Goal: Information Seeking & Learning: Obtain resource

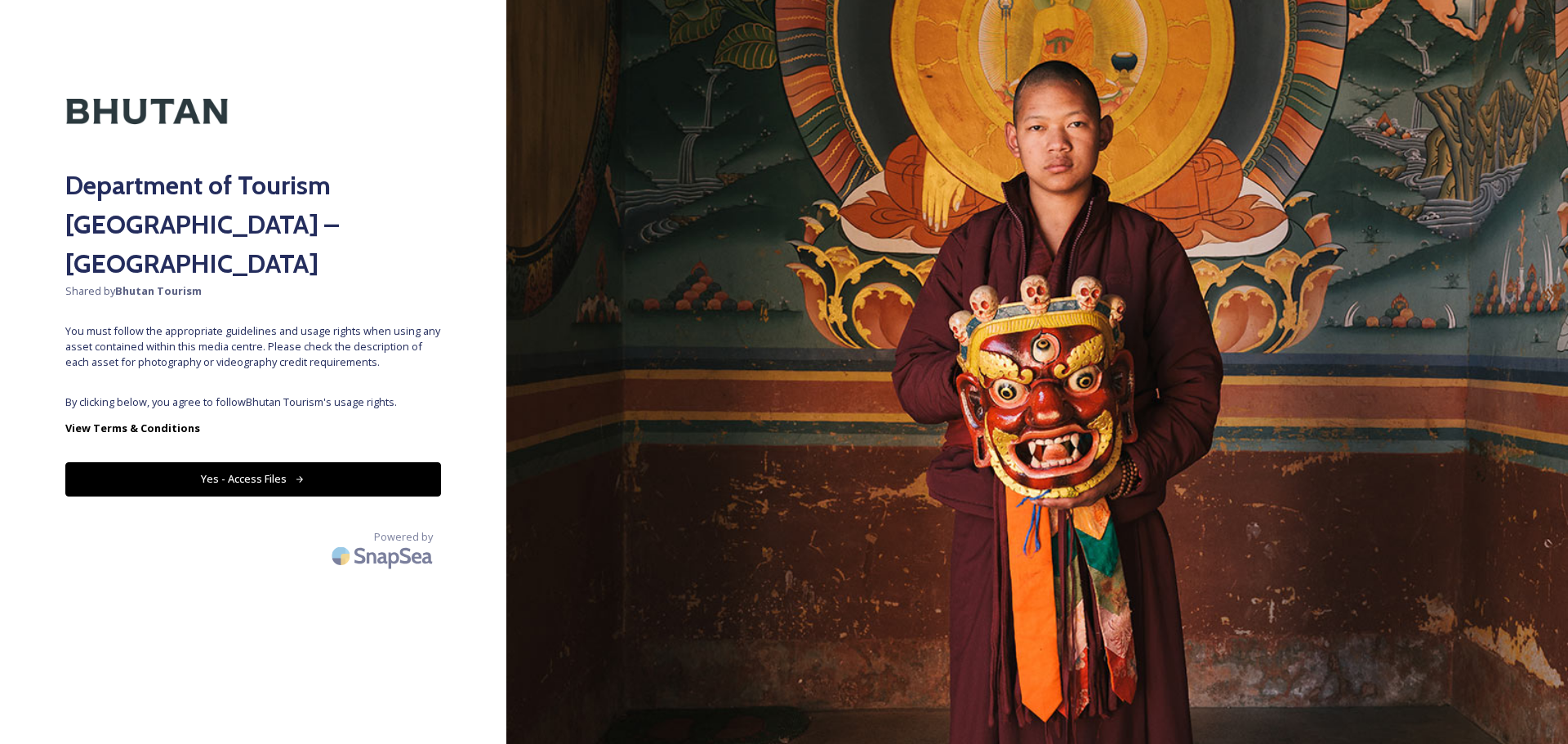
click at [301, 462] on button "Yes - Access Files" at bounding box center [253, 479] width 376 height 33
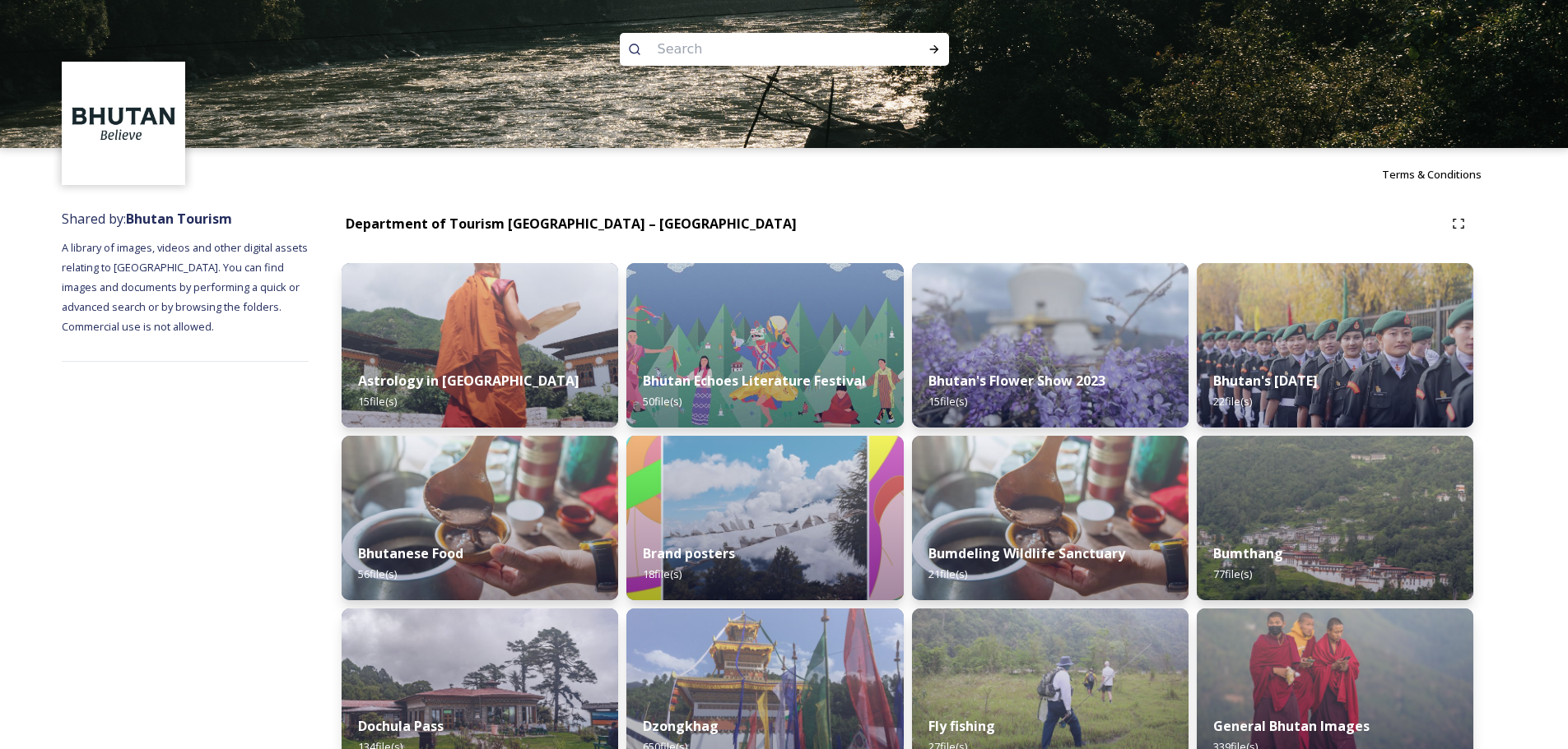
click at [768, 38] on input at bounding box center [762, 49] width 226 height 36
paste input "Gangtey Nature"
type input "Gangtey Nature"
click at [935, 51] on icon at bounding box center [933, 50] width 9 height 8
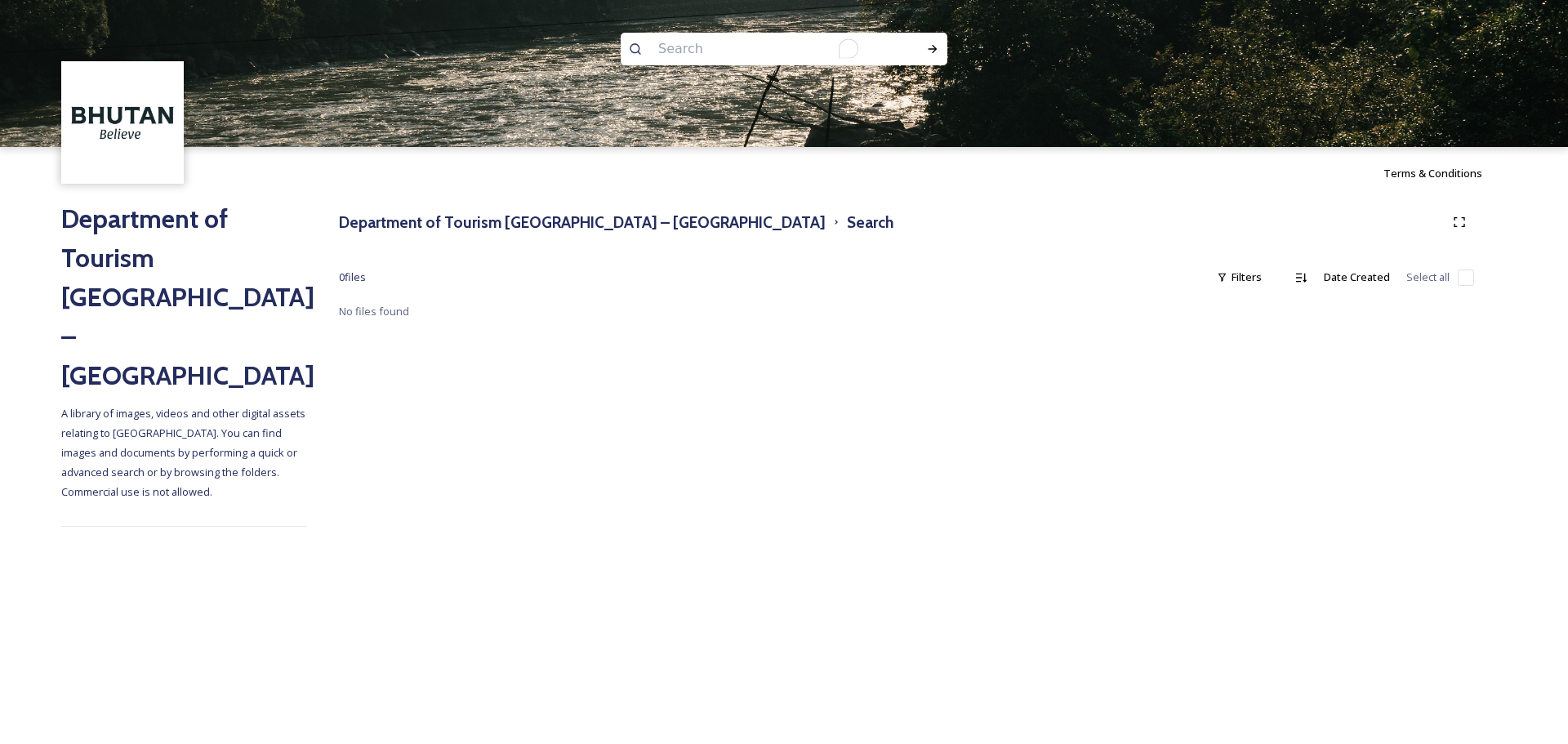
click at [792, 51] on input "To enrich screen reader interactions, please activate Accessibility in Grammarl…" at bounding box center [762, 48] width 224 height 36
type input "Trek"
click at [930, 57] on div "Run Search" at bounding box center [932, 48] width 29 height 29
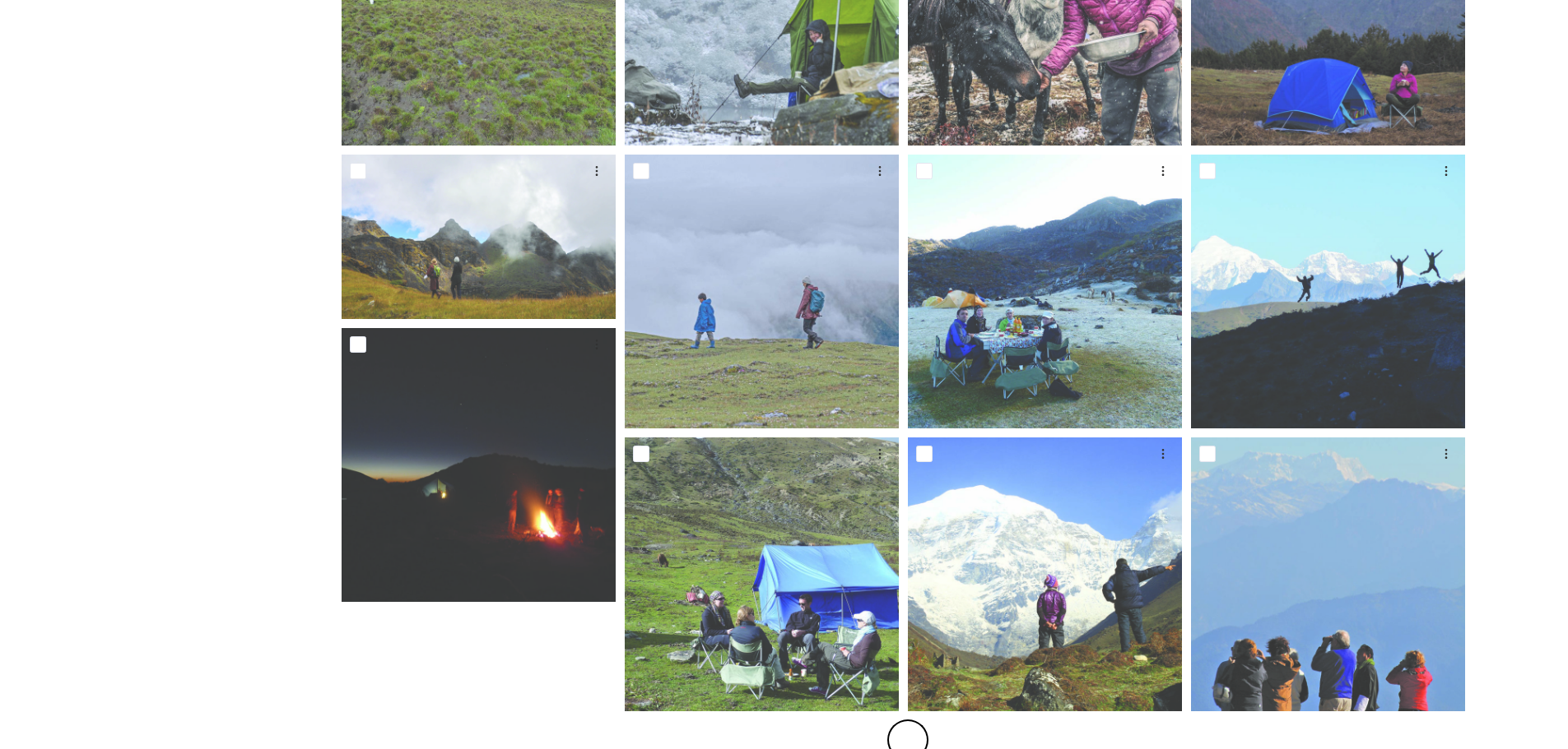
scroll to position [1017, 0]
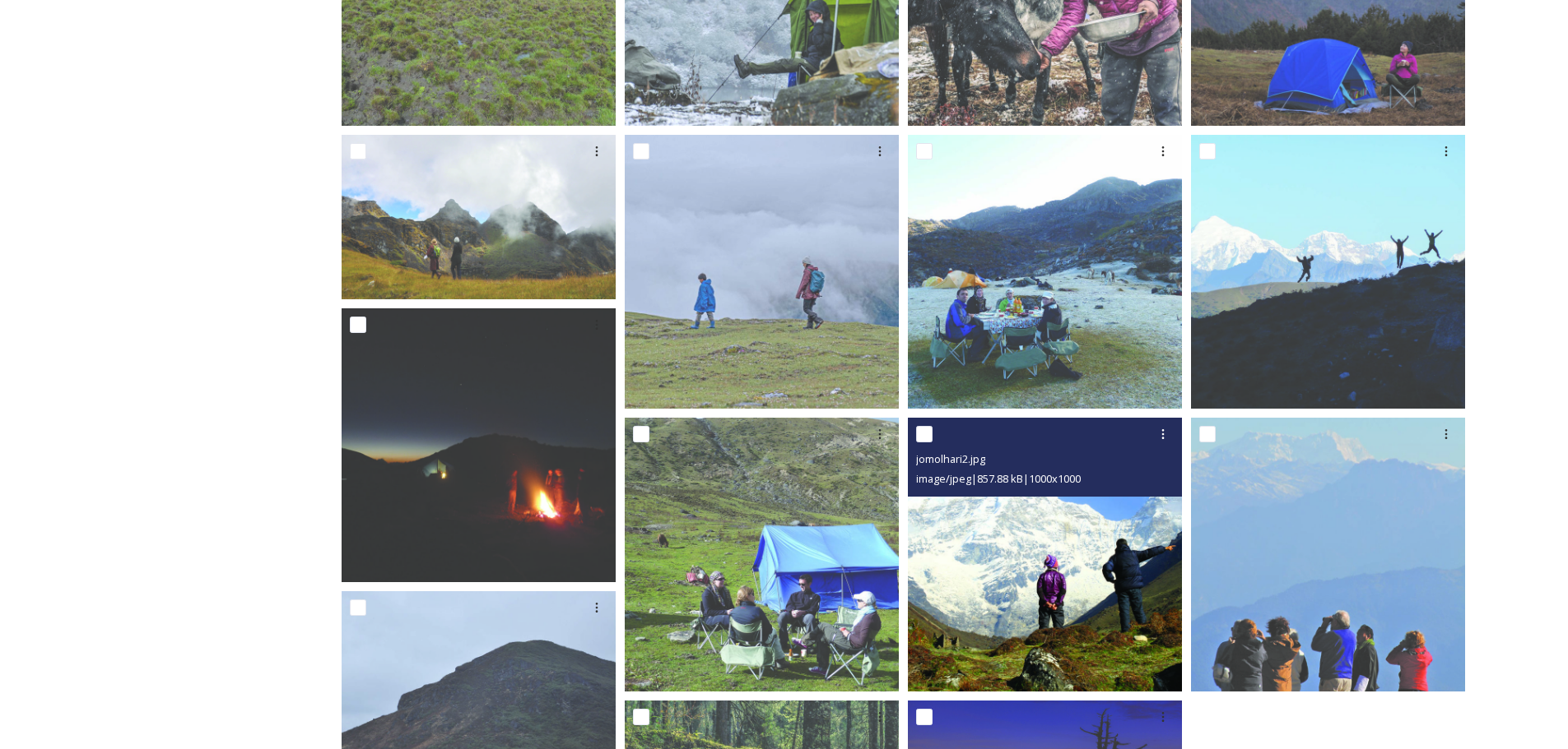
click at [1084, 559] on img at bounding box center [1044, 554] width 274 height 274
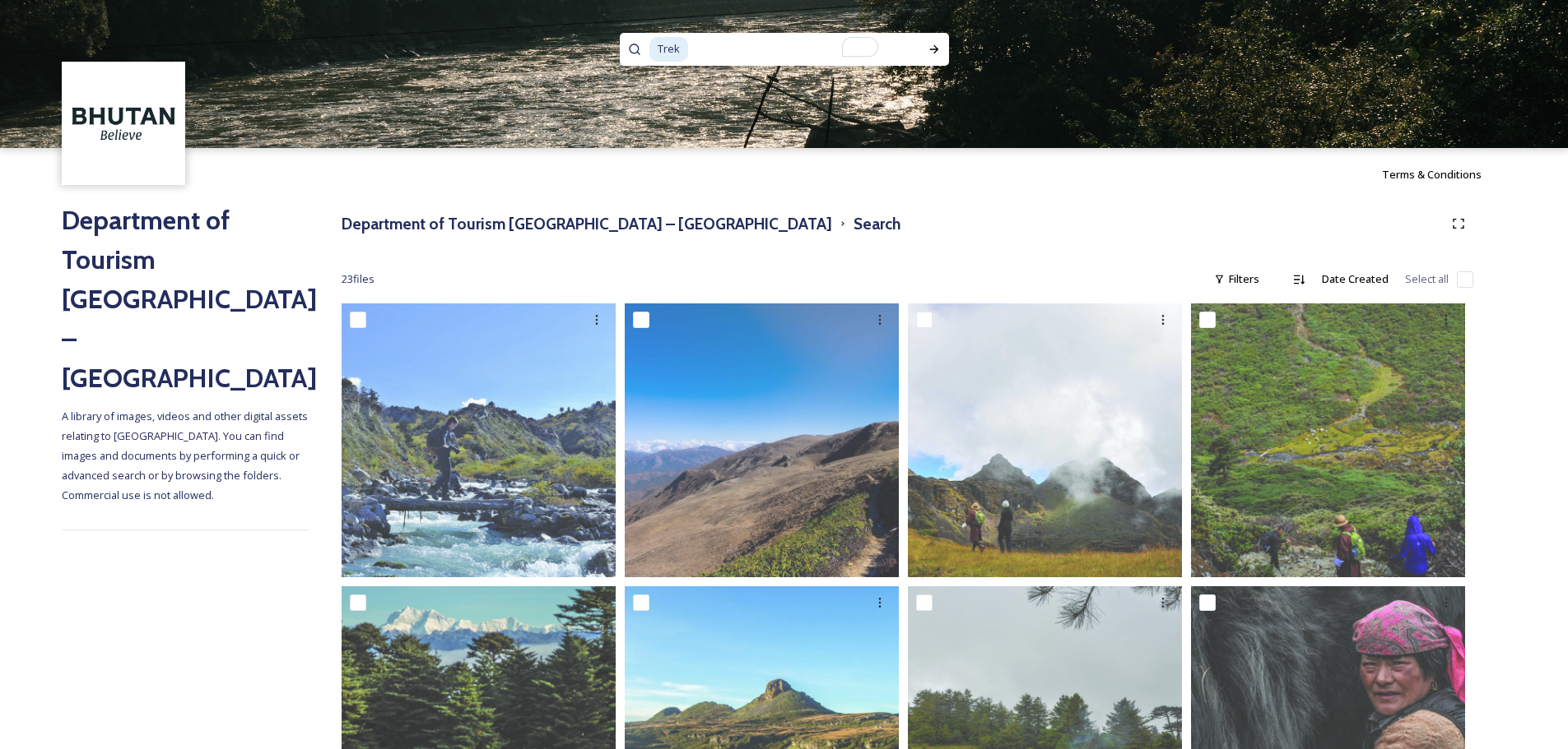
click at [787, 45] on input "To enrich screen reader interactions, please activate Accessibility in Grammarl…" at bounding box center [792, 49] width 205 height 36
paste input "Snowman Trek"
type input "Snowman Trek"
type input "Tr"
paste input "Snowman Trek"
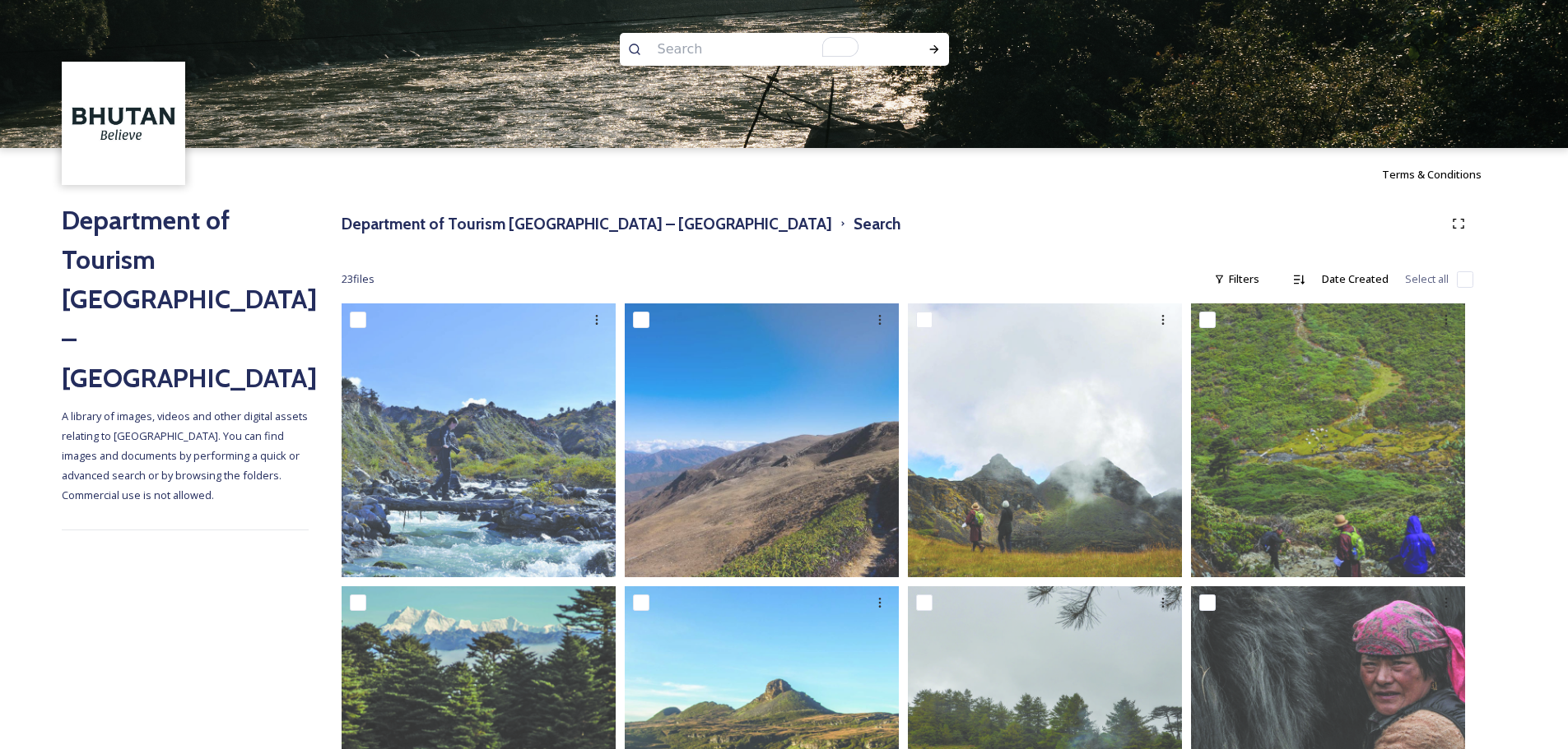
type input "Snowman Trek"
click at [940, 45] on icon at bounding box center [934, 50] width 13 height 13
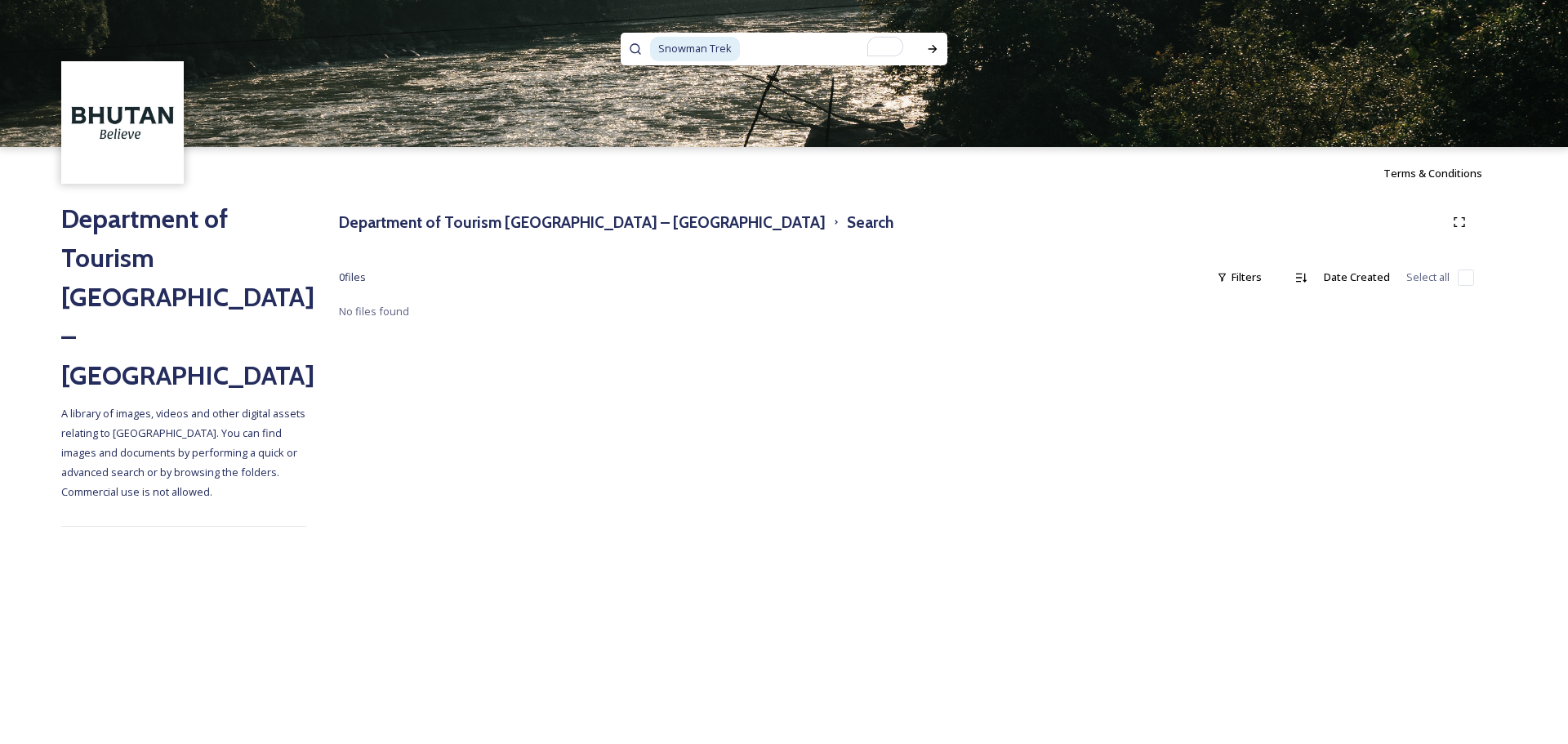
click at [770, 36] on input "To enrich screen reader interactions, please activate Accessibility in Grammarl…" at bounding box center [829, 48] width 176 height 36
type input "Snowman"
click at [927, 48] on icon at bounding box center [933, 49] width 13 height 13
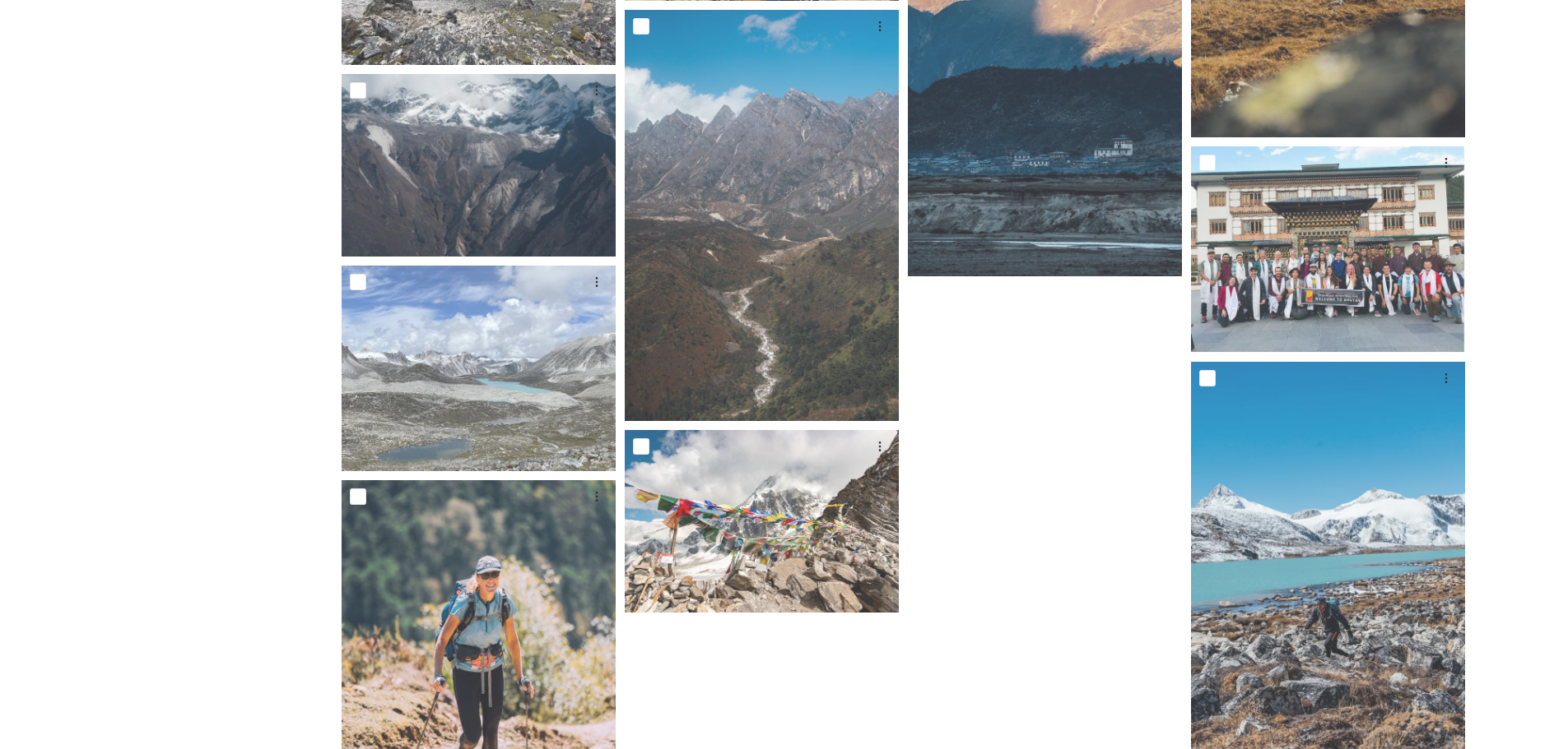
scroll to position [4182, 0]
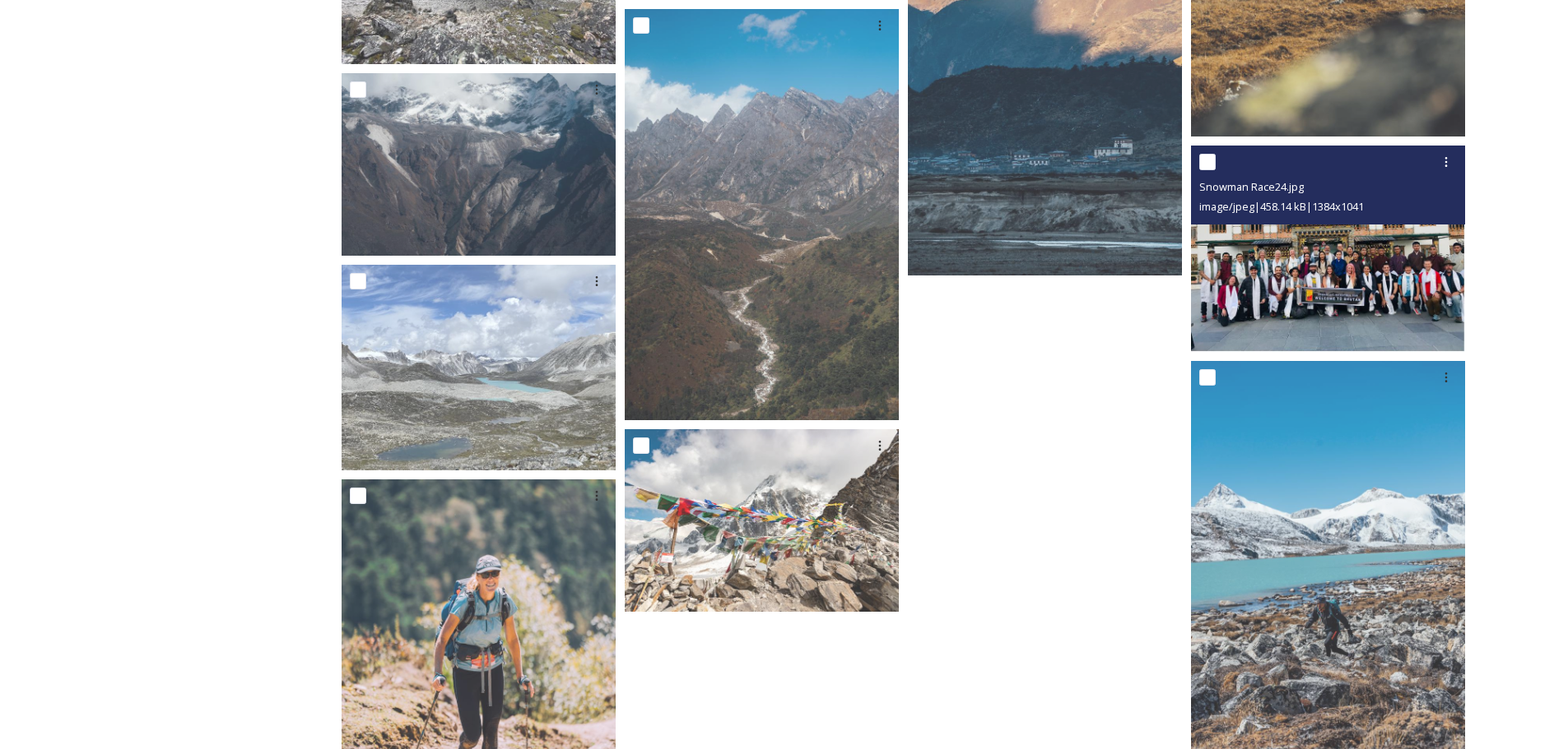
click at [1314, 289] on img at bounding box center [1327, 248] width 274 height 206
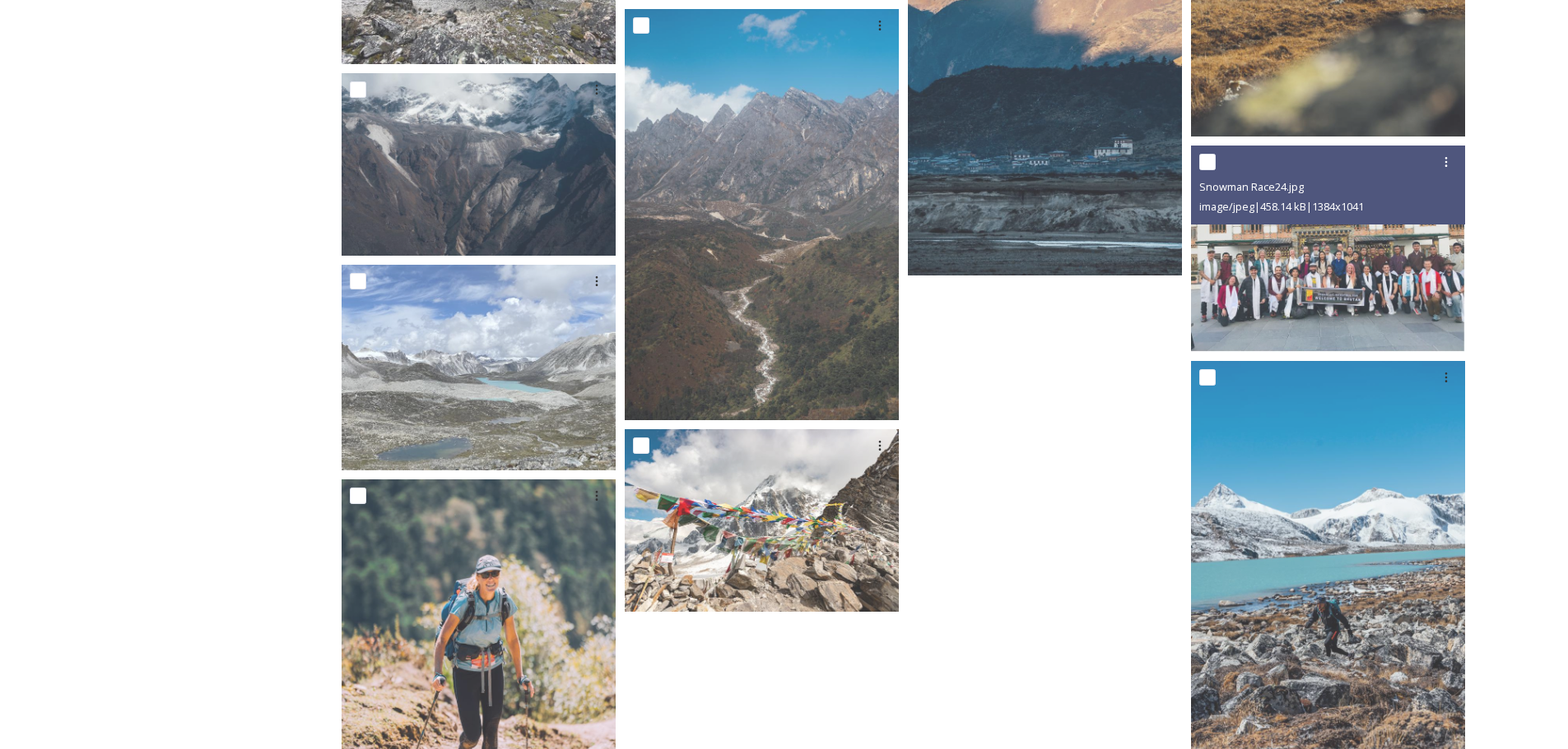
scroll to position [4290, 0]
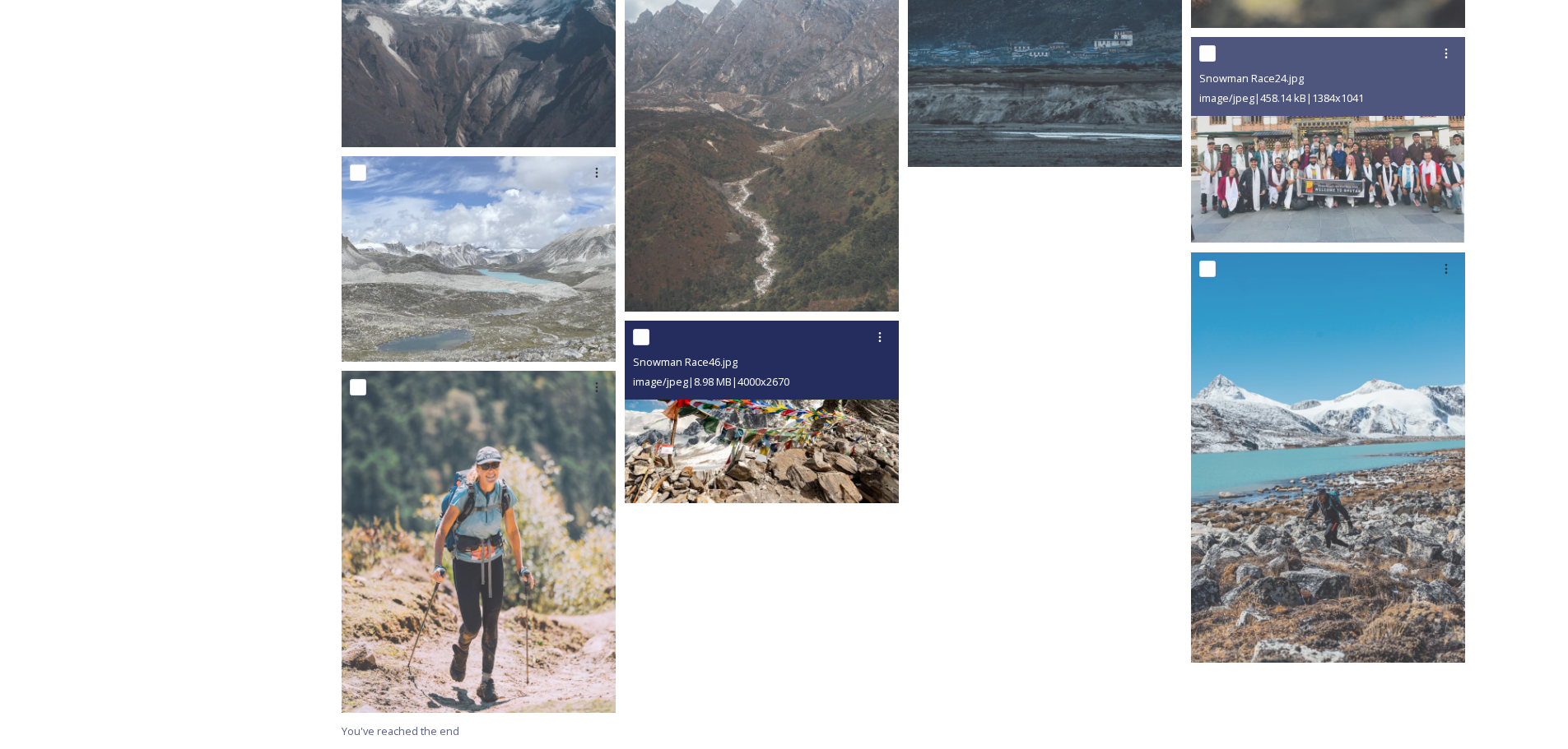
click at [837, 450] on img at bounding box center [761, 412] width 274 height 183
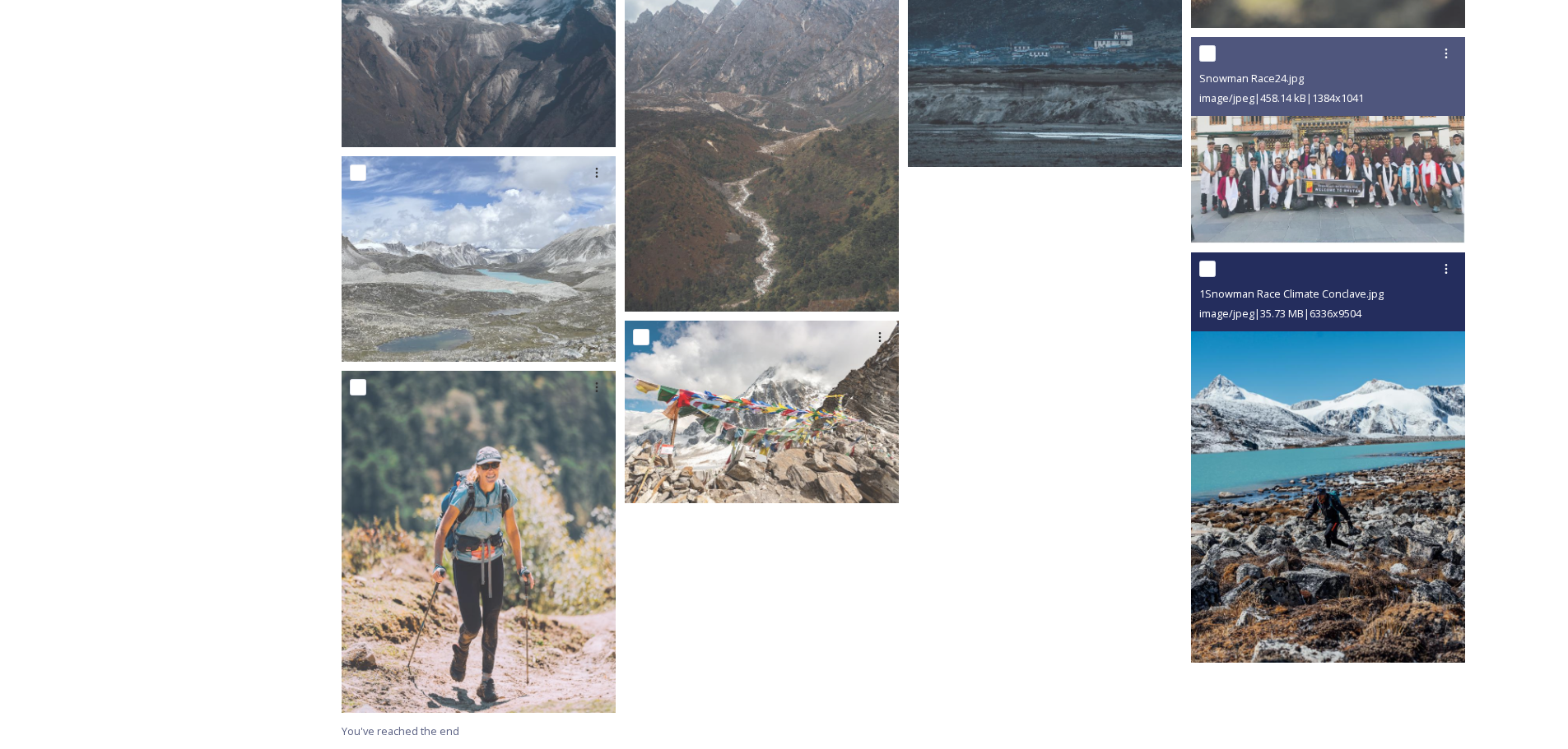
click at [1404, 457] on img at bounding box center [1327, 458] width 274 height 412
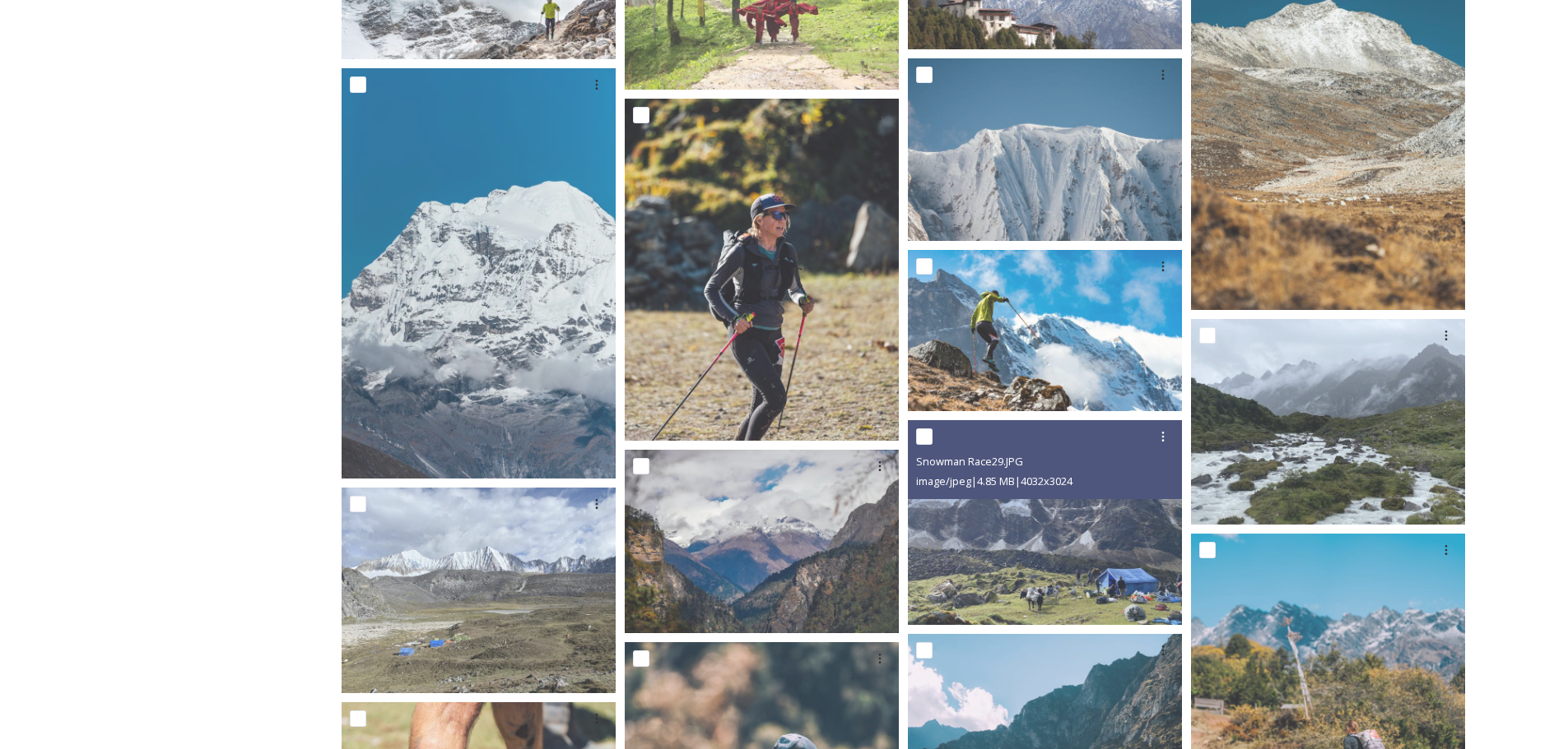
scroll to position [2438, 0]
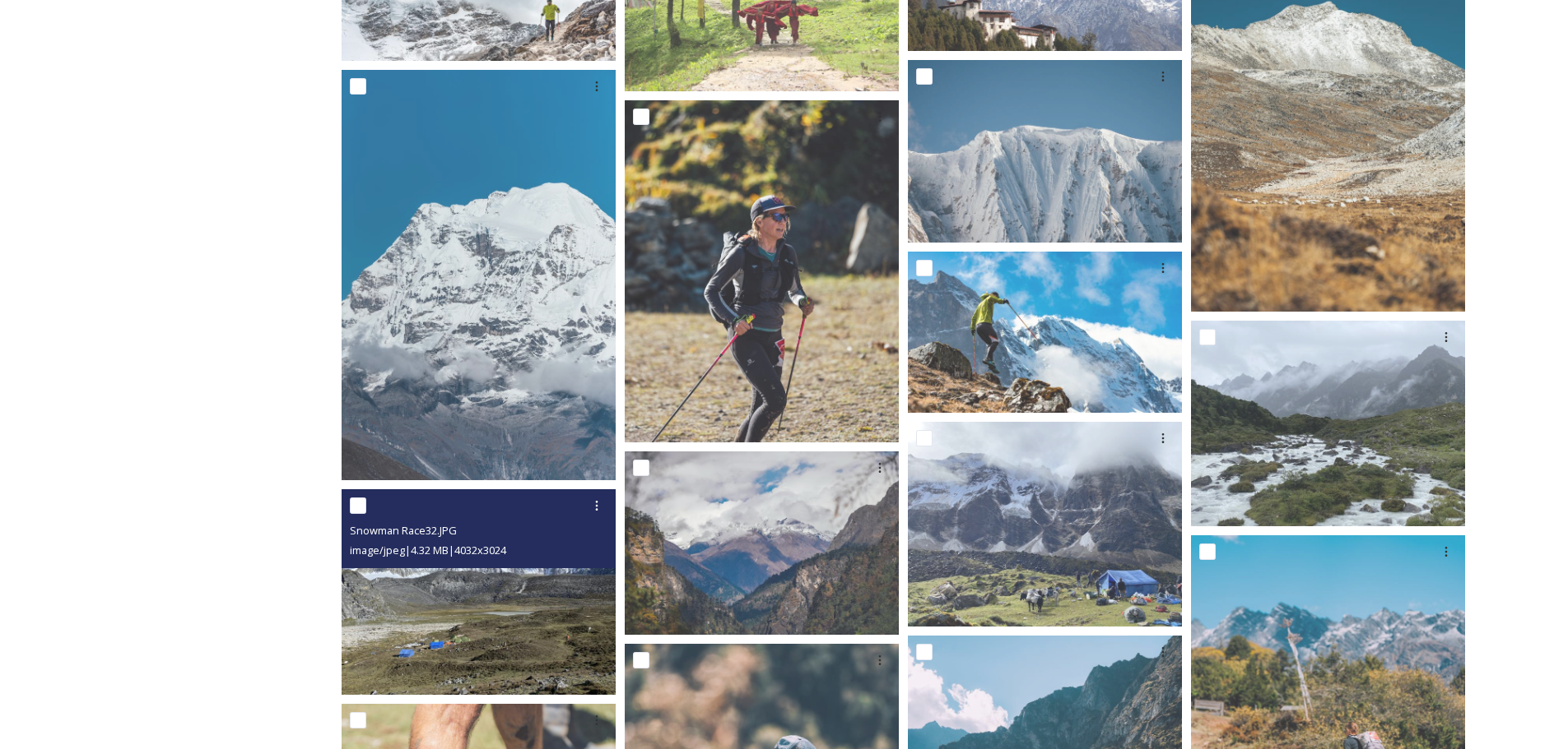
click at [525, 527] on div "Snowman Race32.JPG" at bounding box center [480, 530] width 262 height 19
click at [504, 601] on img at bounding box center [478, 592] width 274 height 205
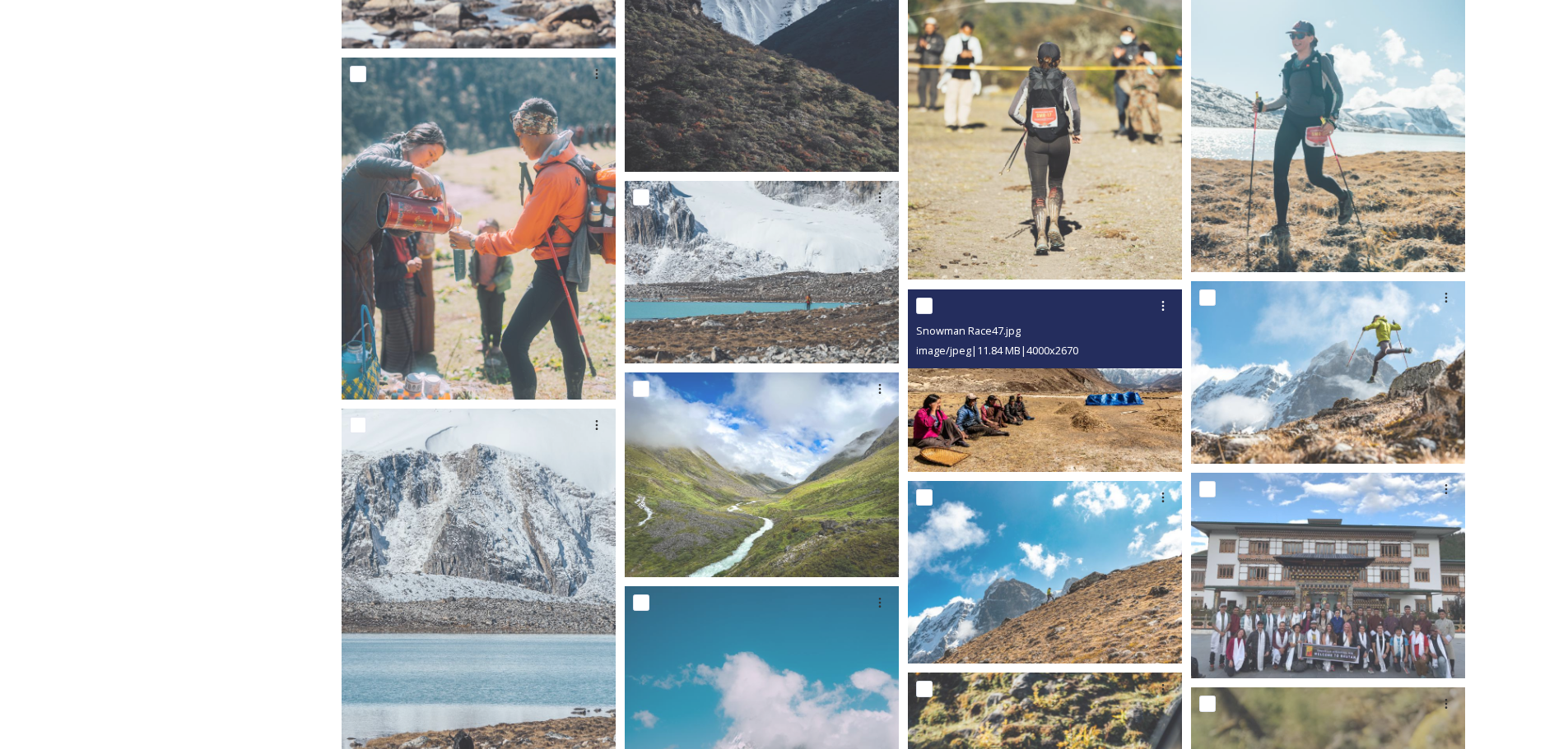
scroll to position [1021, 0]
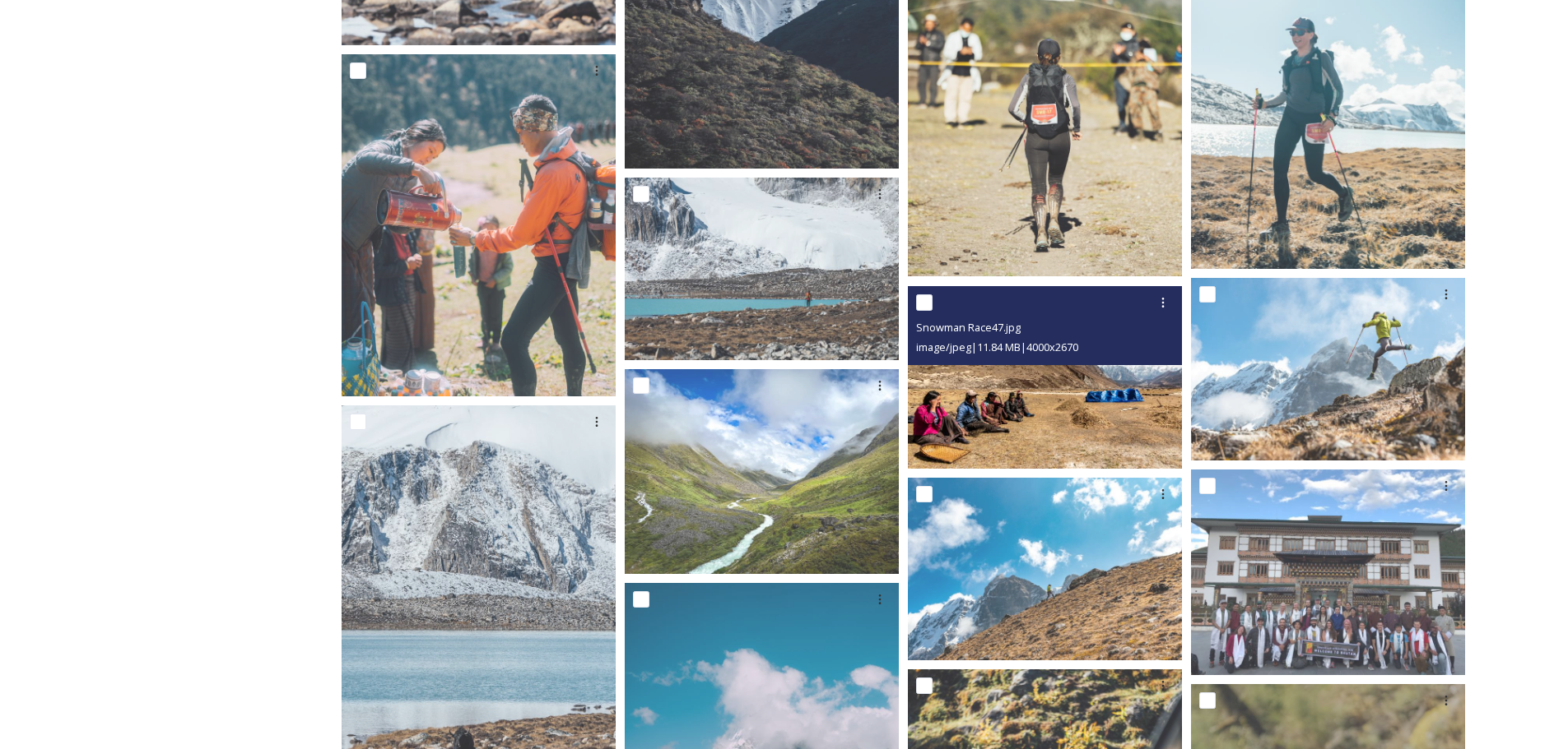
click at [1074, 417] on img at bounding box center [1044, 377] width 274 height 183
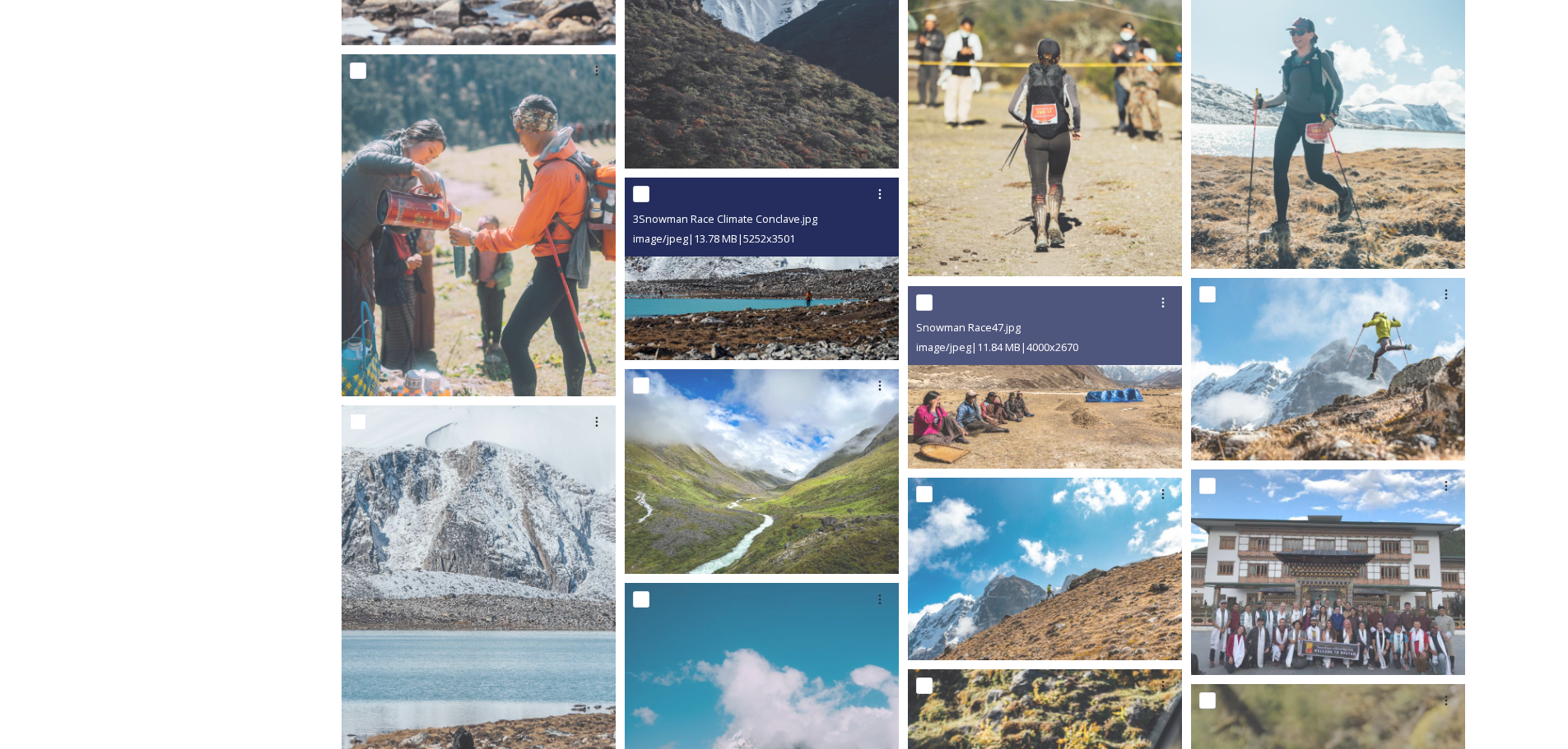
click at [831, 274] on img at bounding box center [761, 268] width 274 height 183
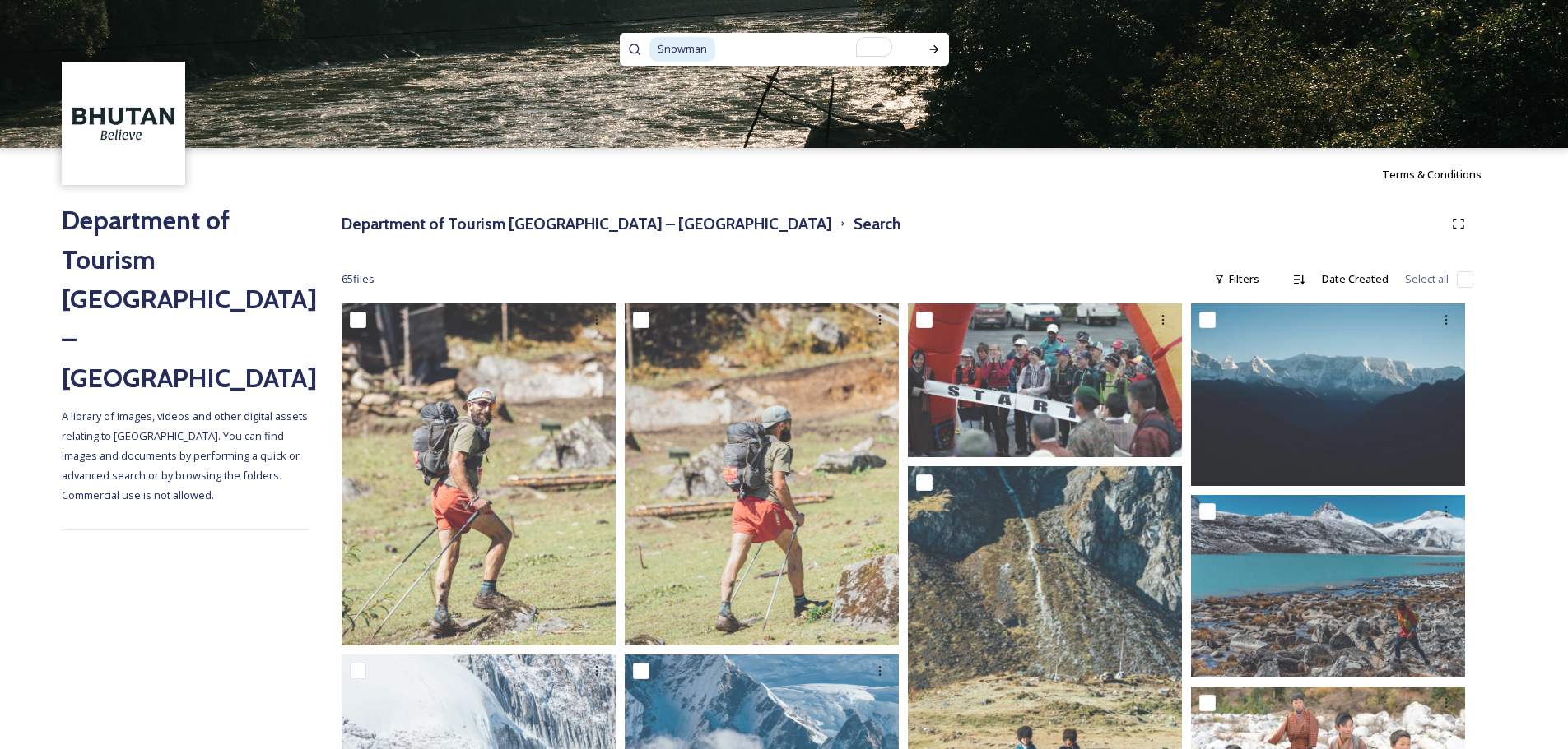
click at [806, 49] on input "To enrich screen reader interactions, please activate Accessibility in Grammarl…" at bounding box center [813, 49] width 192 height 36
paste input "Druk Path"
type input "Druk Path"
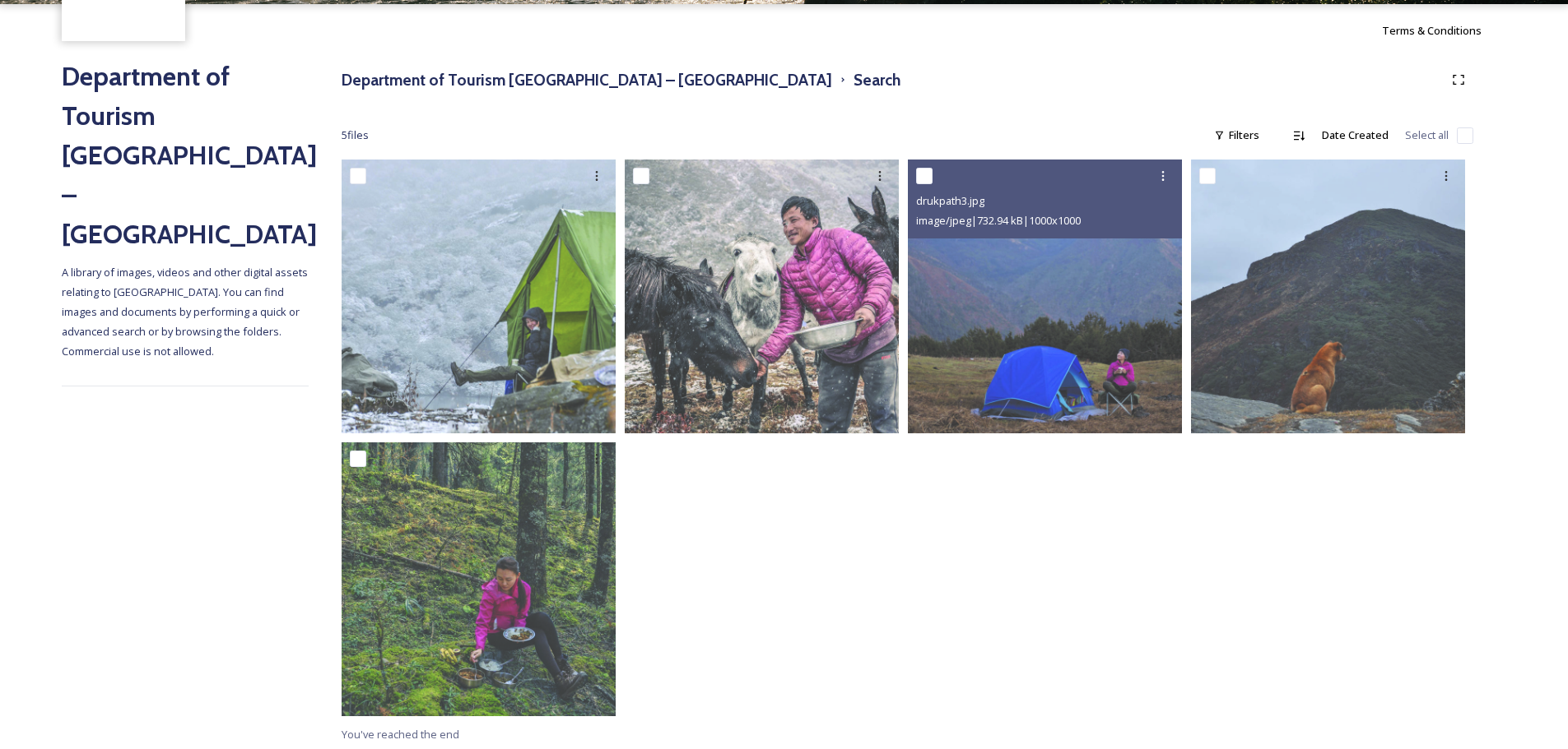
scroll to position [145, 0]
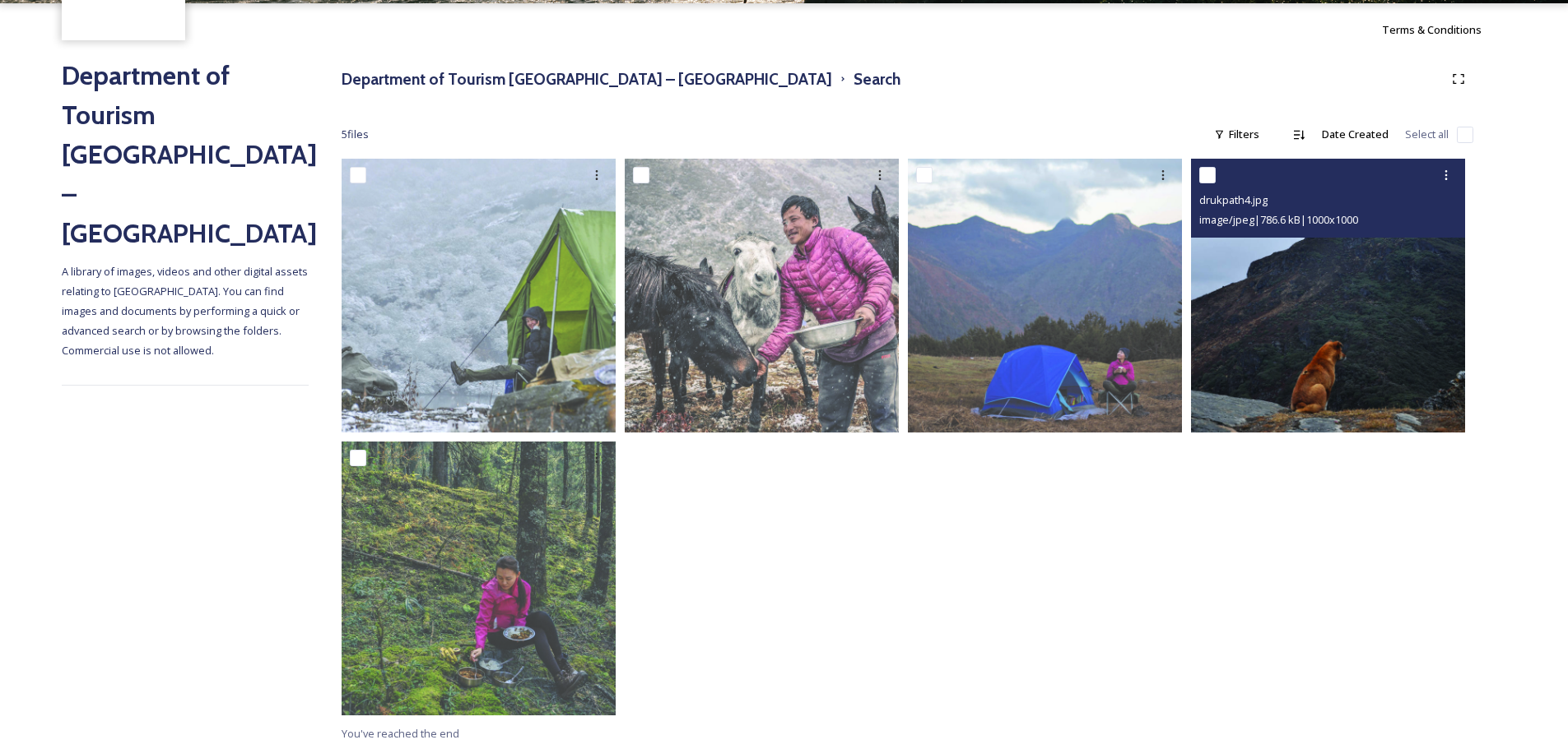
click at [1374, 308] on img at bounding box center [1327, 295] width 274 height 274
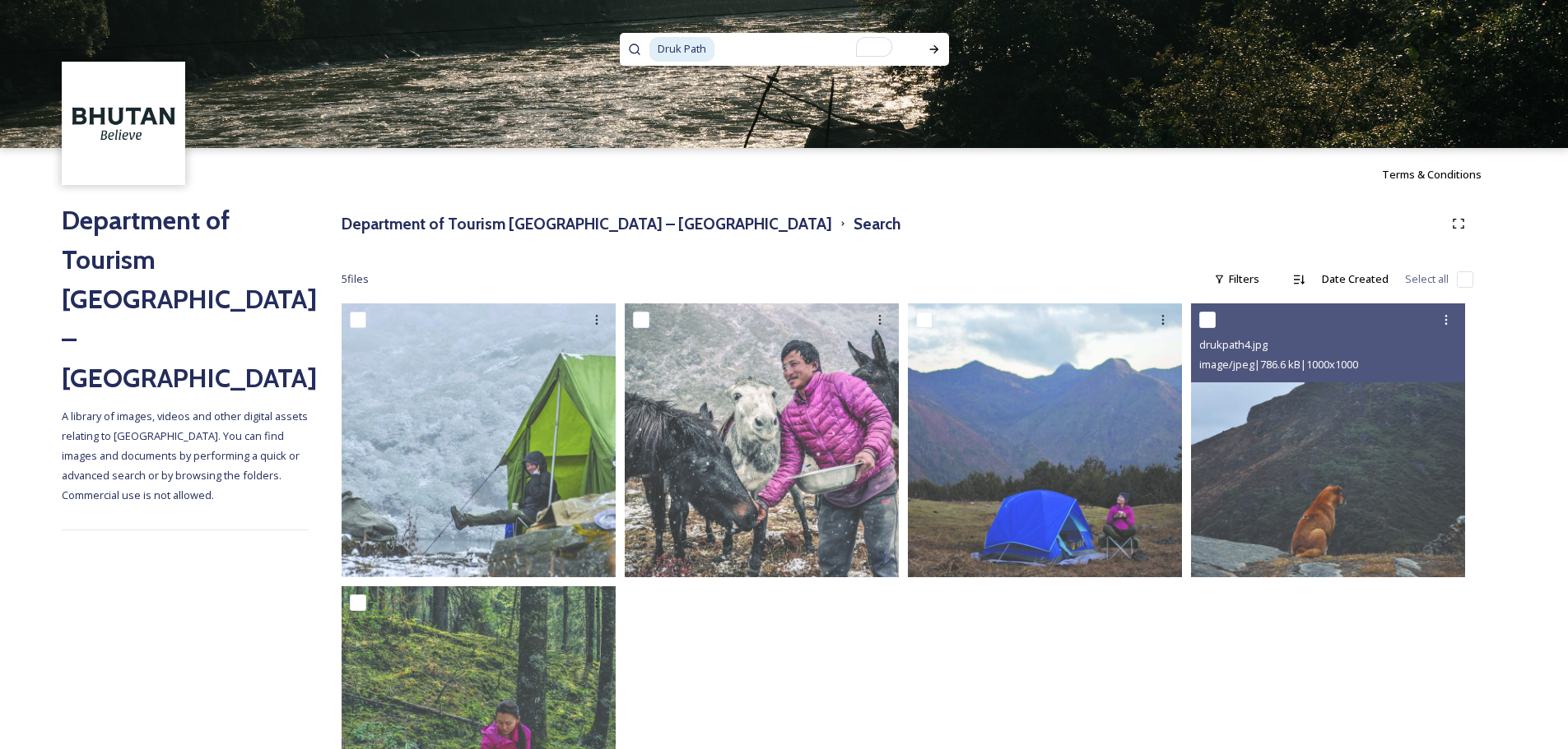
click at [787, 49] on input "To enrich screen reader interactions, please activate Accessibility in Grammarl…" at bounding box center [812, 49] width 193 height 36
type input "Druk"
paste input "Jomolhari Trek"
type input "Jomolhari Trek"
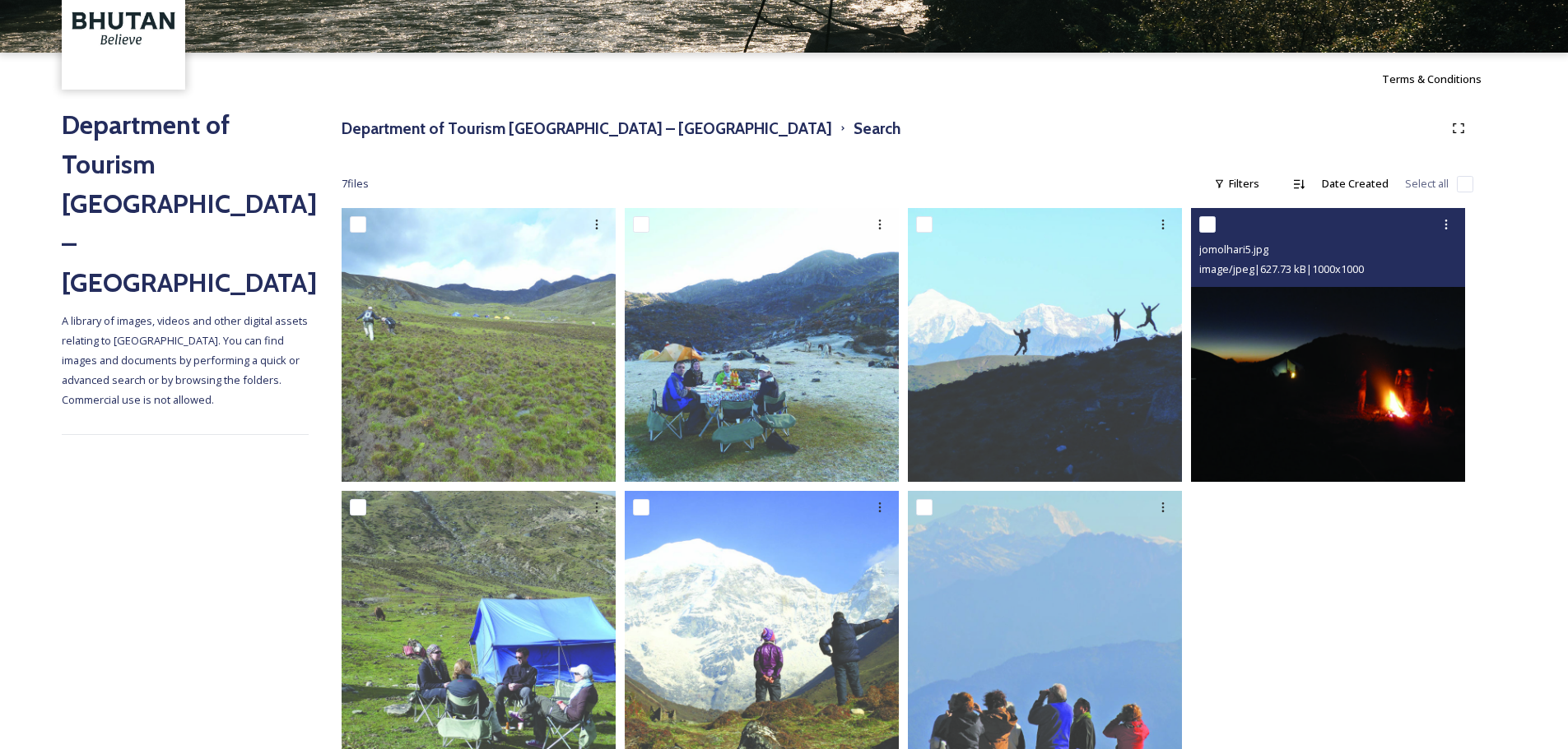
scroll to position [147, 0]
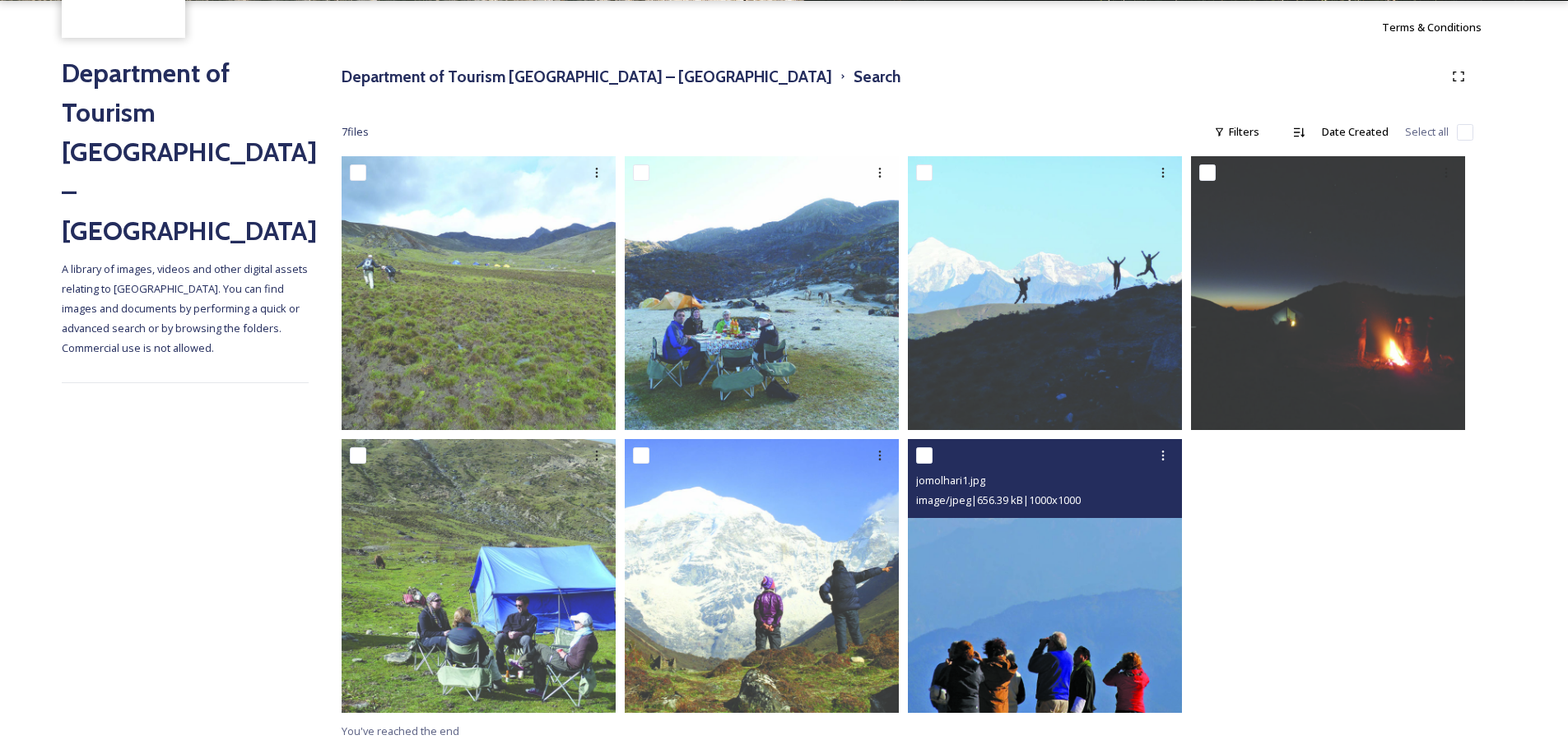
click at [1040, 596] on img at bounding box center [1044, 576] width 274 height 274
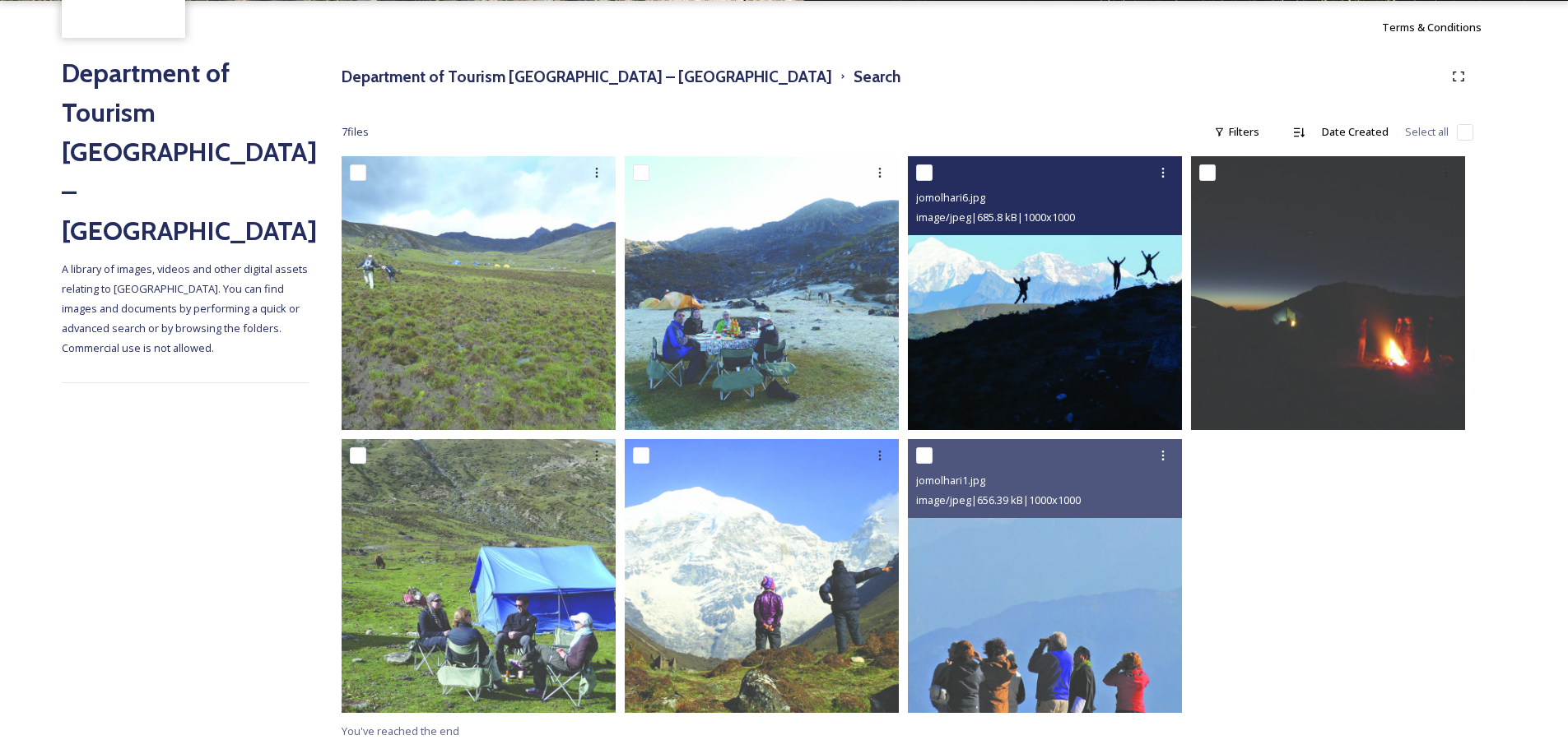
click at [1064, 276] on img at bounding box center [1044, 293] width 274 height 274
click at [1033, 401] on img at bounding box center [1044, 293] width 274 height 274
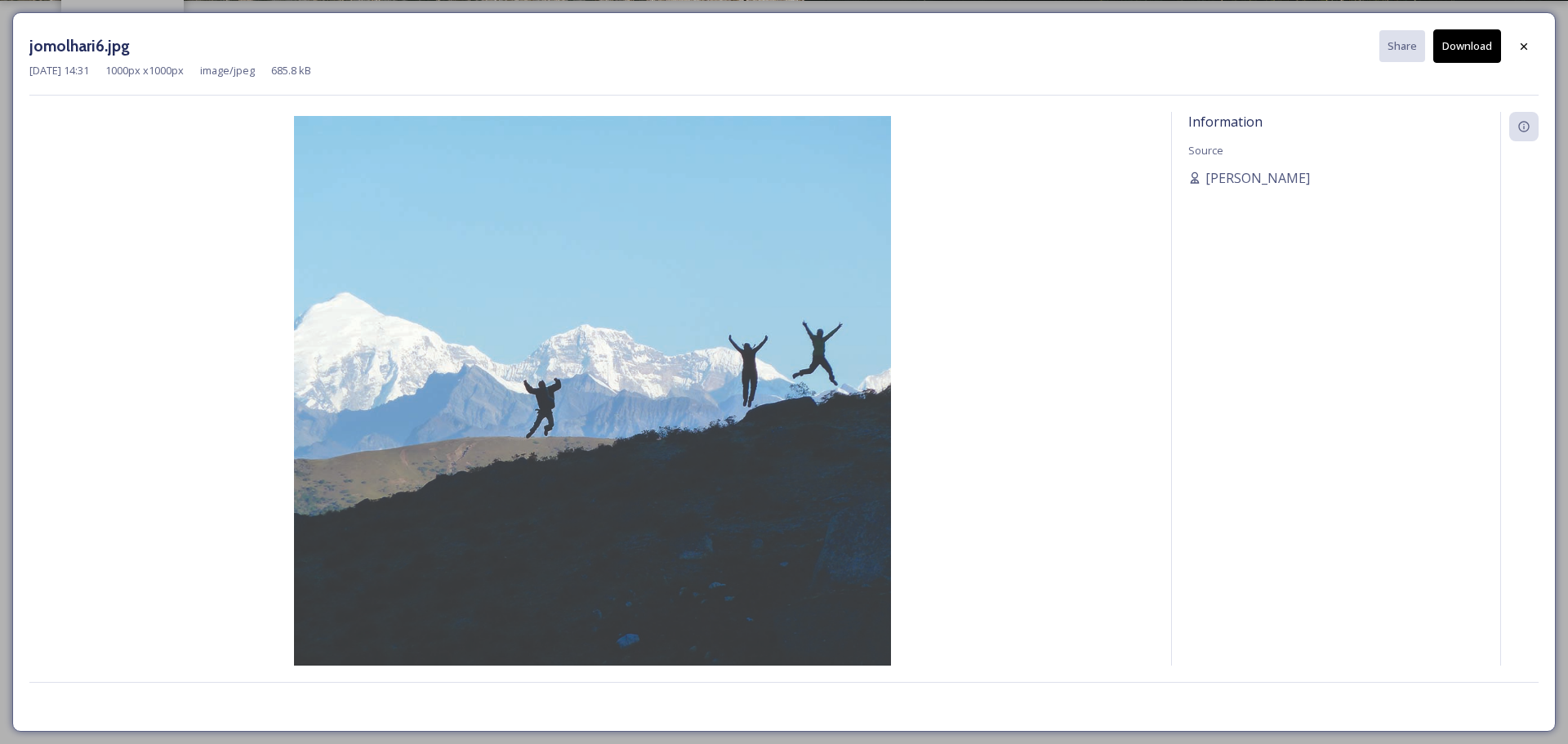
click at [719, 303] on img at bounding box center [592, 415] width 1126 height 597
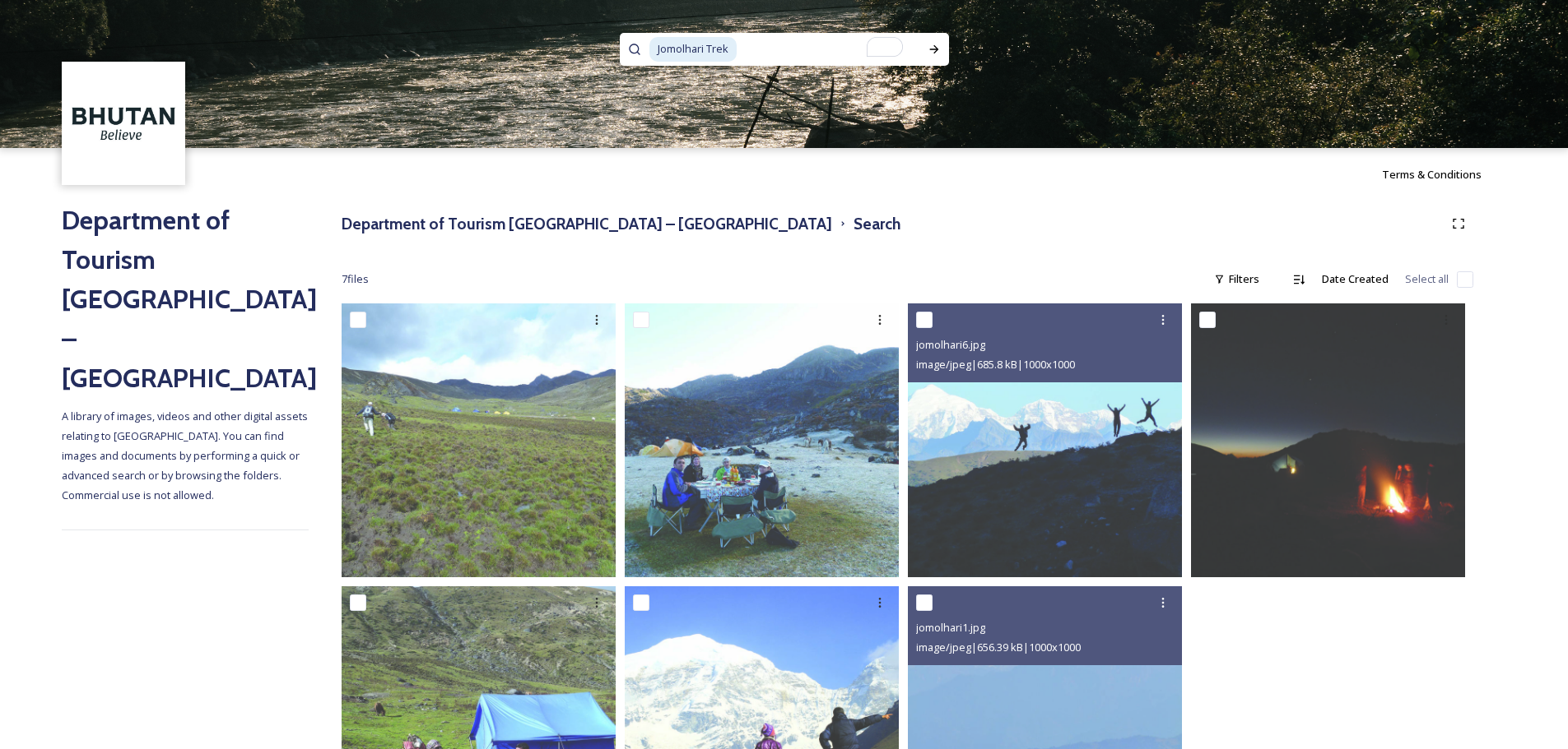
click at [800, 52] on input "To enrich screen reader interactions, please activate Accessibility in Grammarl…" at bounding box center [829, 49] width 181 height 36
type input "Jomolhari"
paste input "Bumthang Owl"
type input "Bumthang Owl"
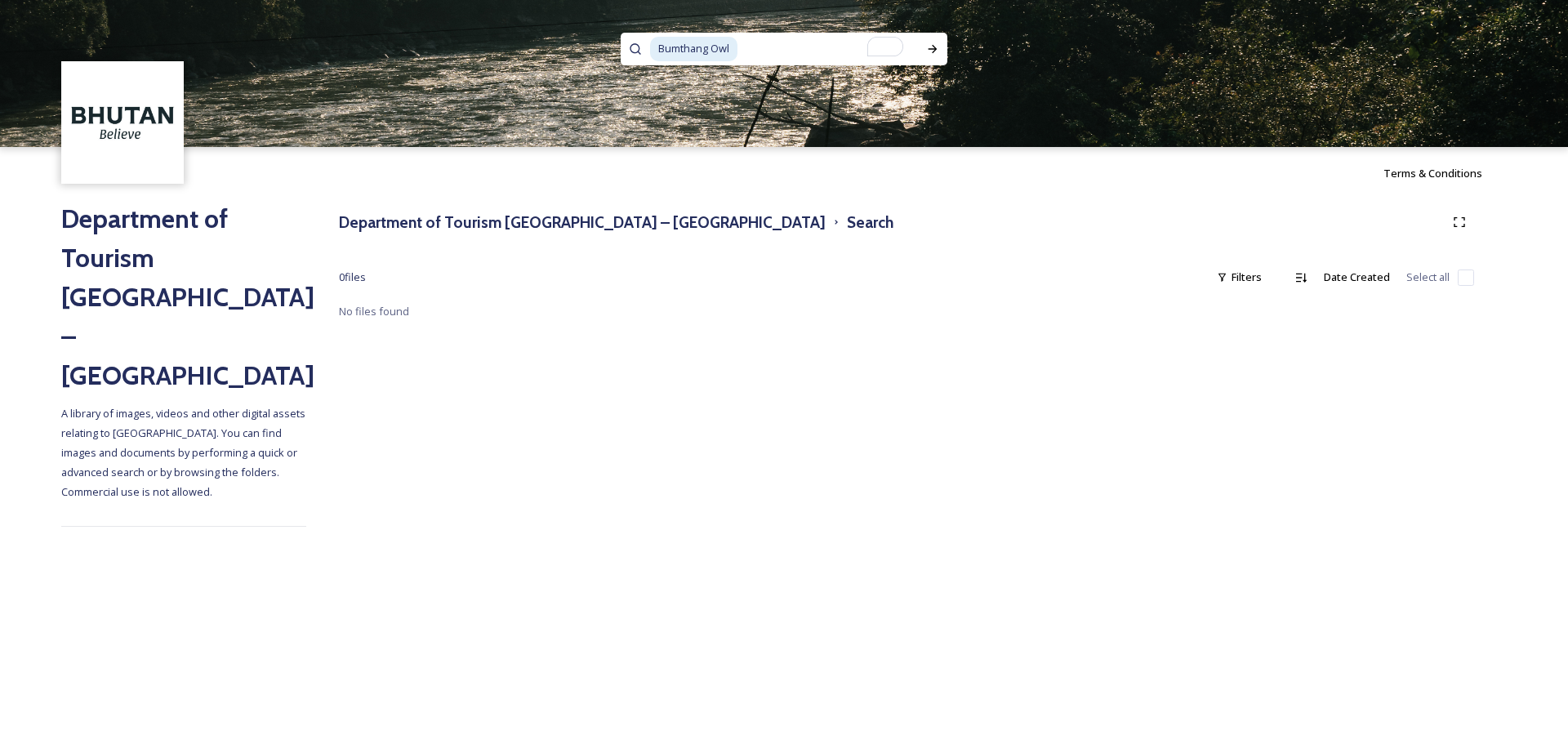
click at [765, 45] on input "To enrich screen reader interactions, please activate Accessibility in Grammarl…" at bounding box center [828, 48] width 179 height 36
type input "Bumthang"
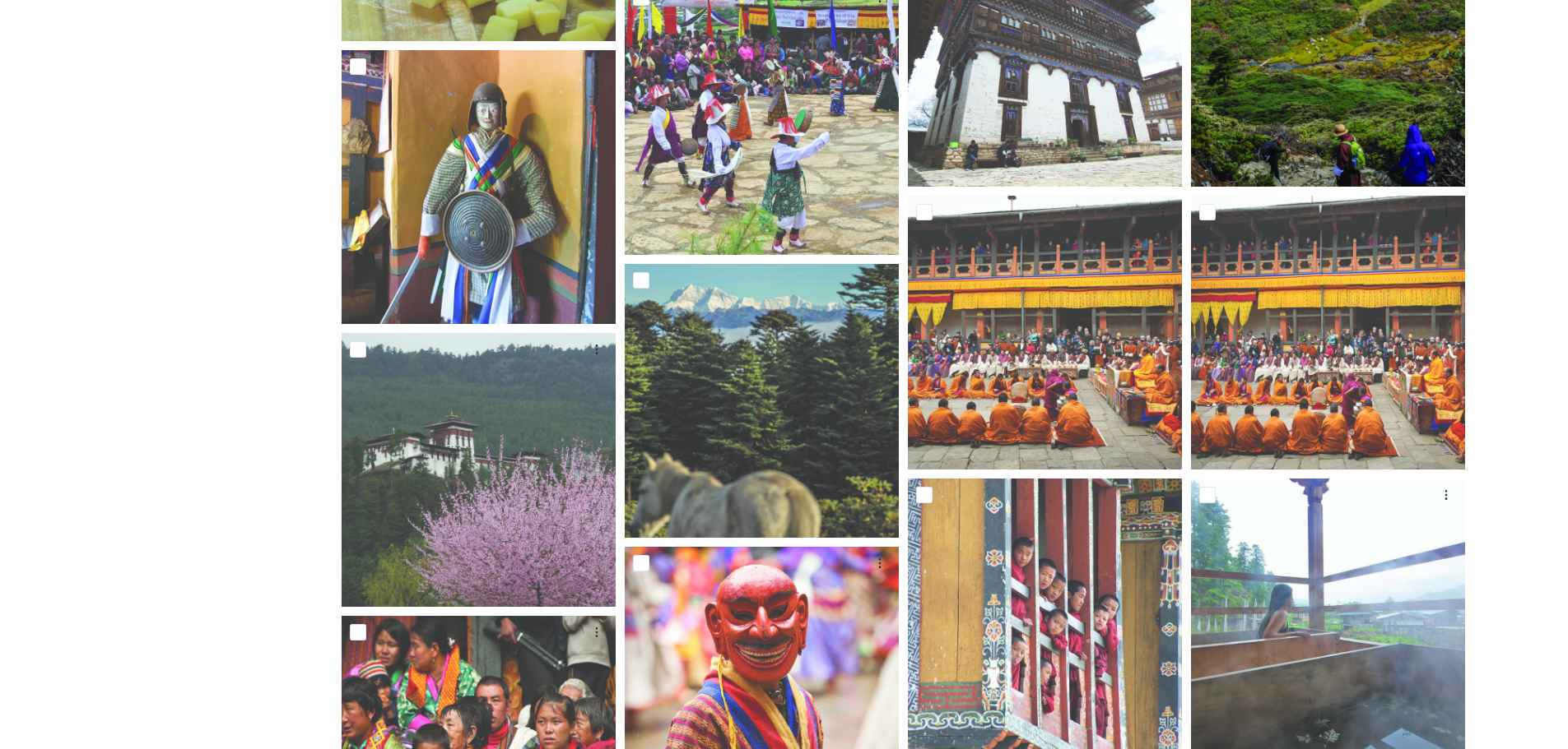
scroll to position [1174, 0]
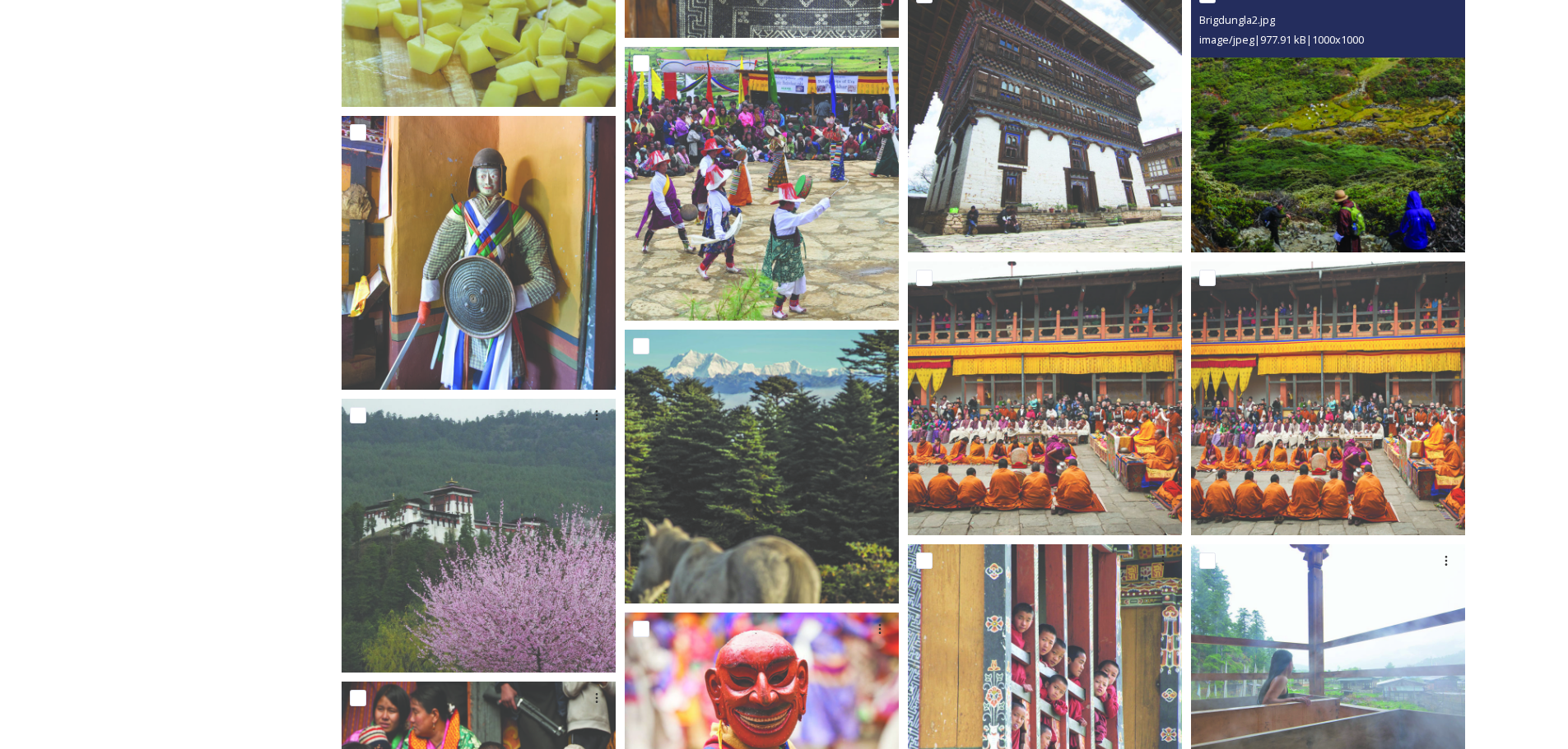
click at [1321, 171] on img at bounding box center [1327, 115] width 274 height 274
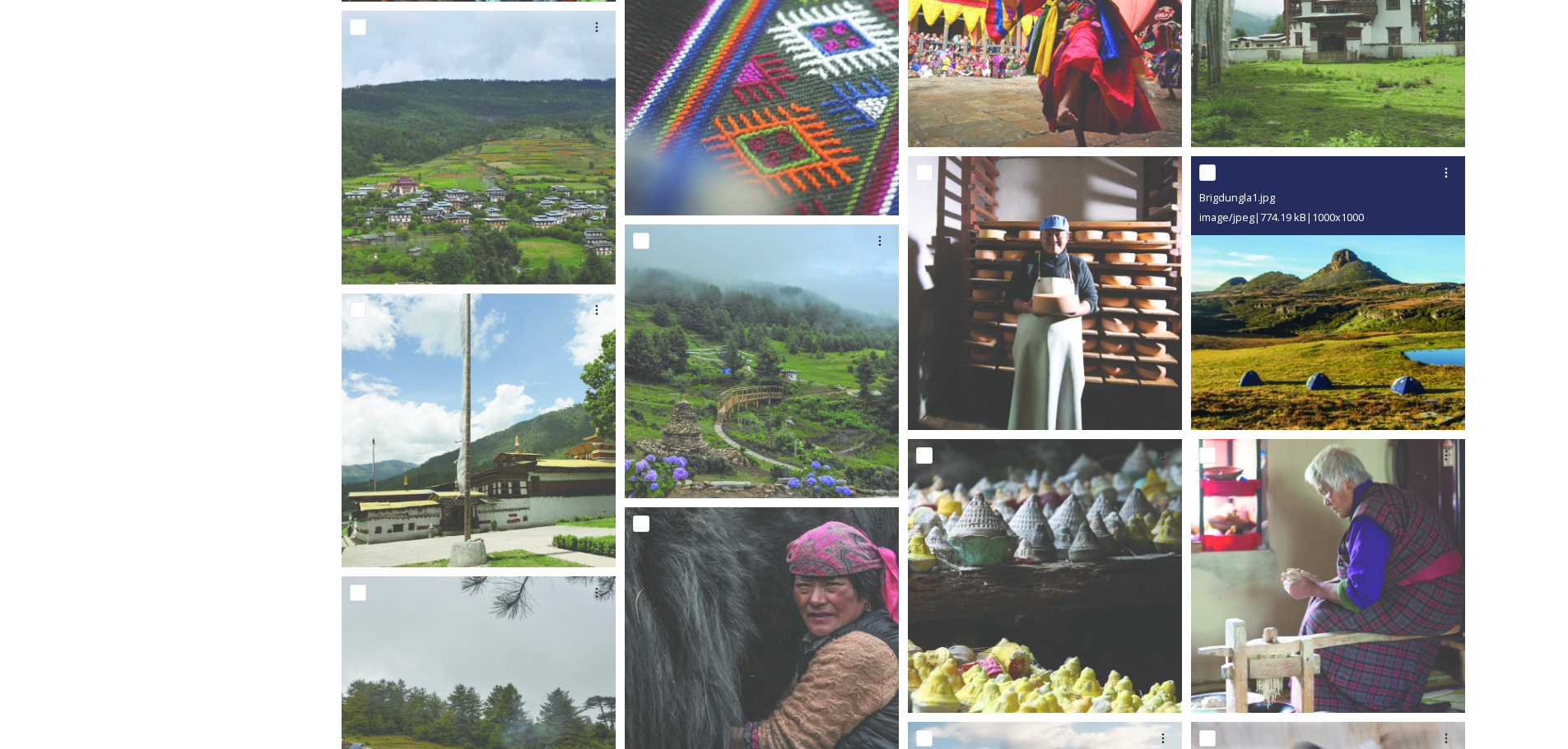
scroll to position [2126, 0]
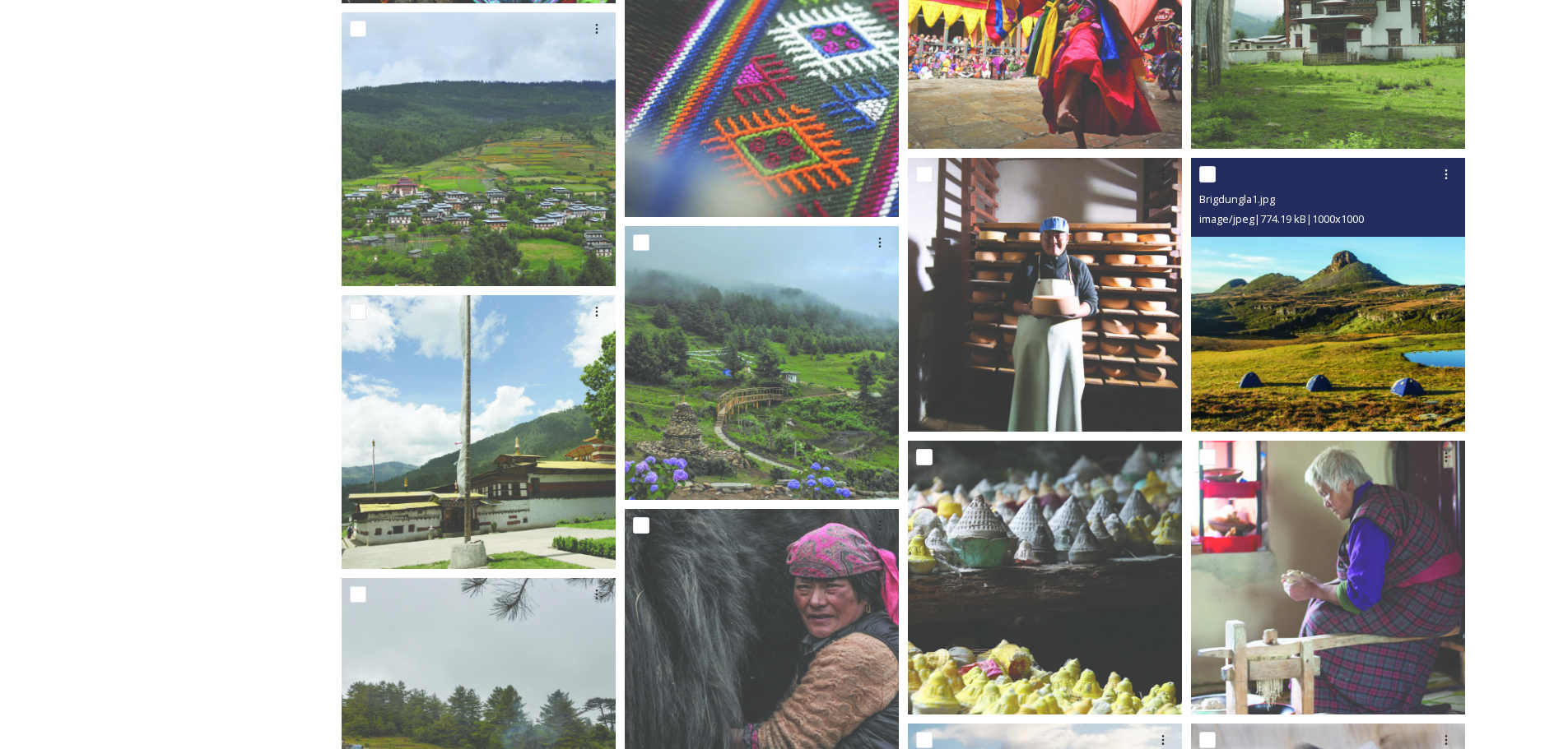
click at [1384, 322] on img at bounding box center [1327, 295] width 274 height 274
click at [1336, 279] on img at bounding box center [1327, 295] width 274 height 274
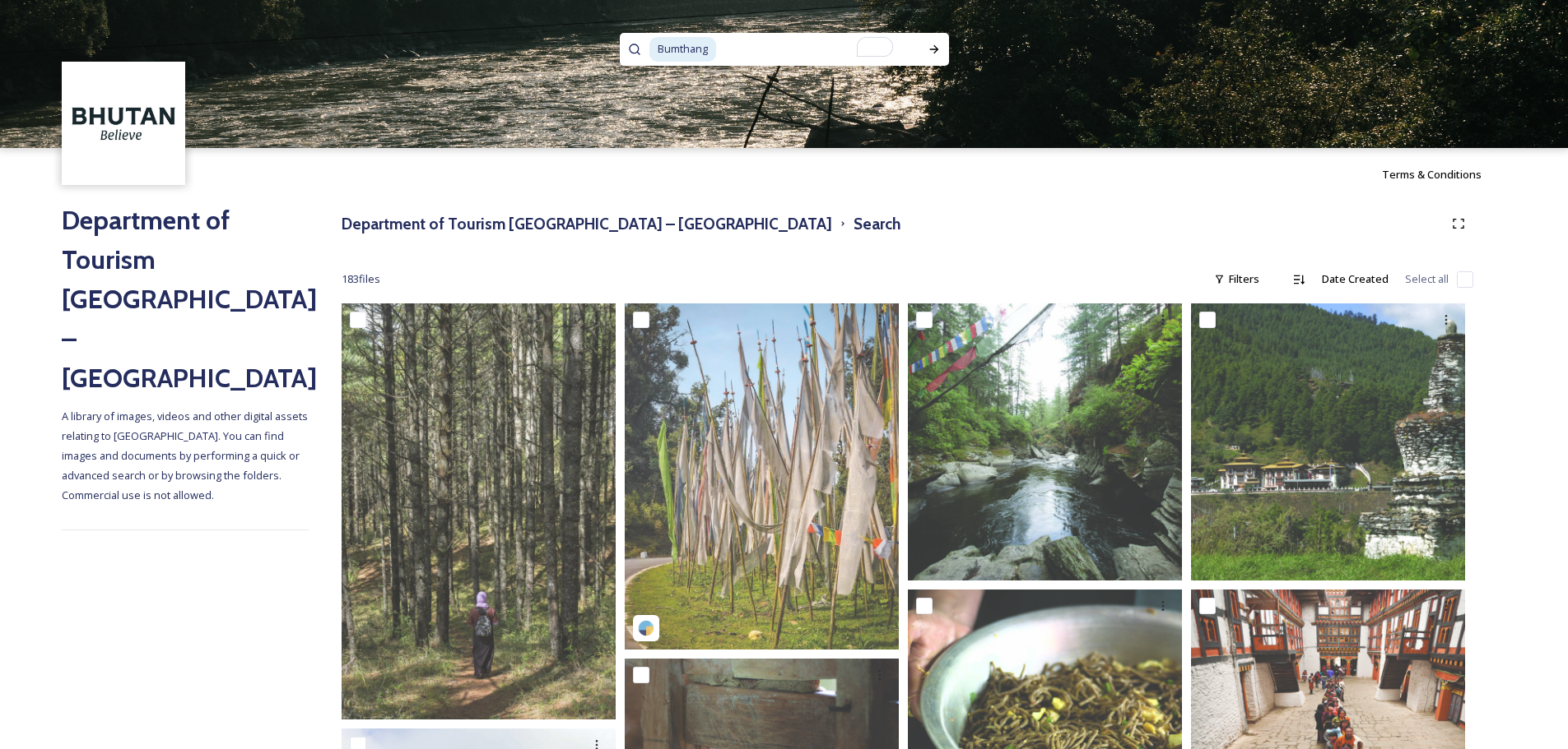
click at [751, 45] on input "To enrich screen reader interactions, please activate Accessibility in Grammarl…" at bounding box center [813, 49] width 192 height 36
paste input "Gangtey Nature"
type input "Gangtey Nature"
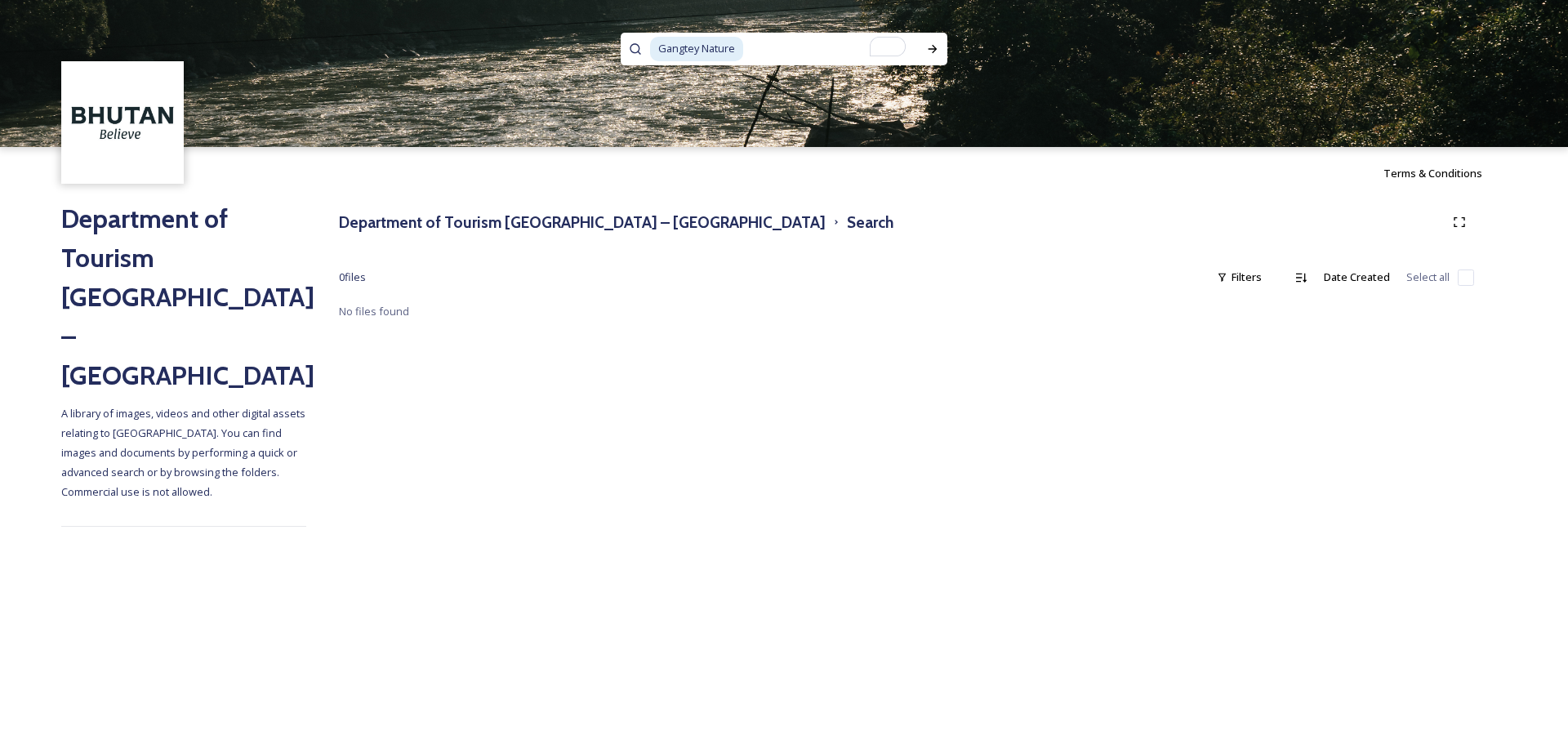
click at [746, 44] on input "To enrich screen reader interactions, please activate Accessibility in Grammarl…" at bounding box center [831, 48] width 173 height 36
type input "Gangtey trek"
type input "Gangtey"
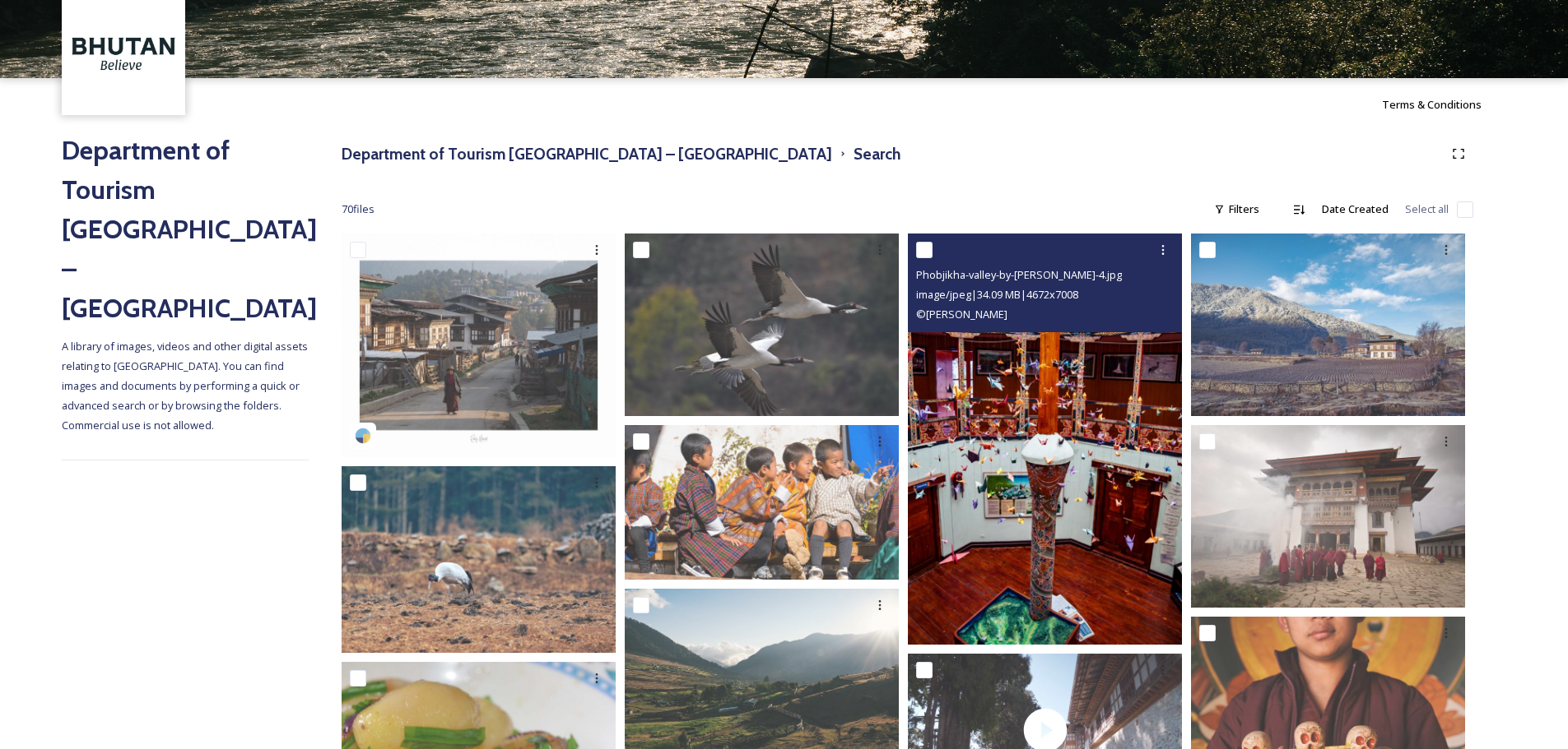
scroll to position [71, 0]
click at [1073, 402] on img at bounding box center [1044, 438] width 274 height 412
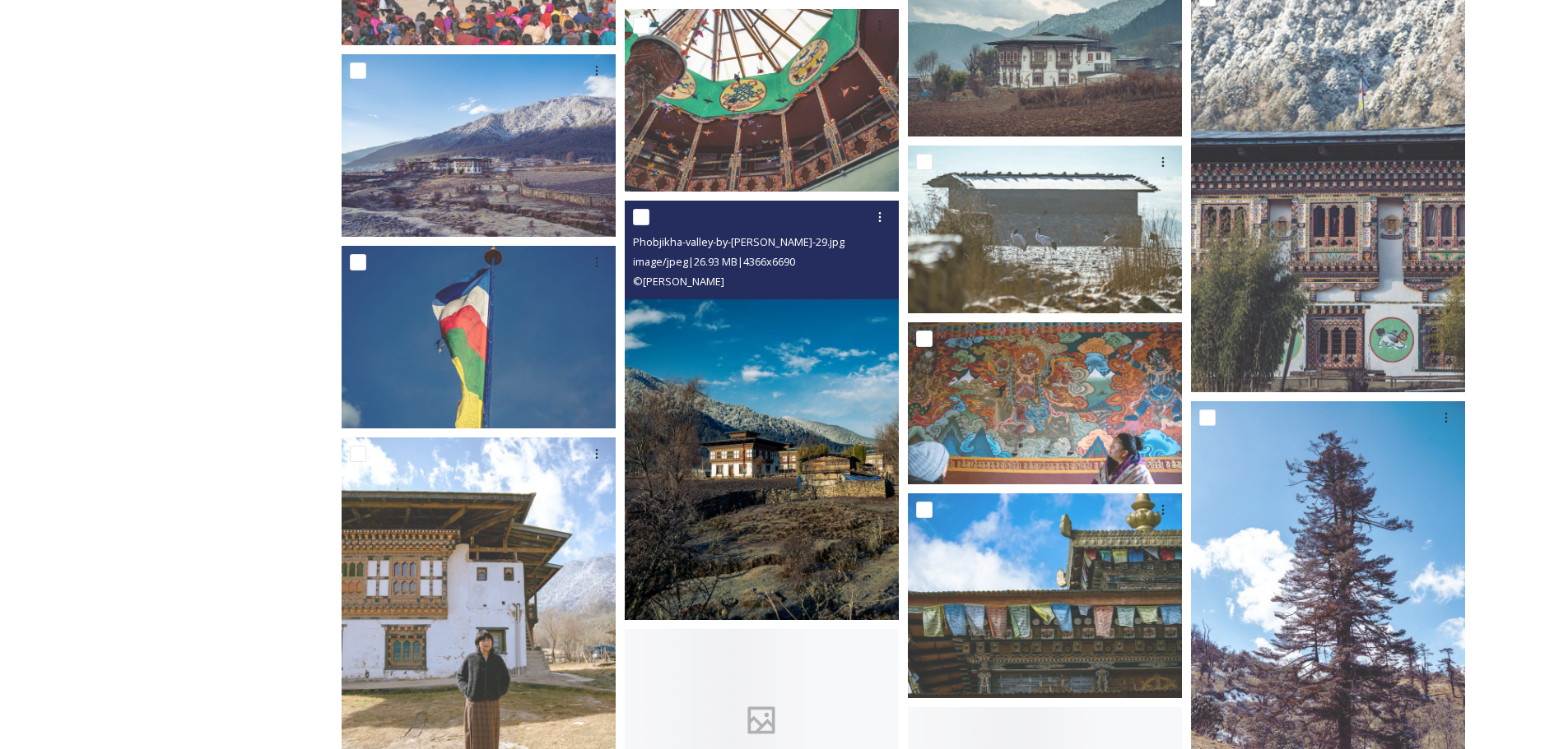
scroll to position [1125, 0]
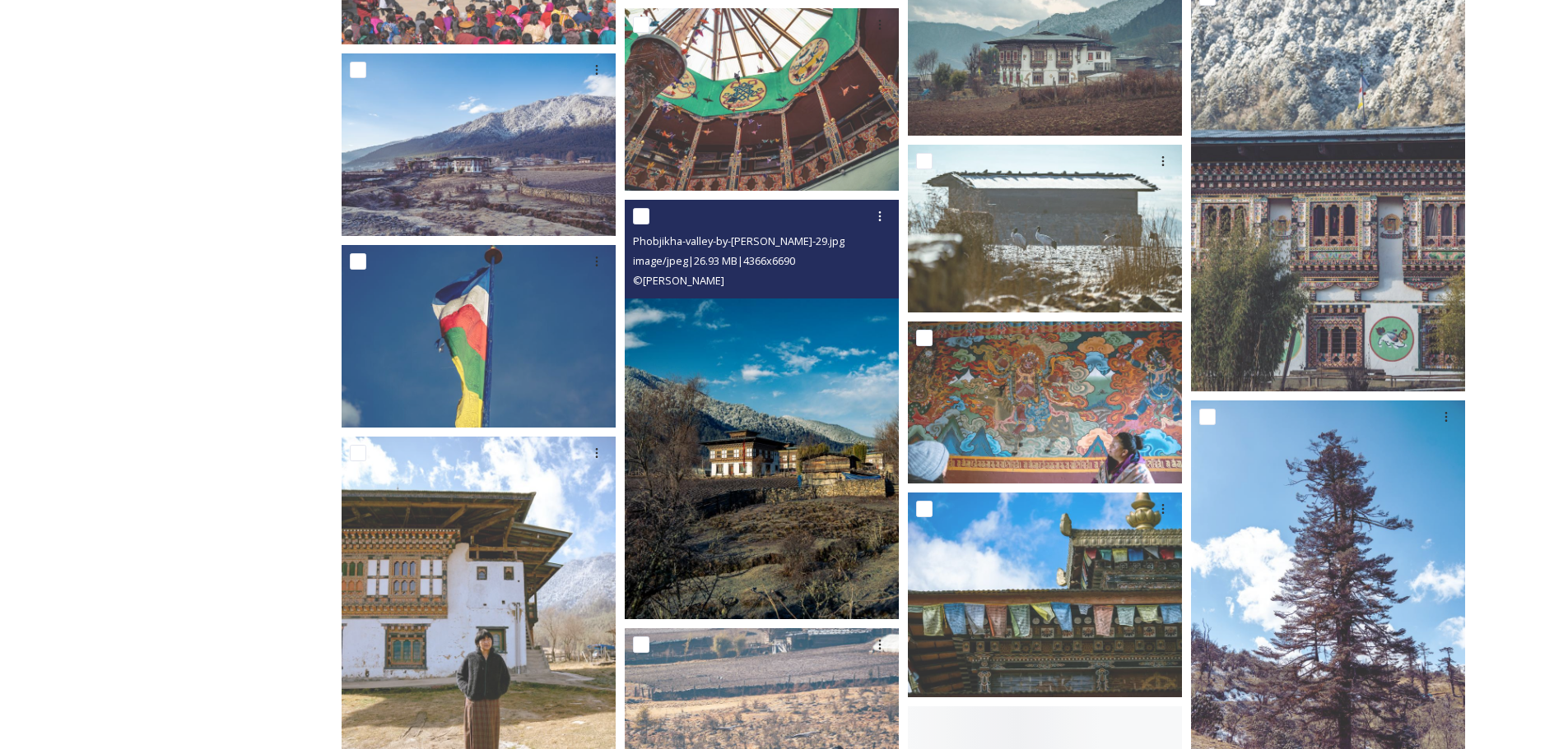
click at [797, 489] on img at bounding box center [761, 409] width 274 height 419
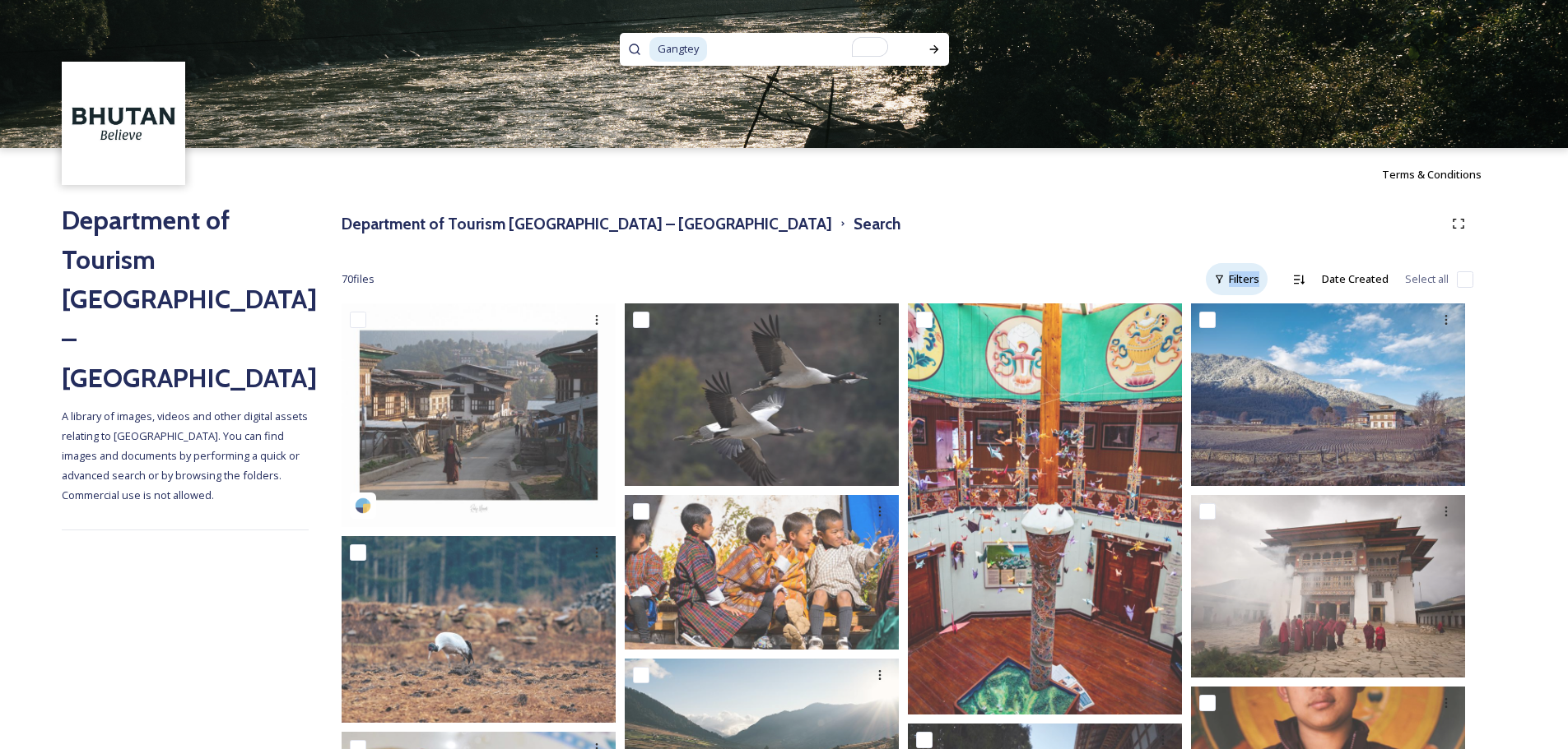
drag, startPoint x: 1272, startPoint y: 286, endPoint x: 1249, endPoint y: 271, distance: 27.5
click at [1249, 271] on div "70 file s Filters Date Created Select all" at bounding box center [908, 279] width 1132 height 32
click at [1249, 271] on div "Filters" at bounding box center [1236, 279] width 61 height 32
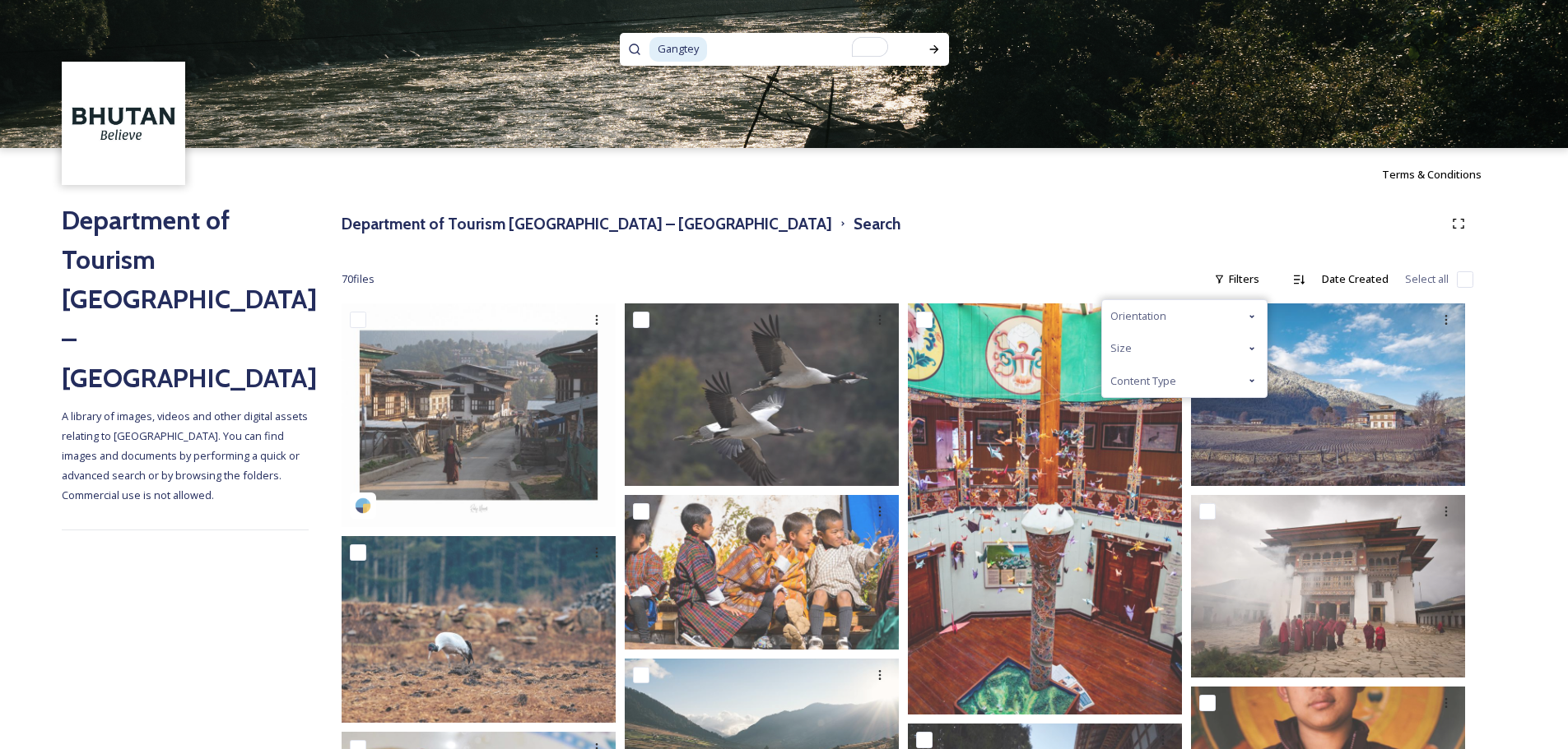
click at [1185, 313] on div "Orientation" at bounding box center [1184, 316] width 164 height 32
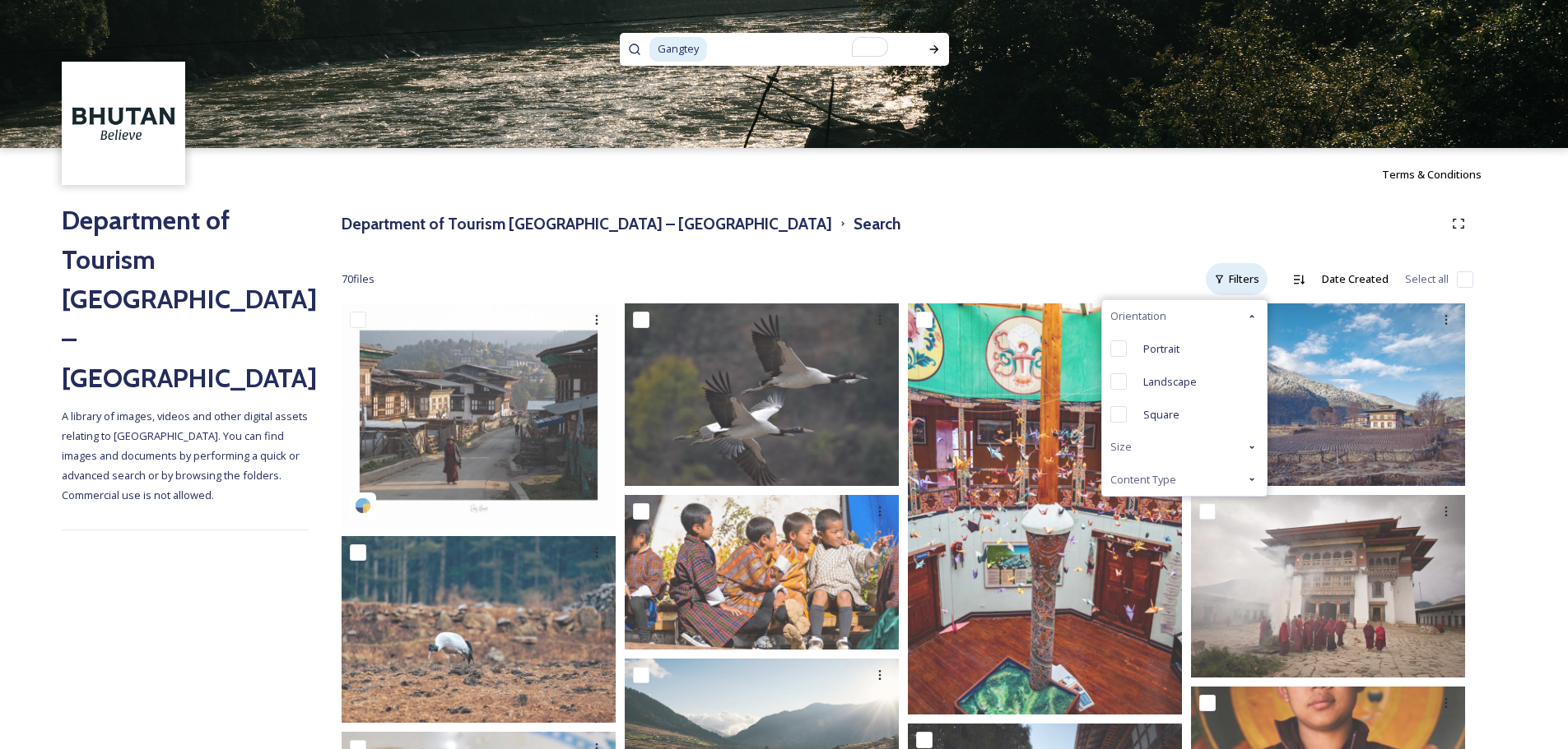
click at [1248, 282] on div "Filters" at bounding box center [1236, 279] width 61 height 32
click at [1251, 312] on icon at bounding box center [1252, 316] width 13 height 13
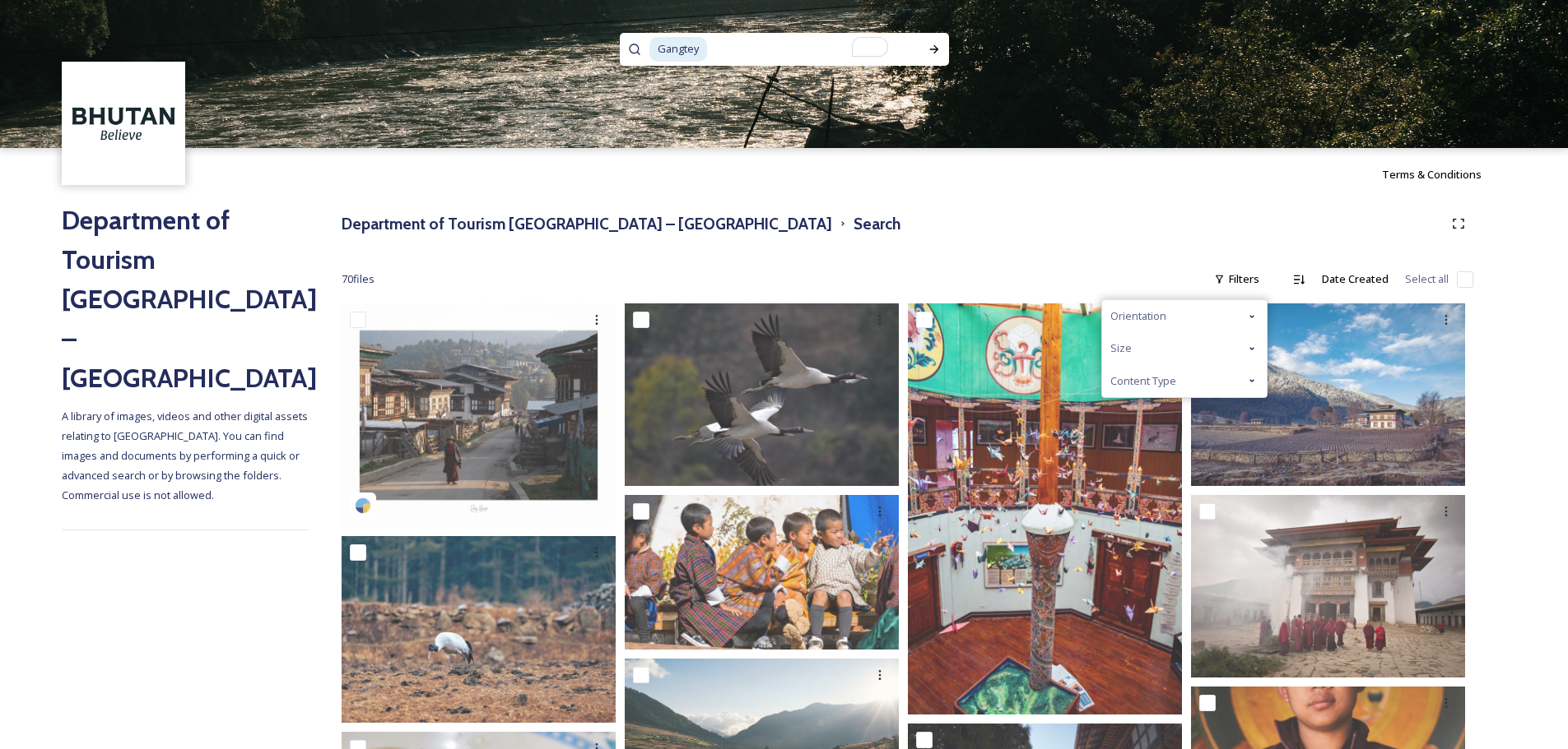
click at [1251, 383] on icon at bounding box center [1252, 381] width 13 height 13
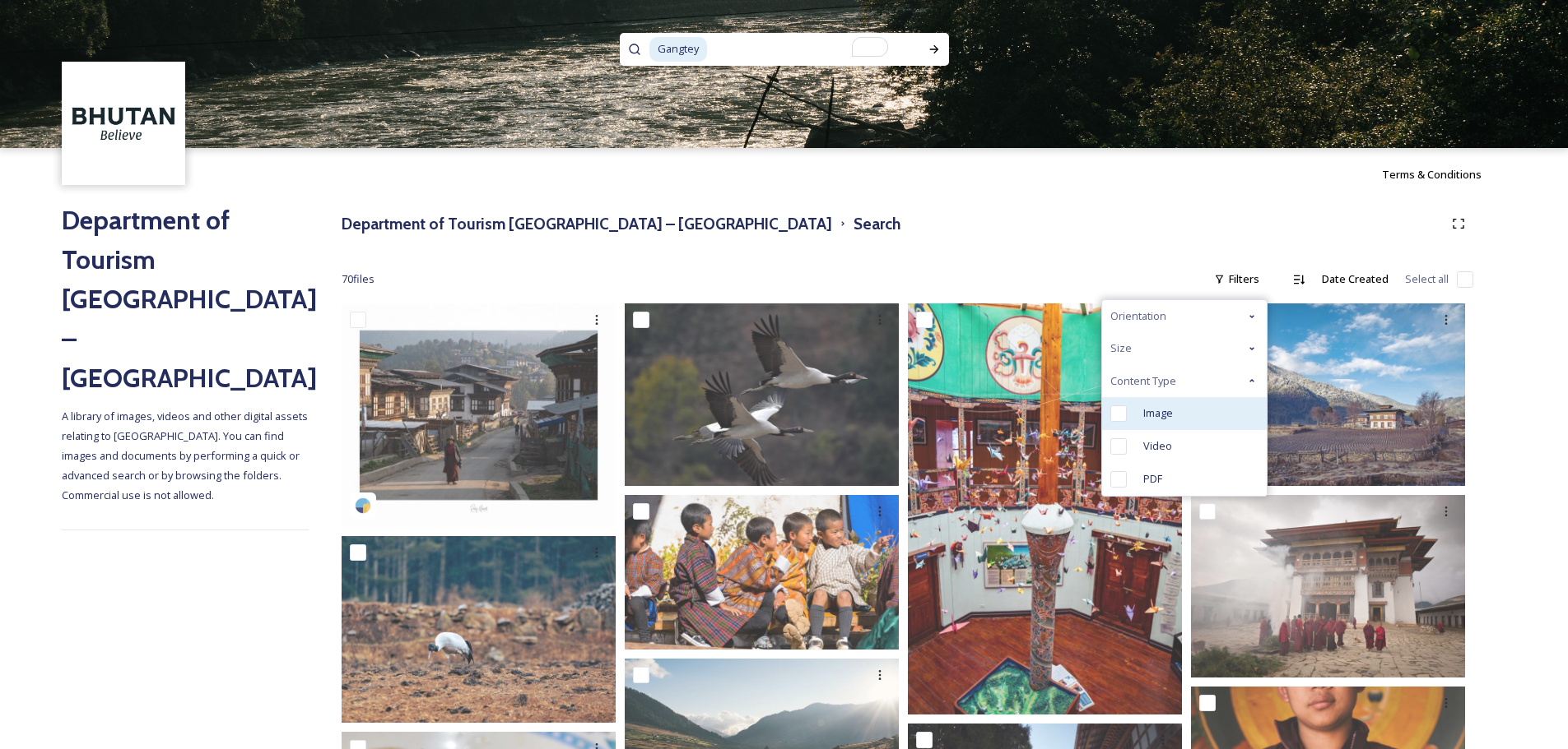
click at [1169, 410] on span "Image" at bounding box center [1157, 413] width 29 height 16
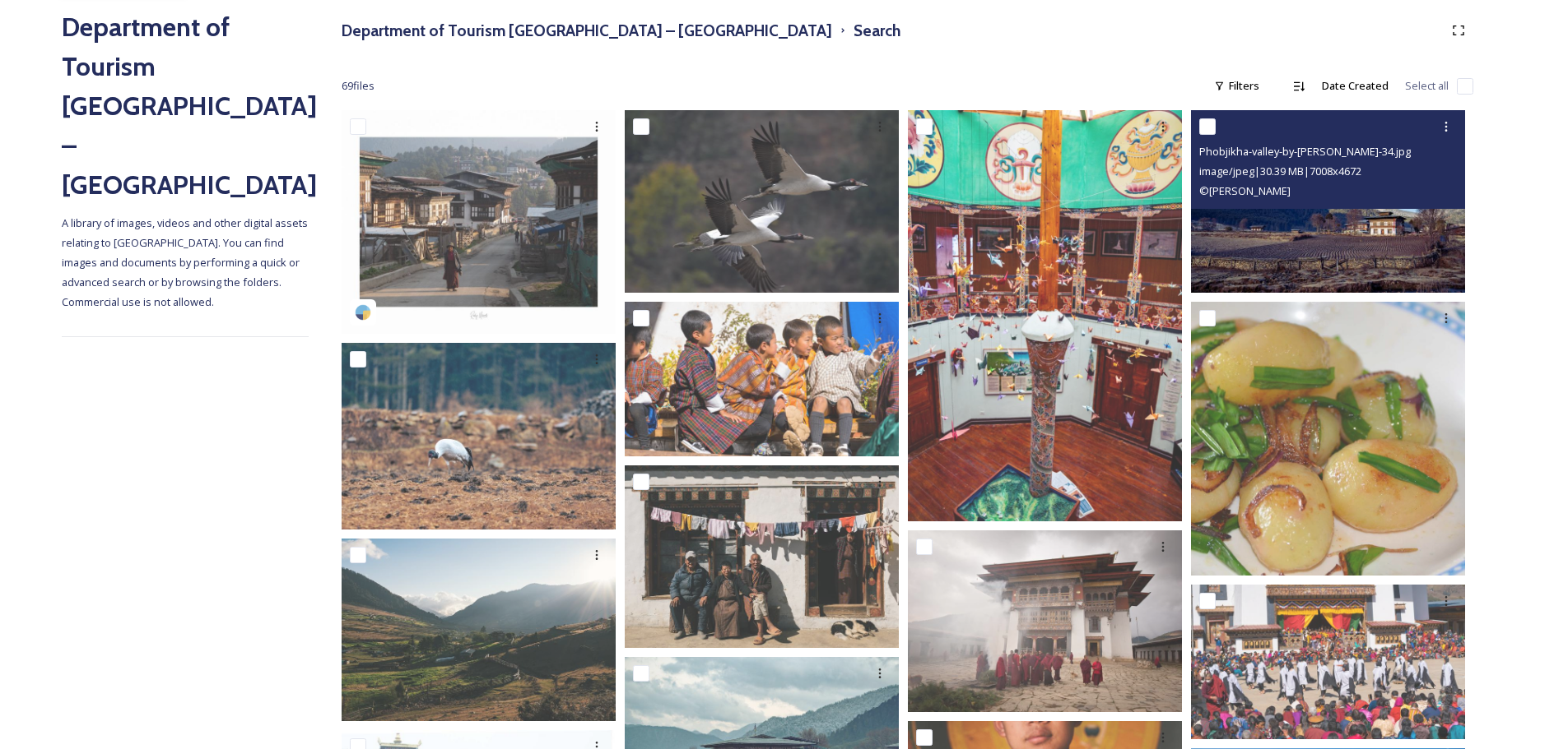
scroll to position [192, 0]
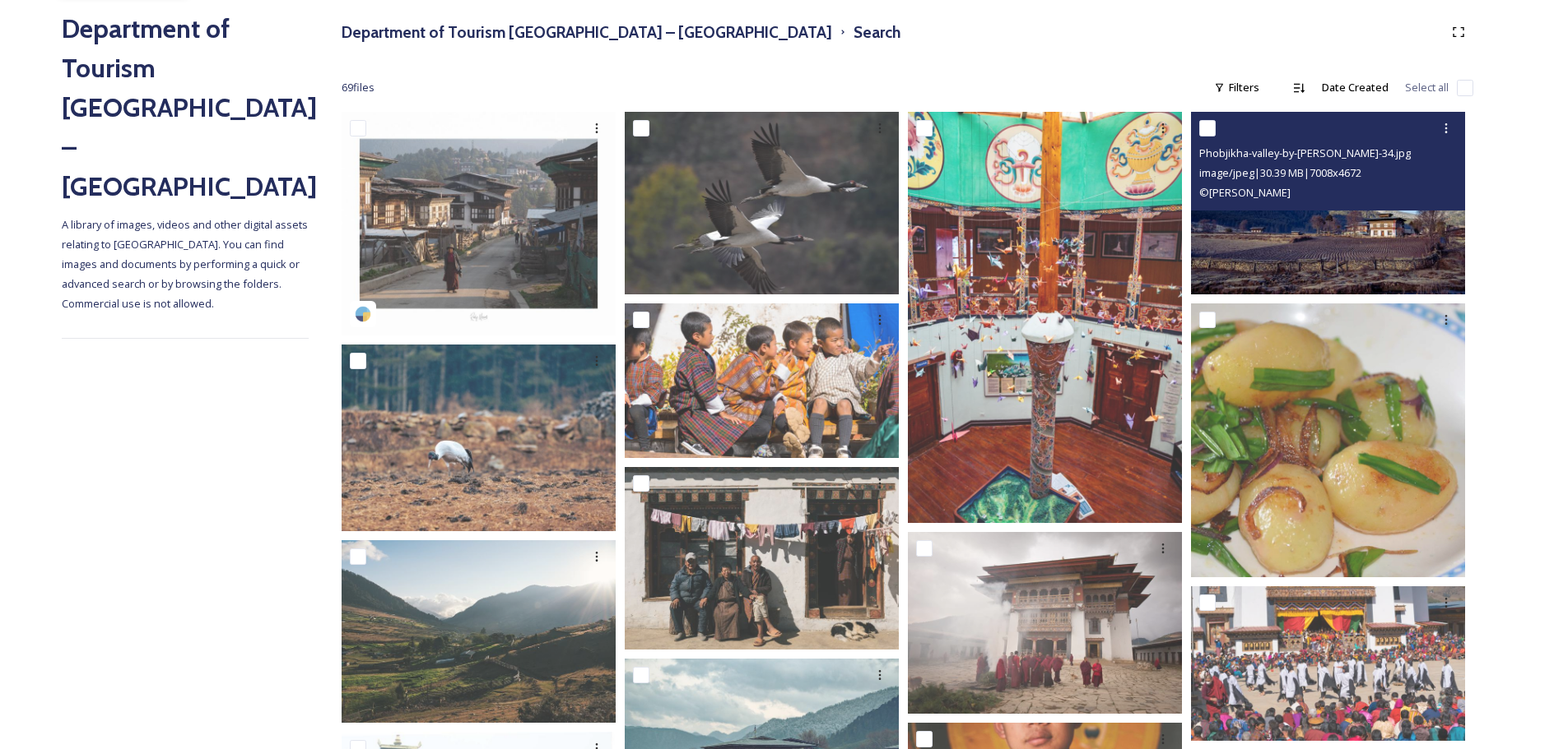
click at [1408, 249] on img at bounding box center [1327, 203] width 274 height 183
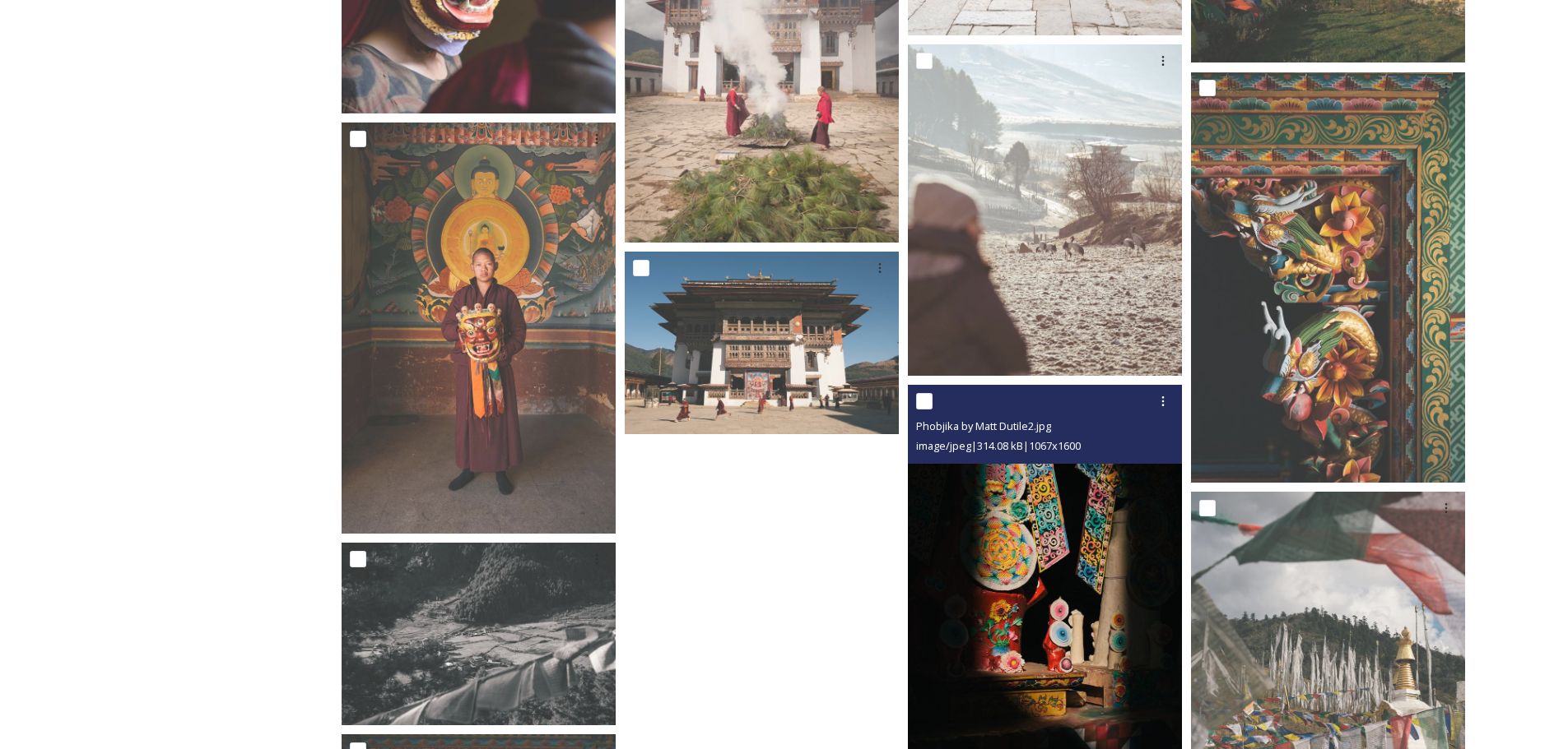
scroll to position [3732, 0]
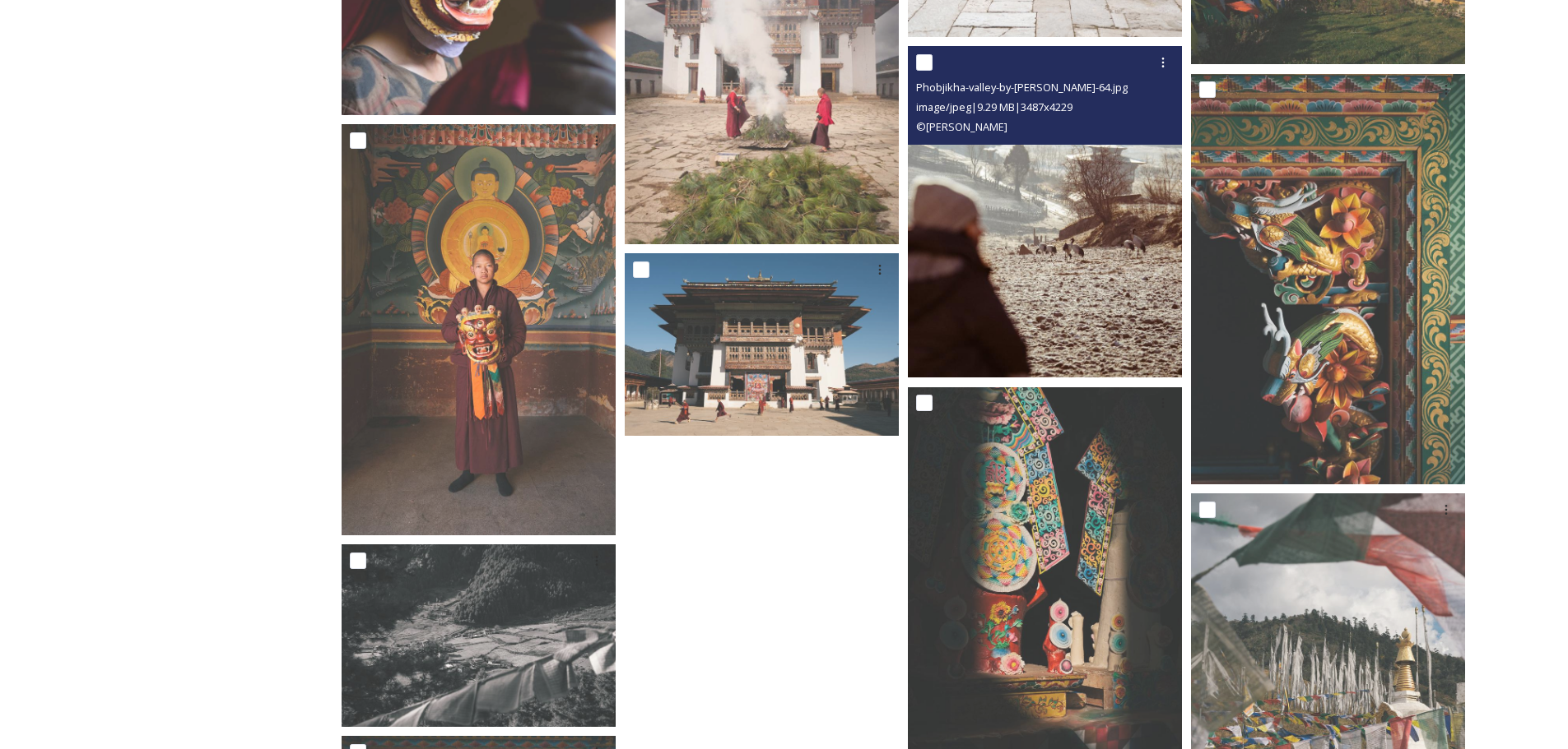
click at [1045, 233] on img at bounding box center [1044, 212] width 274 height 332
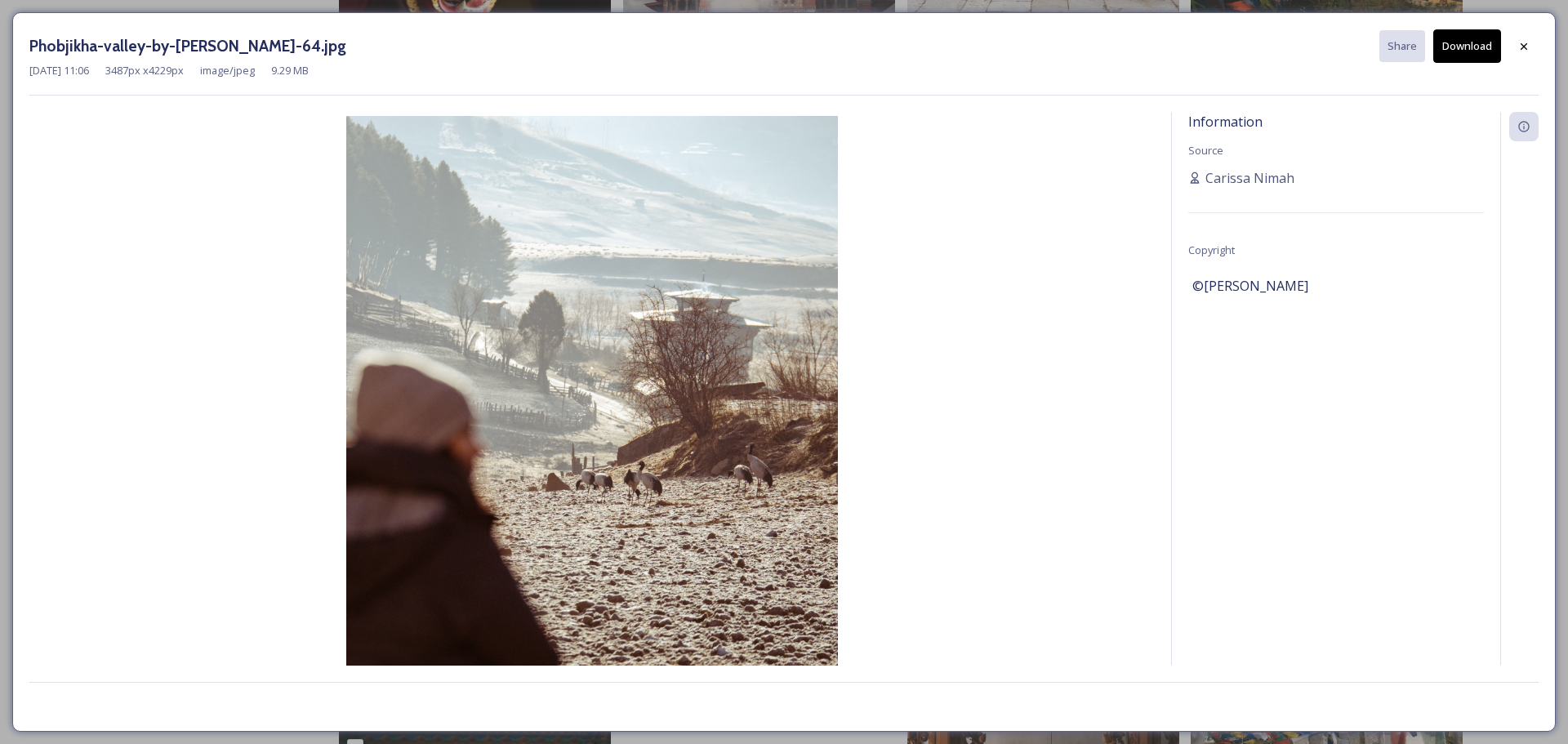
click at [71, 48] on h3 "Phobjikha-valley-by-[PERSON_NAME]-64.jpg" at bounding box center [187, 46] width 317 height 23
copy h3 "Phobjikha"
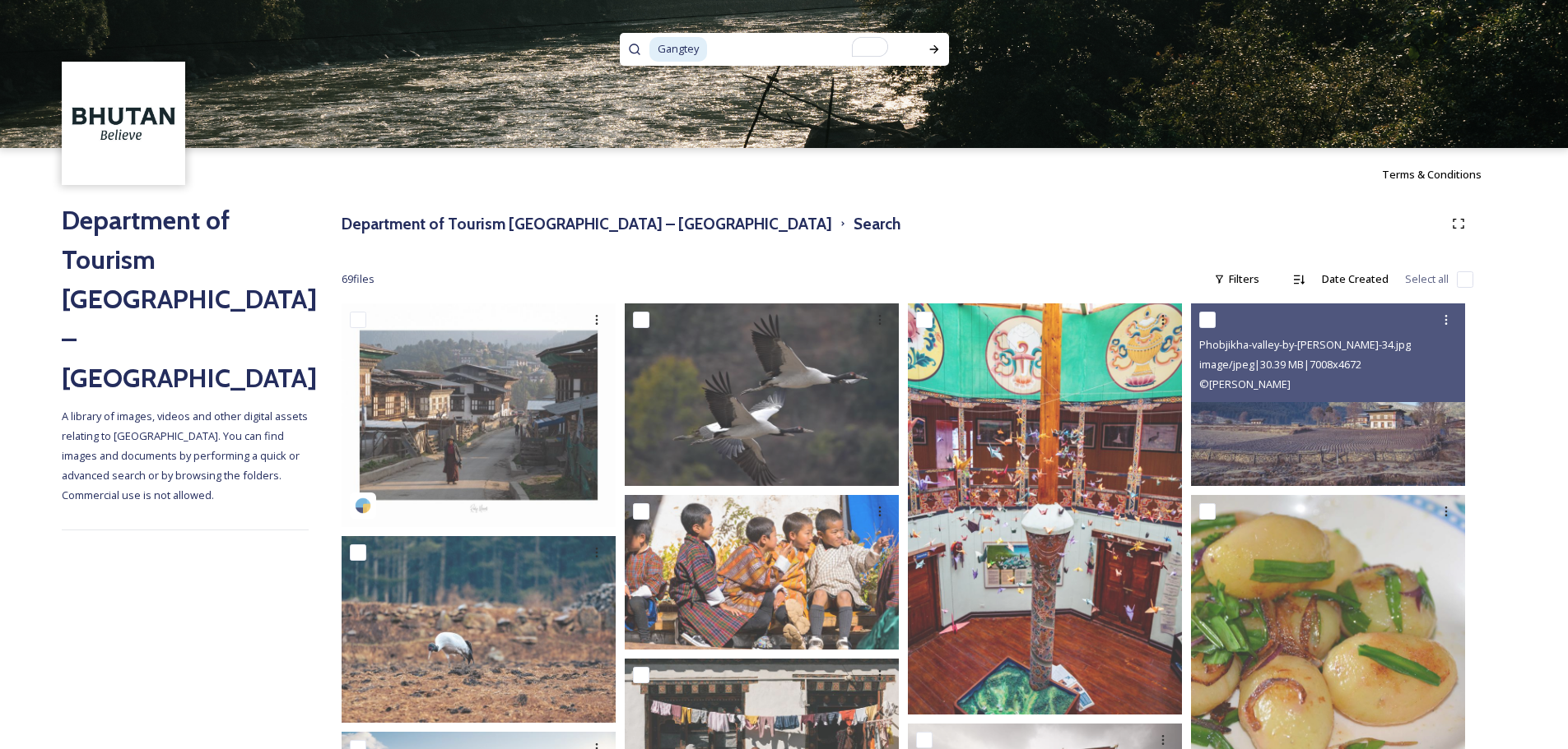
click at [767, 52] on input "To enrich screen reader interactions, please activate Accessibility in Grammarl…" at bounding box center [806, 49] width 196 height 36
paste input "Dagala"
type input "Dagala"
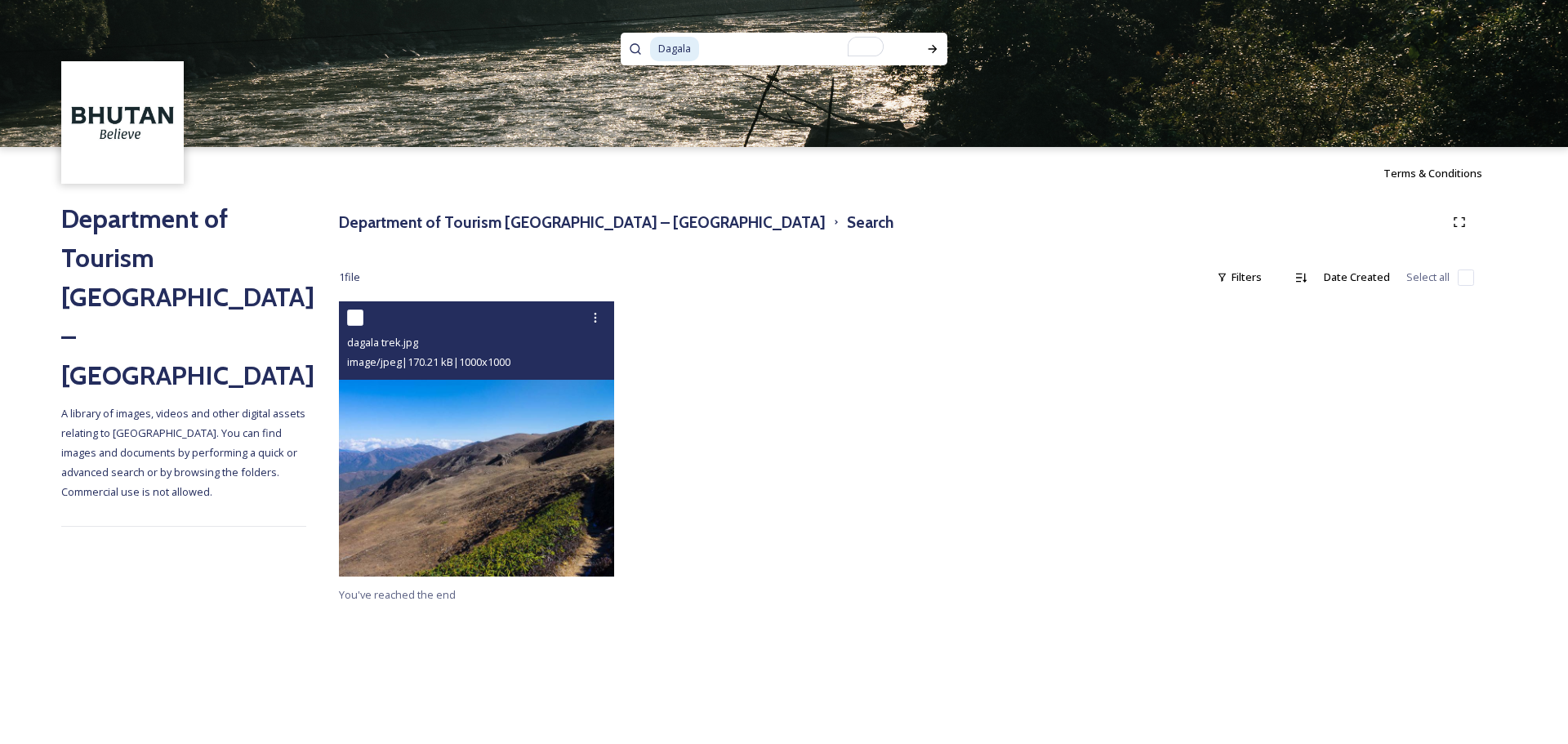
click at [522, 451] on img at bounding box center [476, 439] width 275 height 275
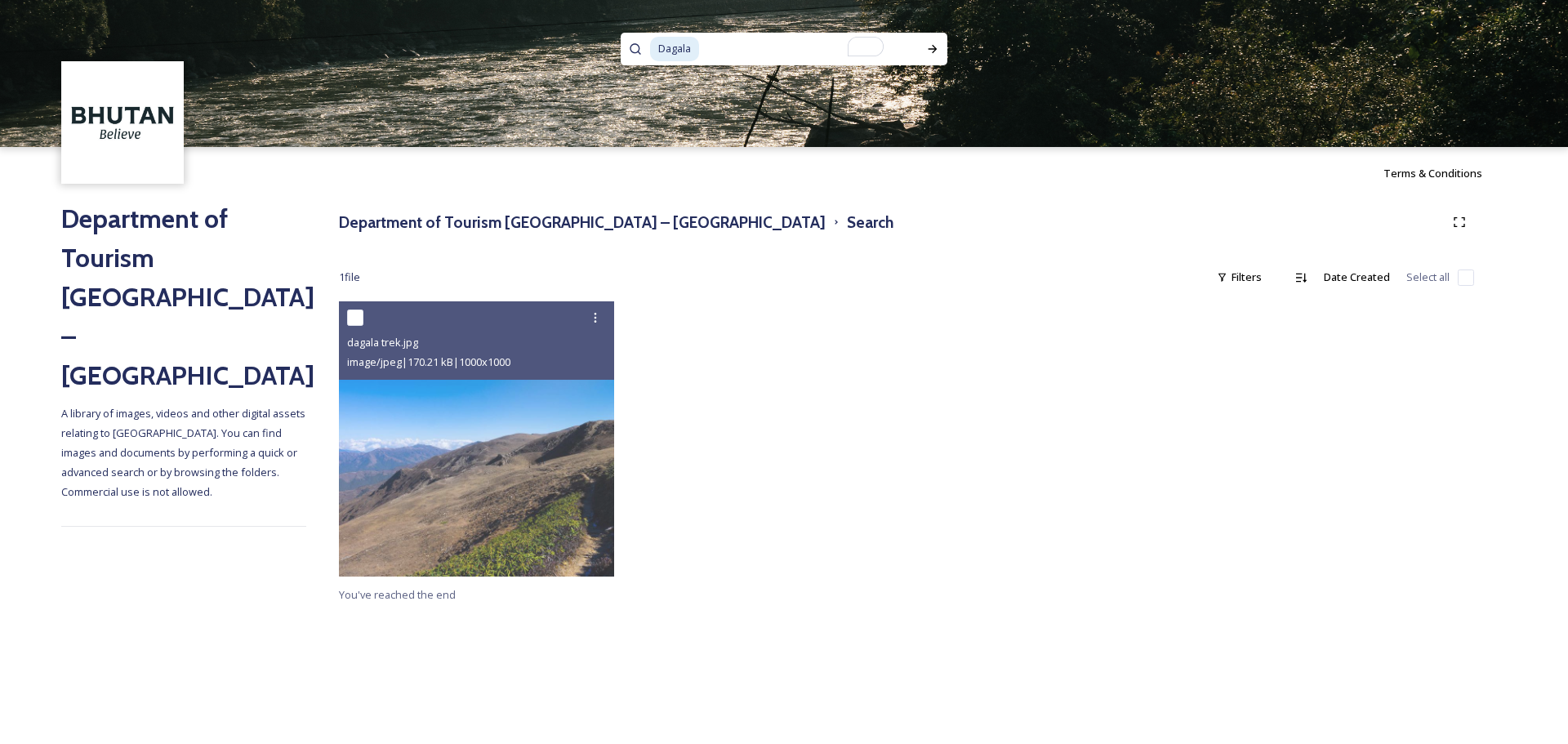
click at [777, 50] on input "To enrich screen reader interactions, please activate Accessibility in Grammarl…" at bounding box center [800, 48] width 198 height 36
type input "Dagala"
paste input "Tiger’s Nest"
type input "Tiger’s Nest"
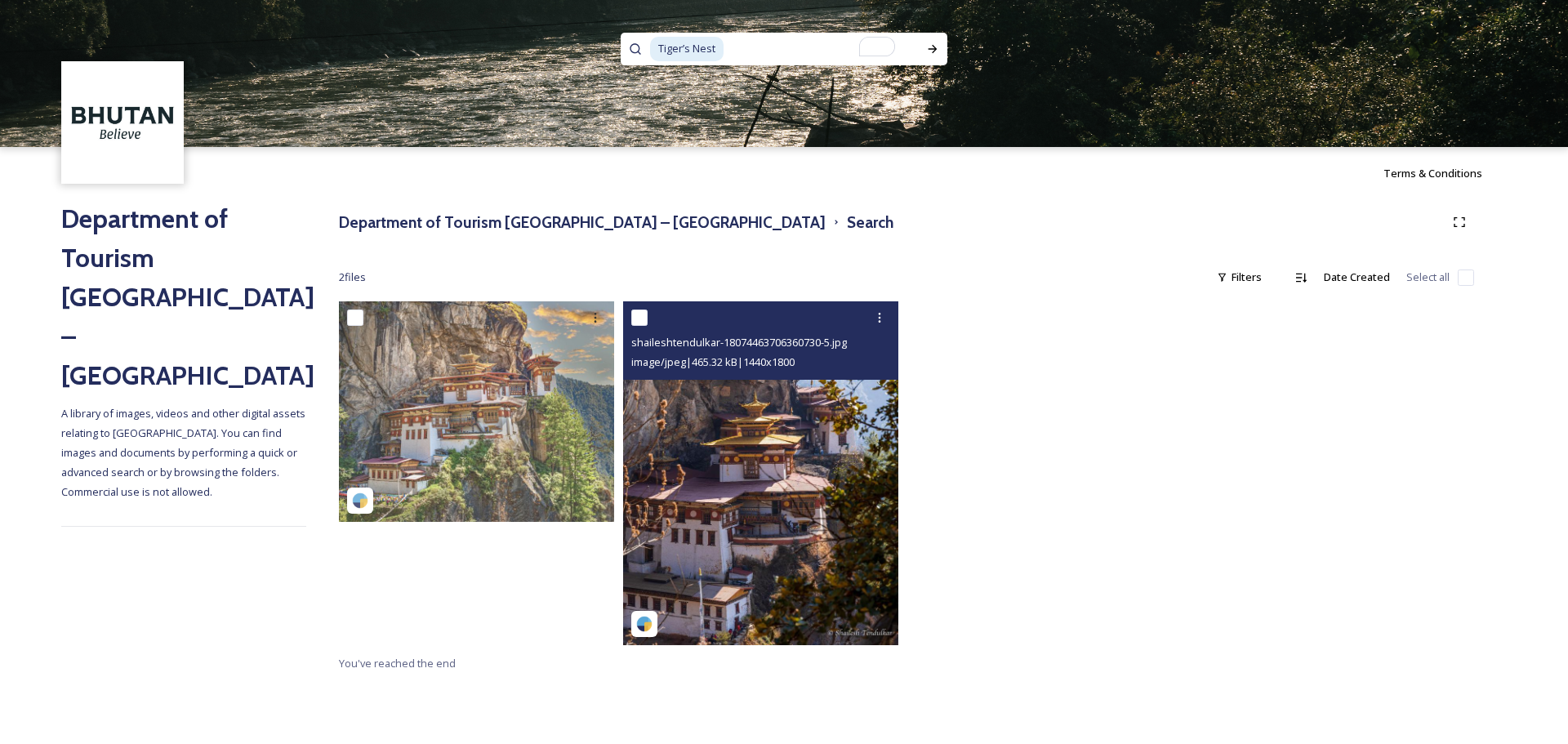
click at [686, 417] on img at bounding box center [761, 473] width 275 height 344
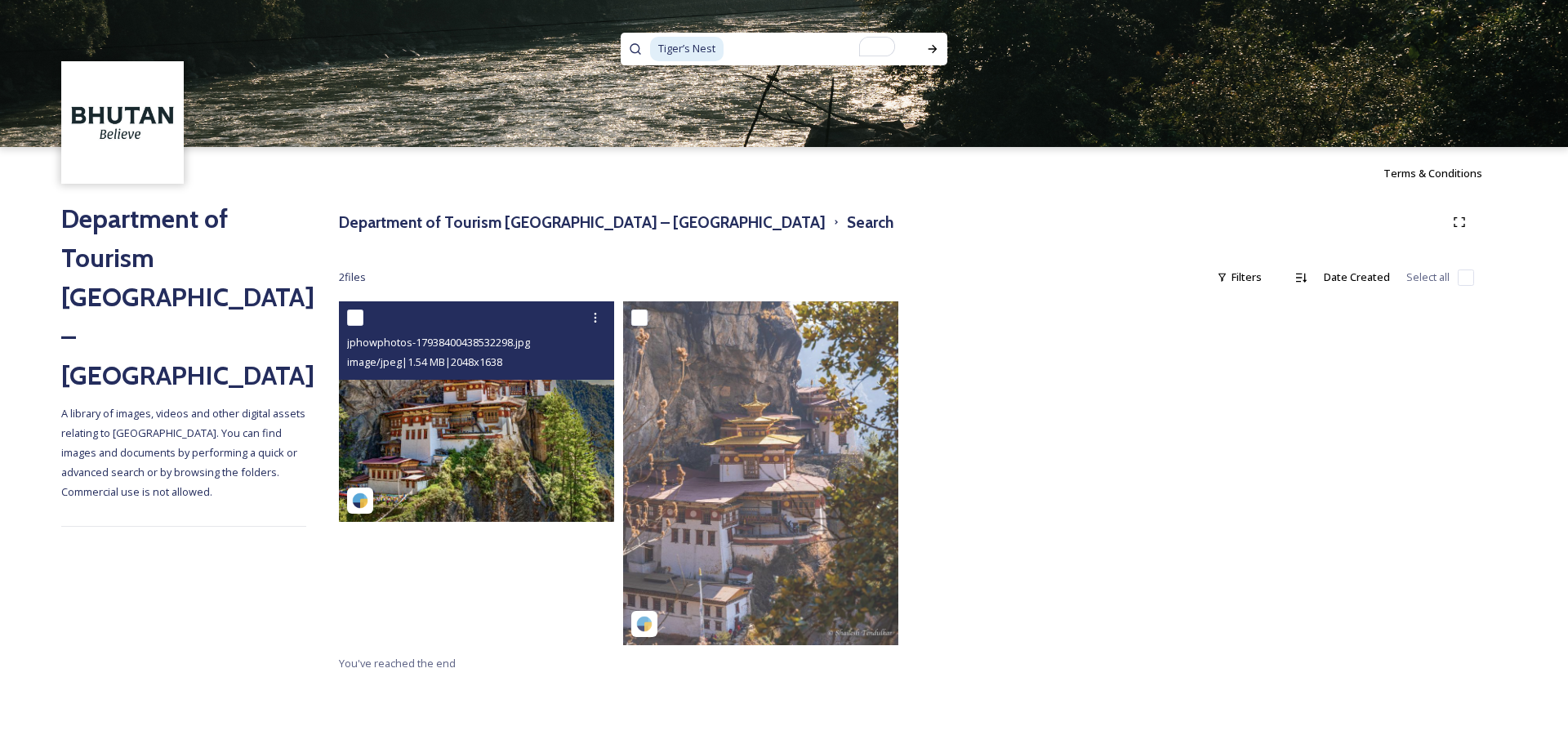
click at [502, 390] on img at bounding box center [476, 412] width 275 height 221
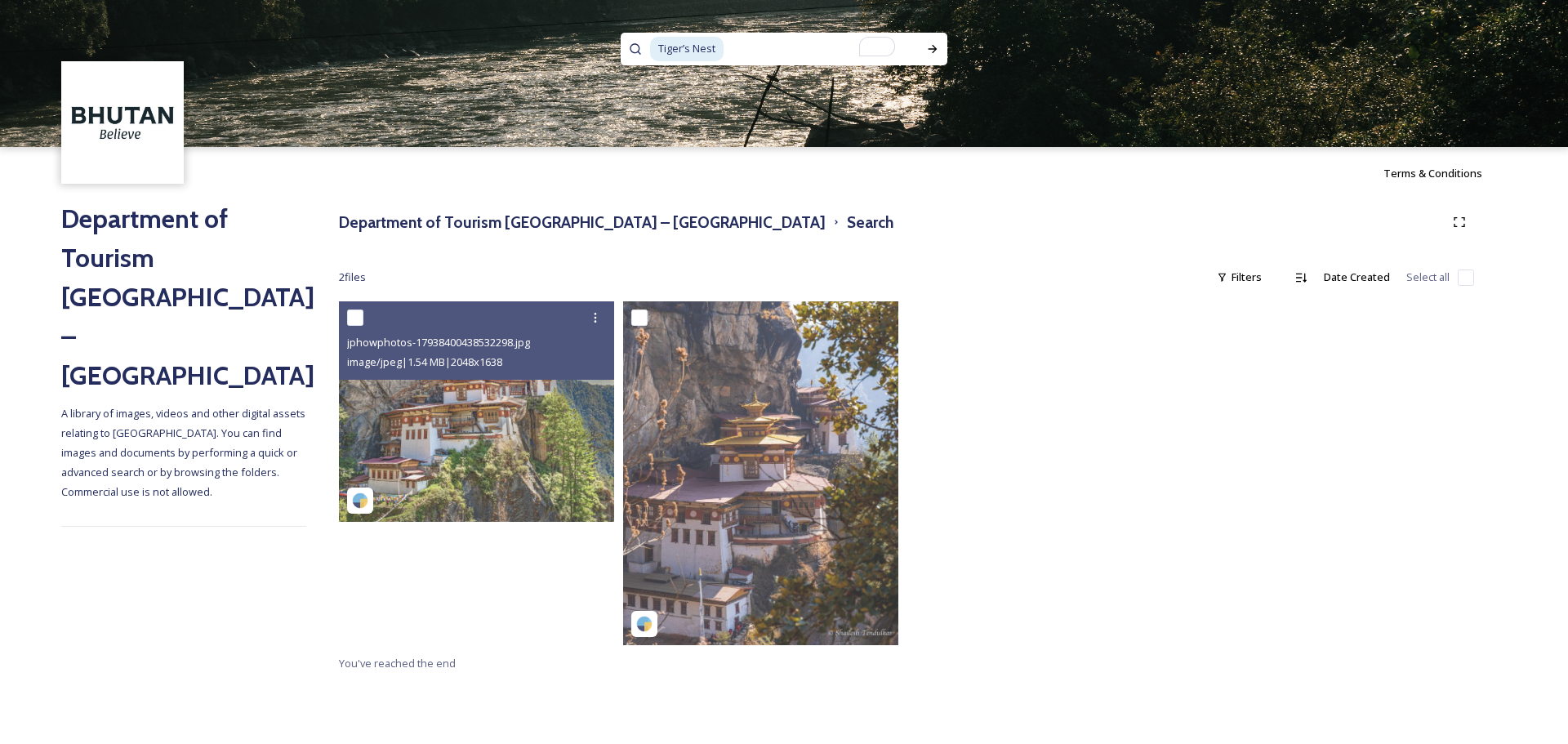
click at [792, 42] on input "To enrich screen reader interactions, please activate Accessibility in Grammarl…" at bounding box center [818, 48] width 186 height 36
type input "Tiger’s"
paste input "Merak Sakteng"
type input "Merak Sakteng"
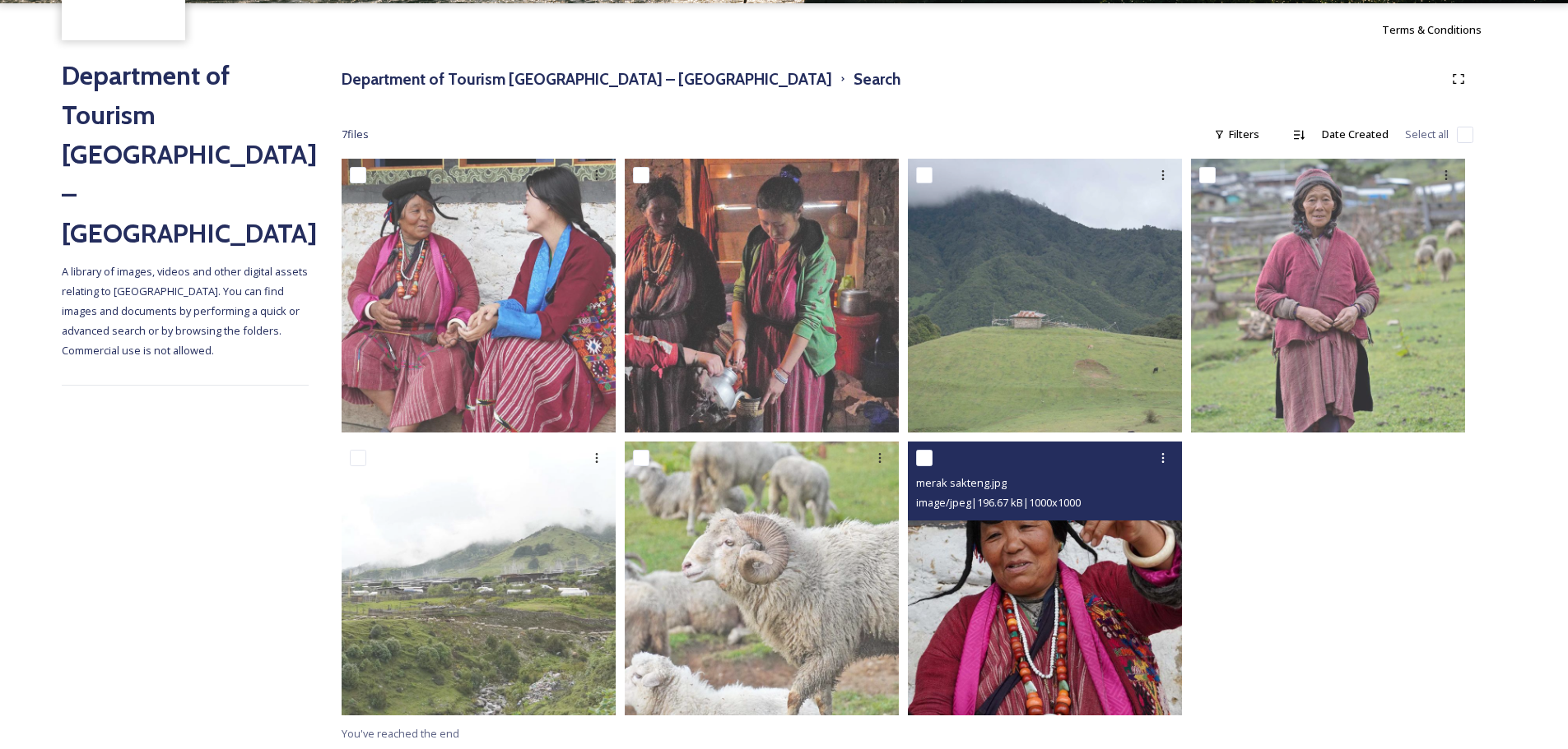
scroll to position [147, 0]
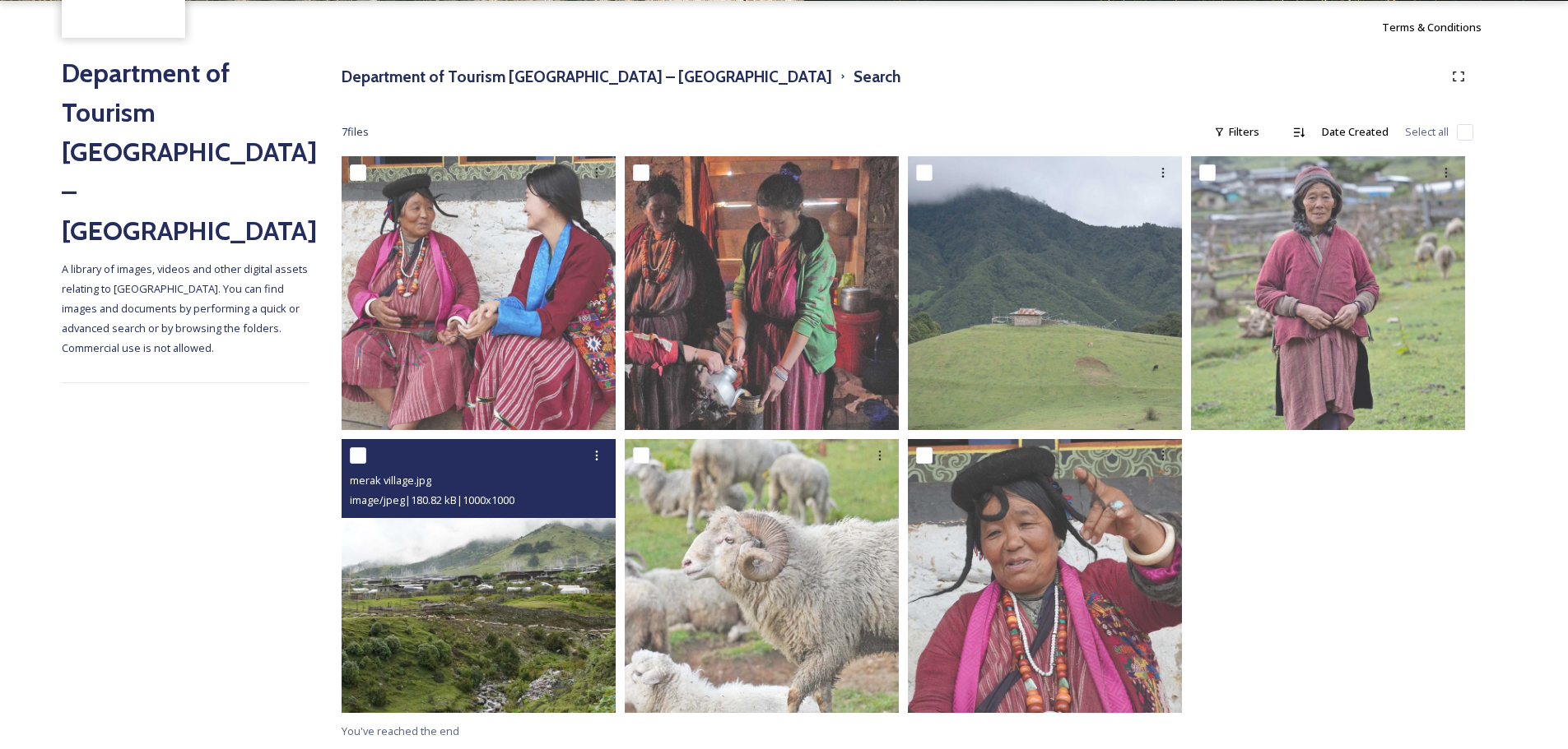
click at [528, 551] on img at bounding box center [478, 576] width 274 height 274
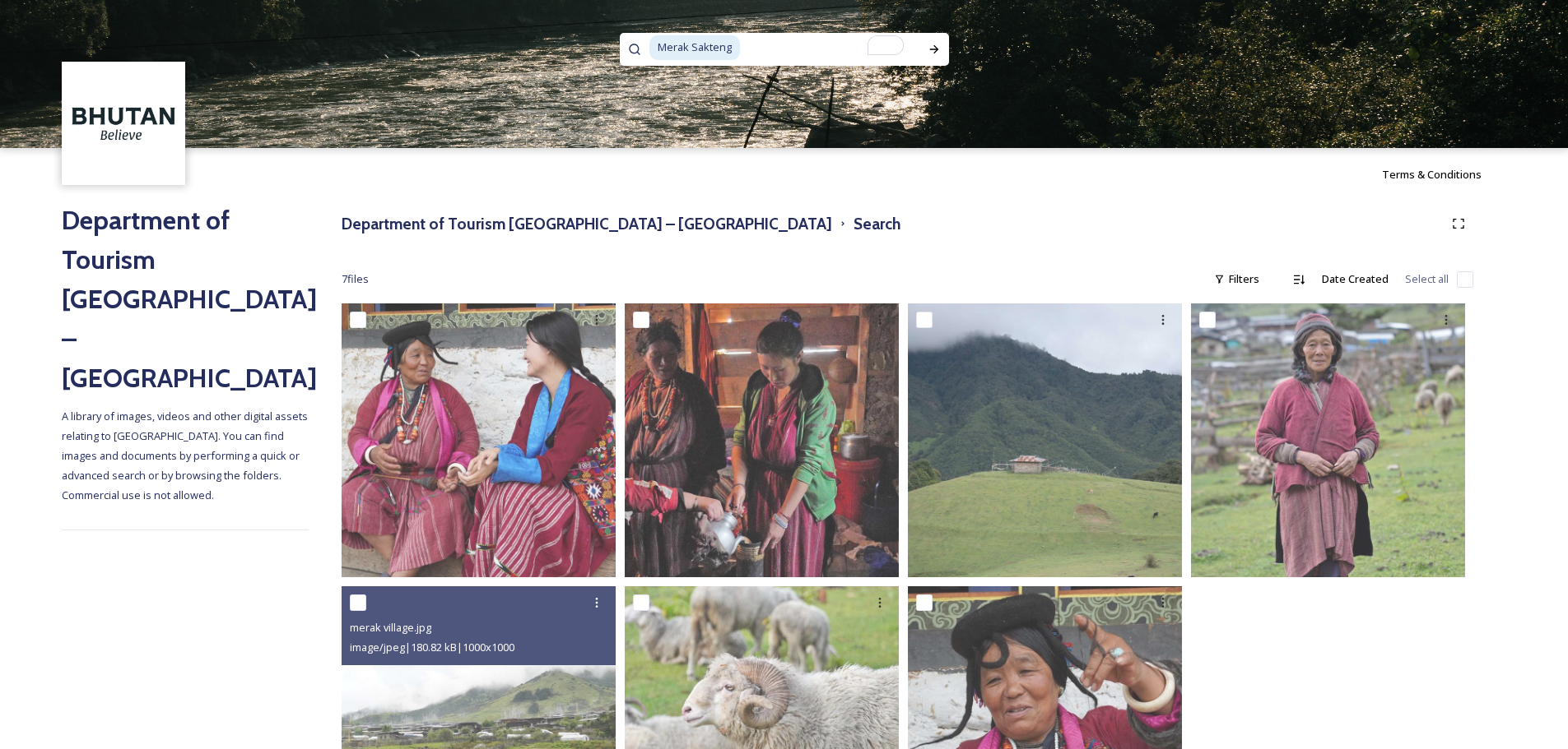
click at [824, 55] on input "To enrich screen reader interactions, please activate Accessibility in Grammarl…" at bounding box center [830, 47] width 178 height 36
type input "Merak"
paste input "Punakha Winter"
type input "Punakha Winter"
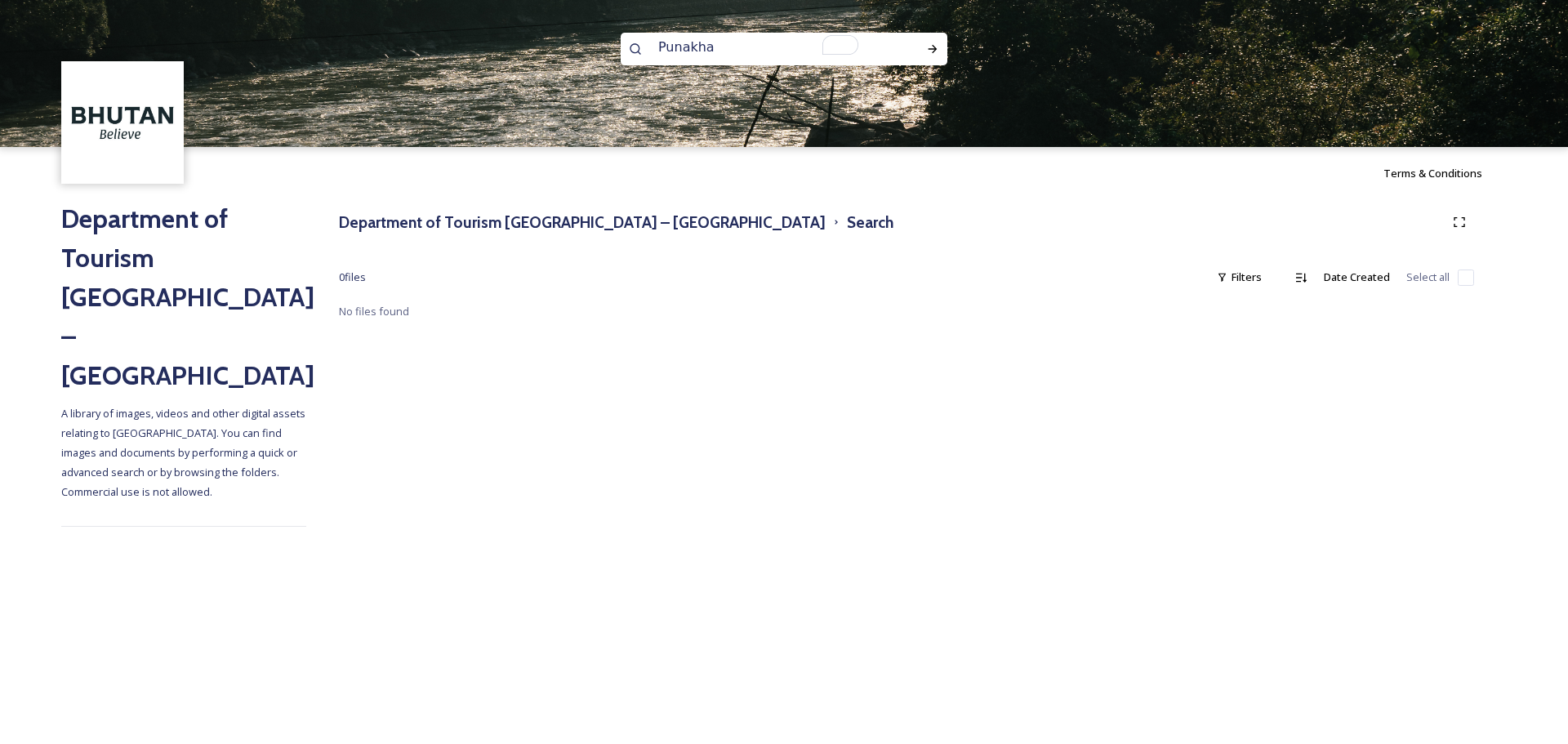
type input "Punakha"
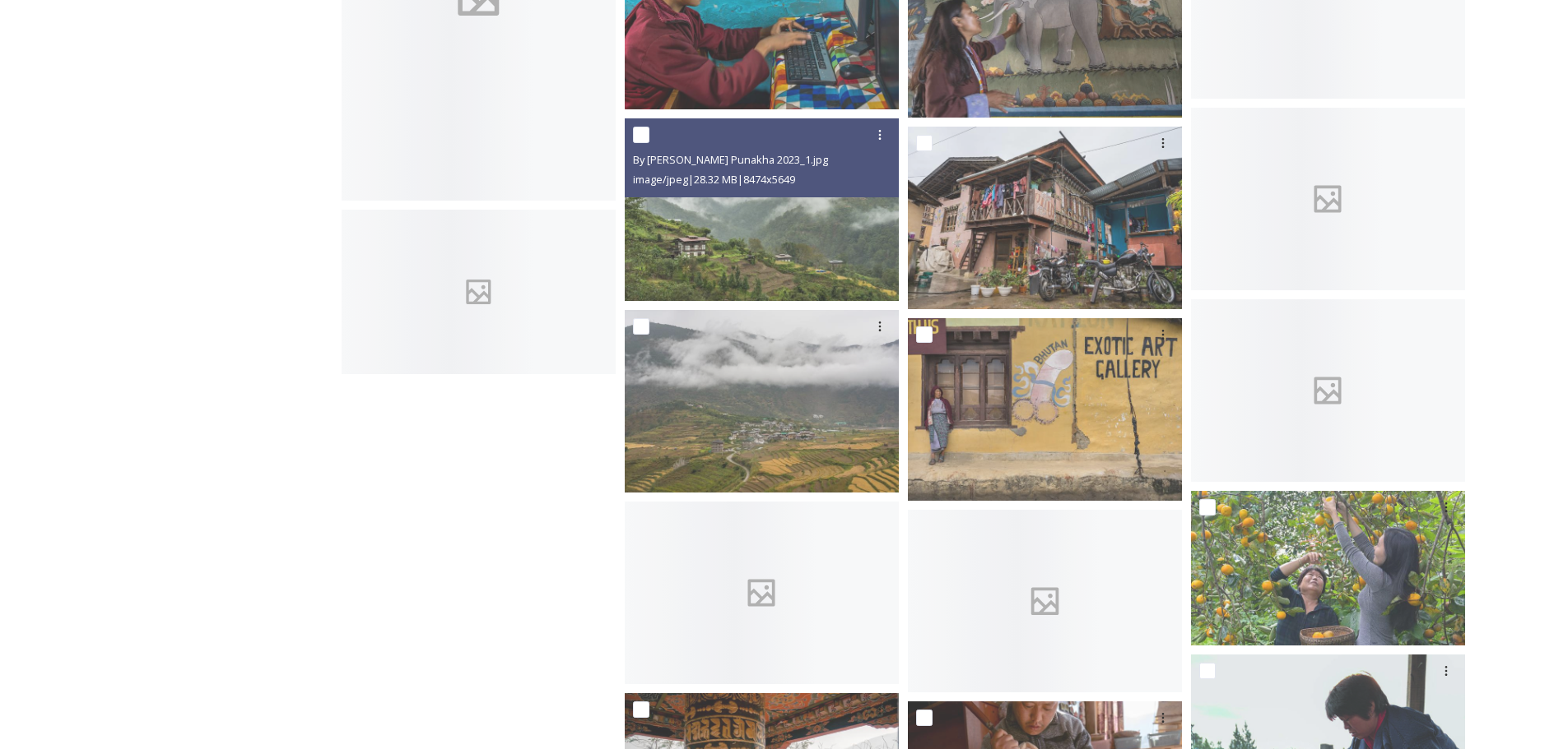
scroll to position [5118, 0]
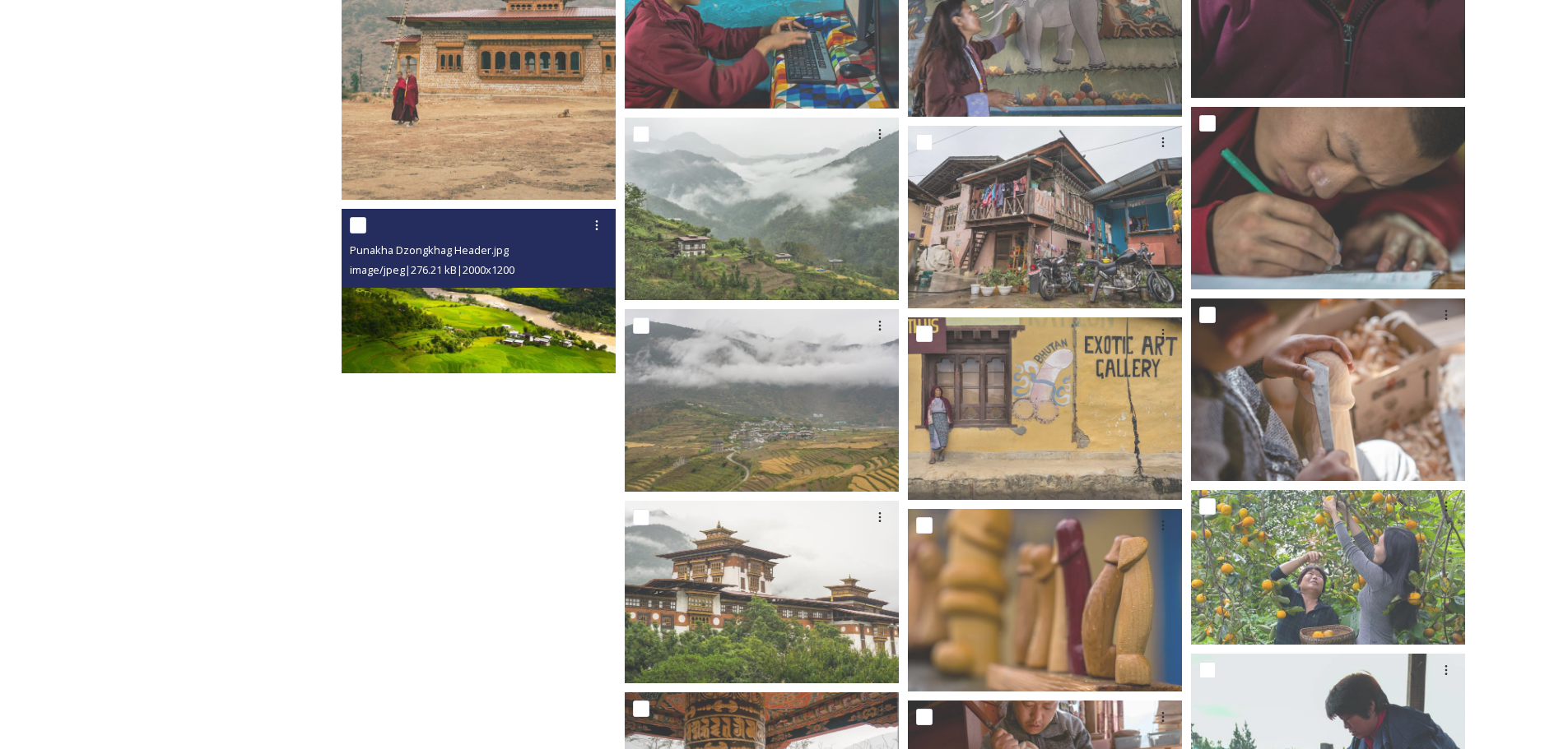
click at [518, 323] on img at bounding box center [478, 290] width 274 height 164
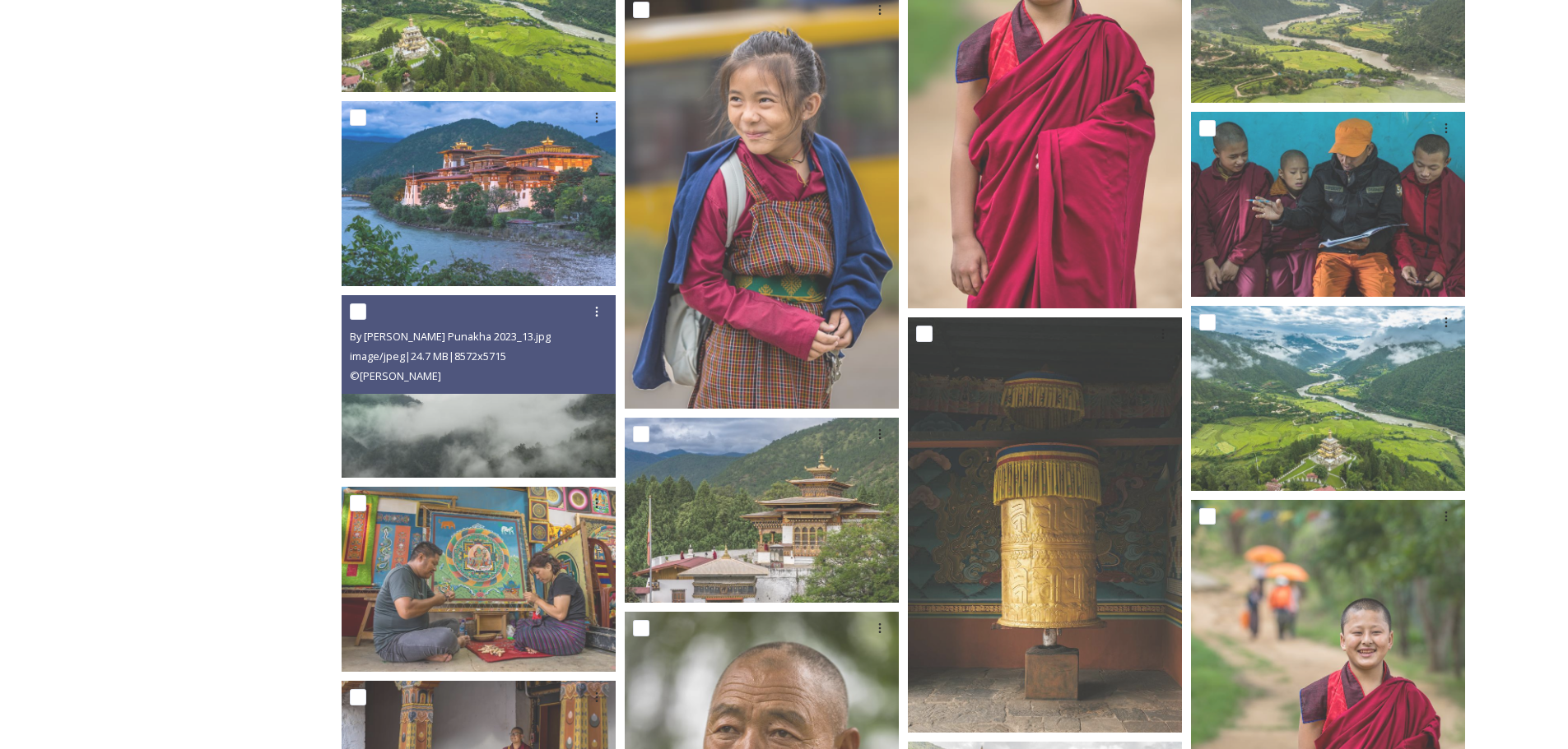
scroll to position [2252, 0]
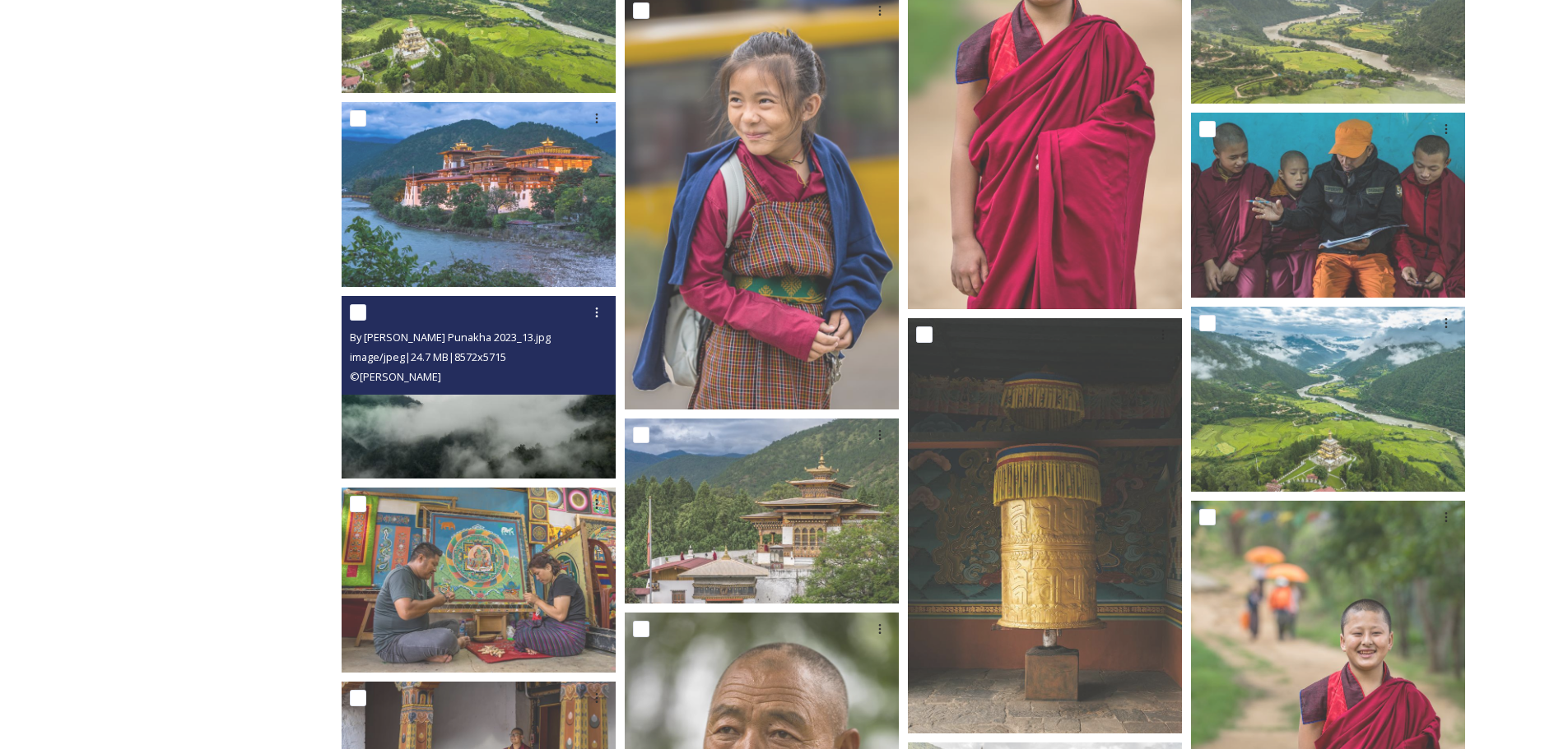
click at [490, 412] on img at bounding box center [478, 387] width 274 height 183
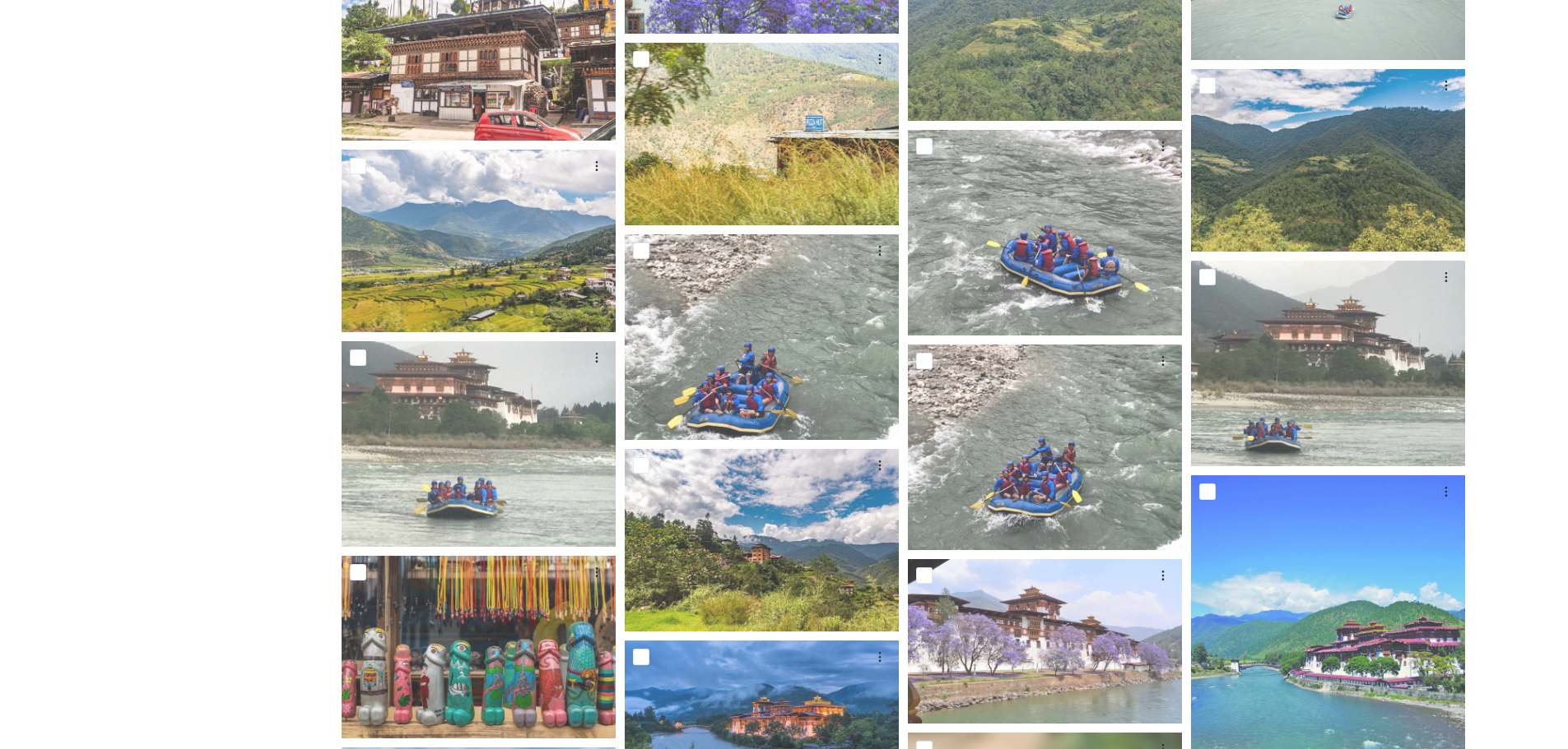
scroll to position [1395, 0]
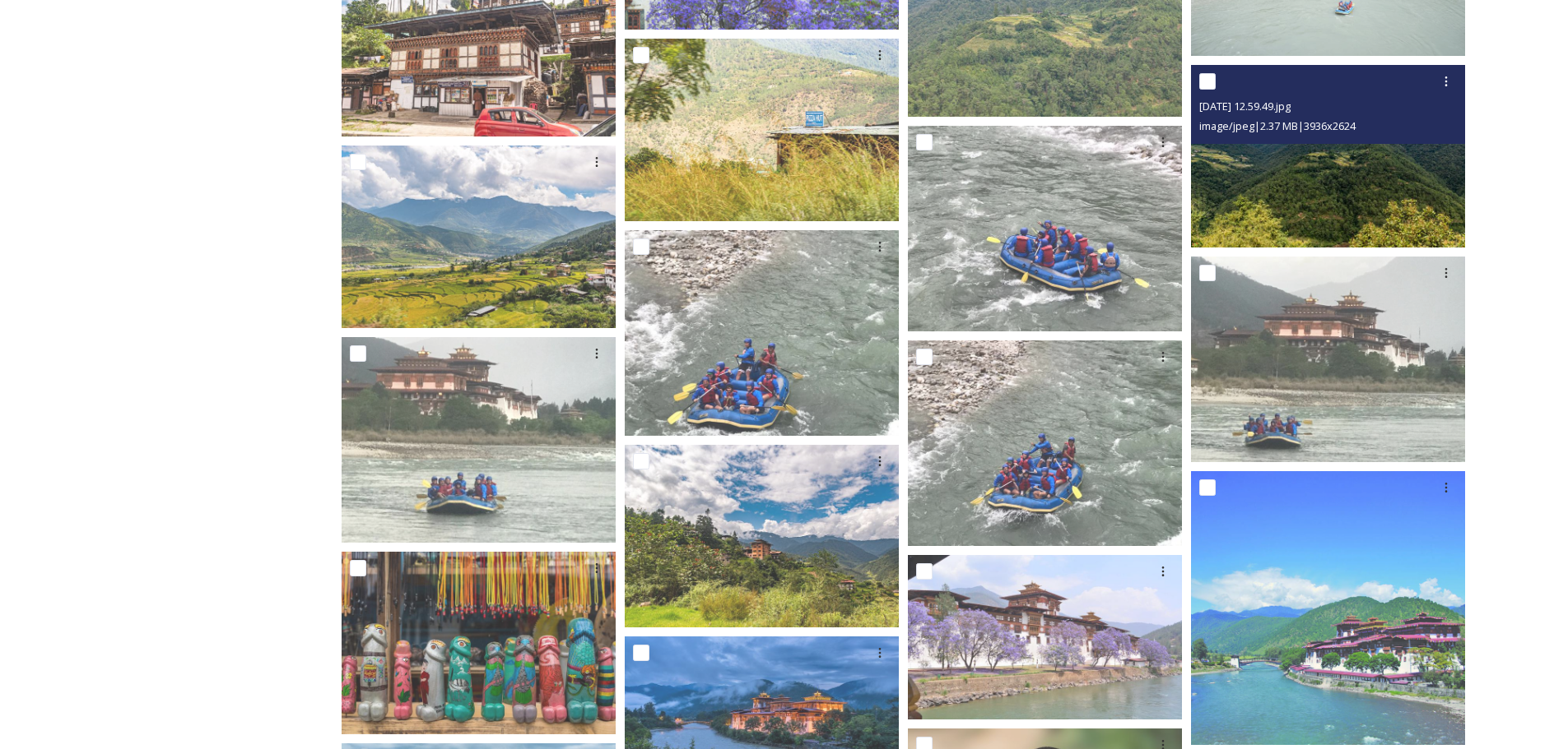
click at [1363, 167] on img at bounding box center [1327, 156] width 274 height 183
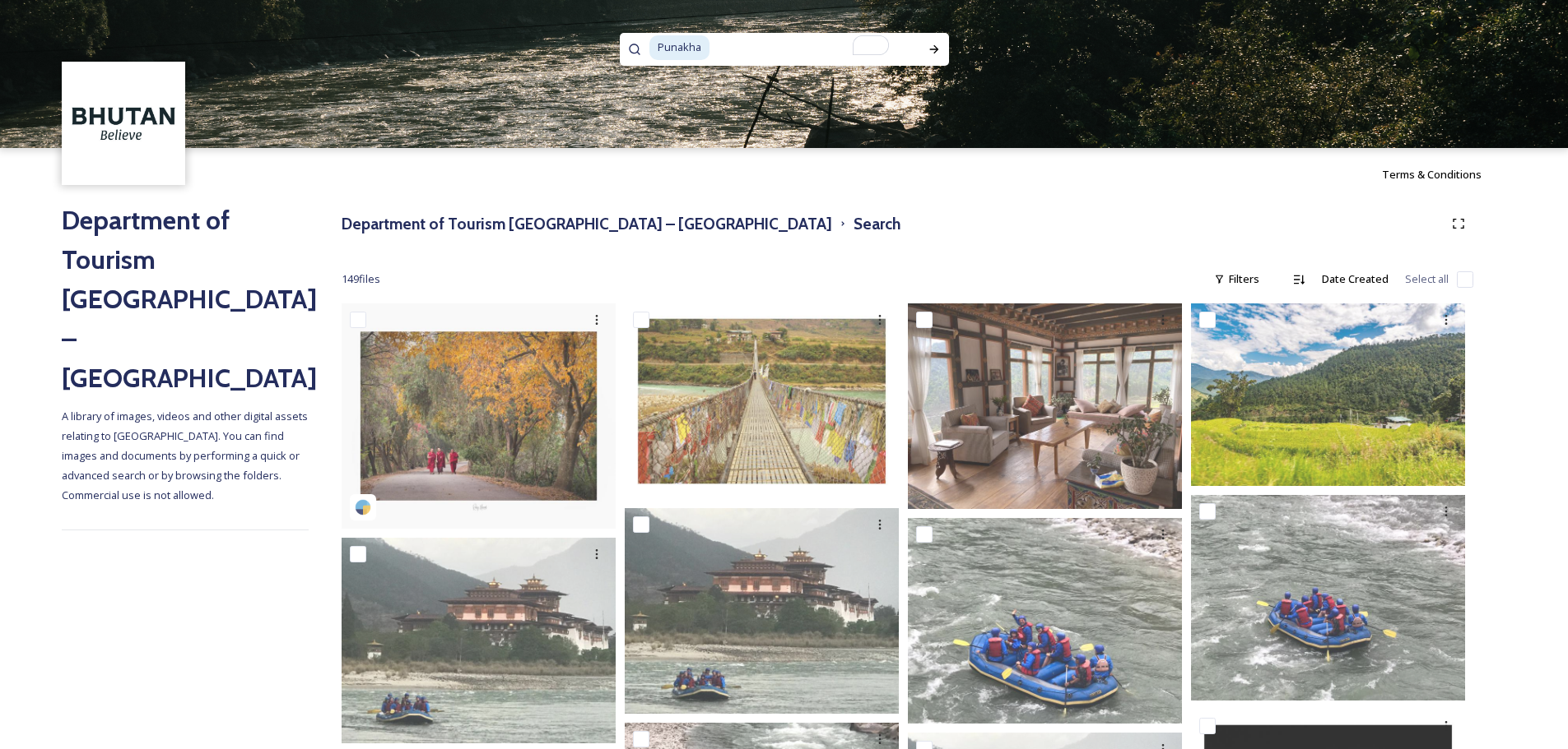
click at [817, 57] on input "To enrich screen reader interactions, please activate Accessibility in Grammarl…" at bounding box center [808, 47] width 195 height 36
type input "Punakh"
paste input "Samtengang"
type input "Samtengang"
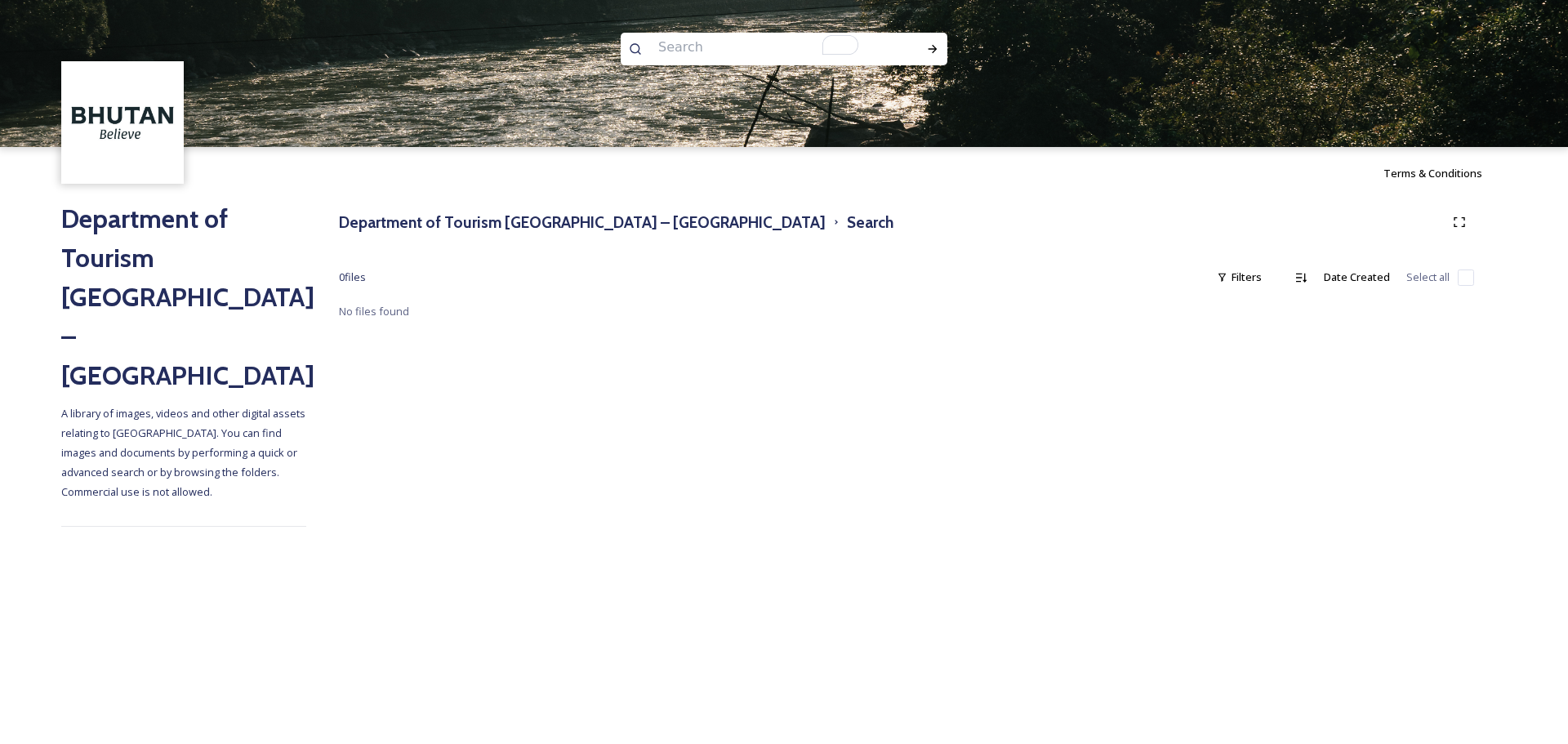
paste input "Wangdue Phodrang"
type input "Wangdue Phodrang"
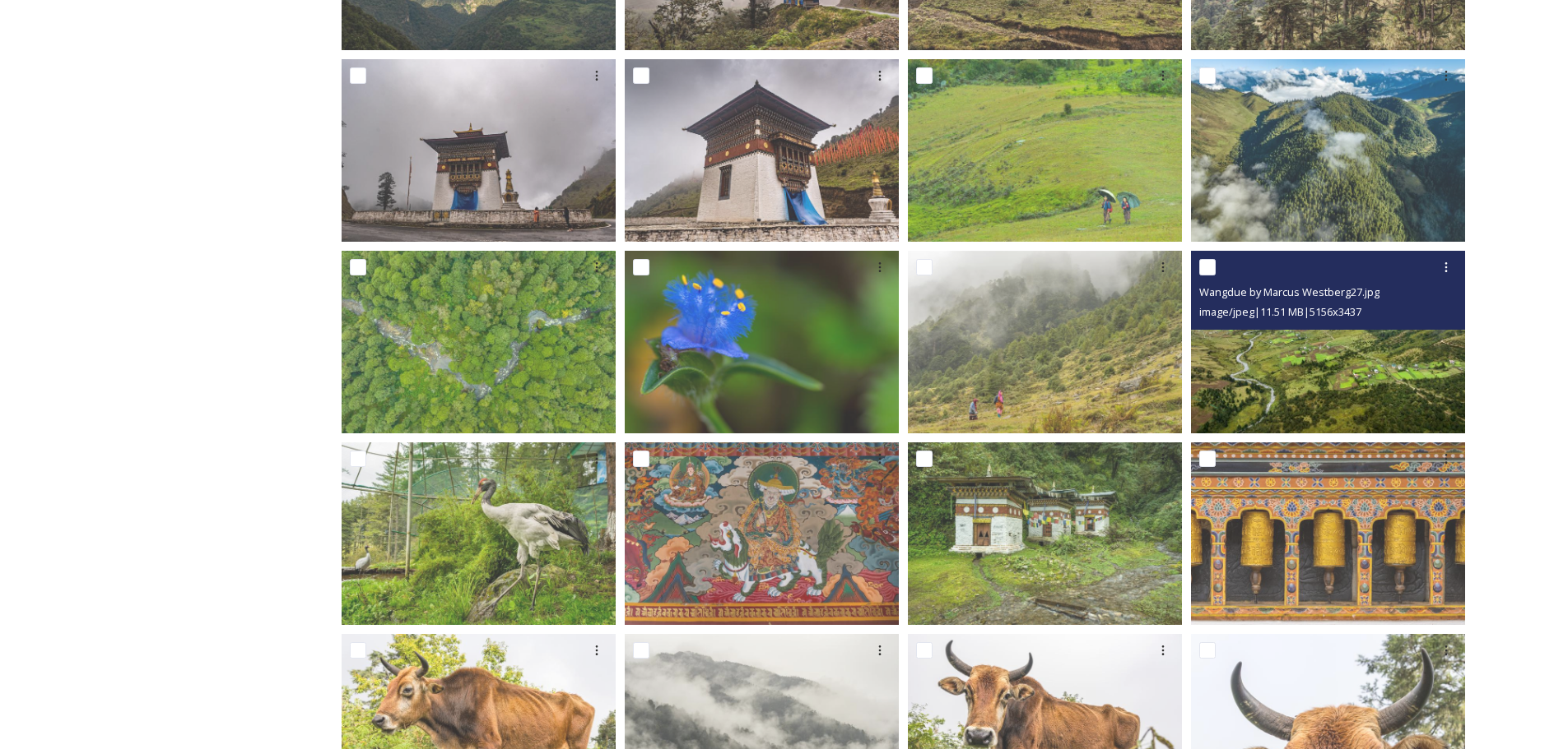
scroll to position [630, 0]
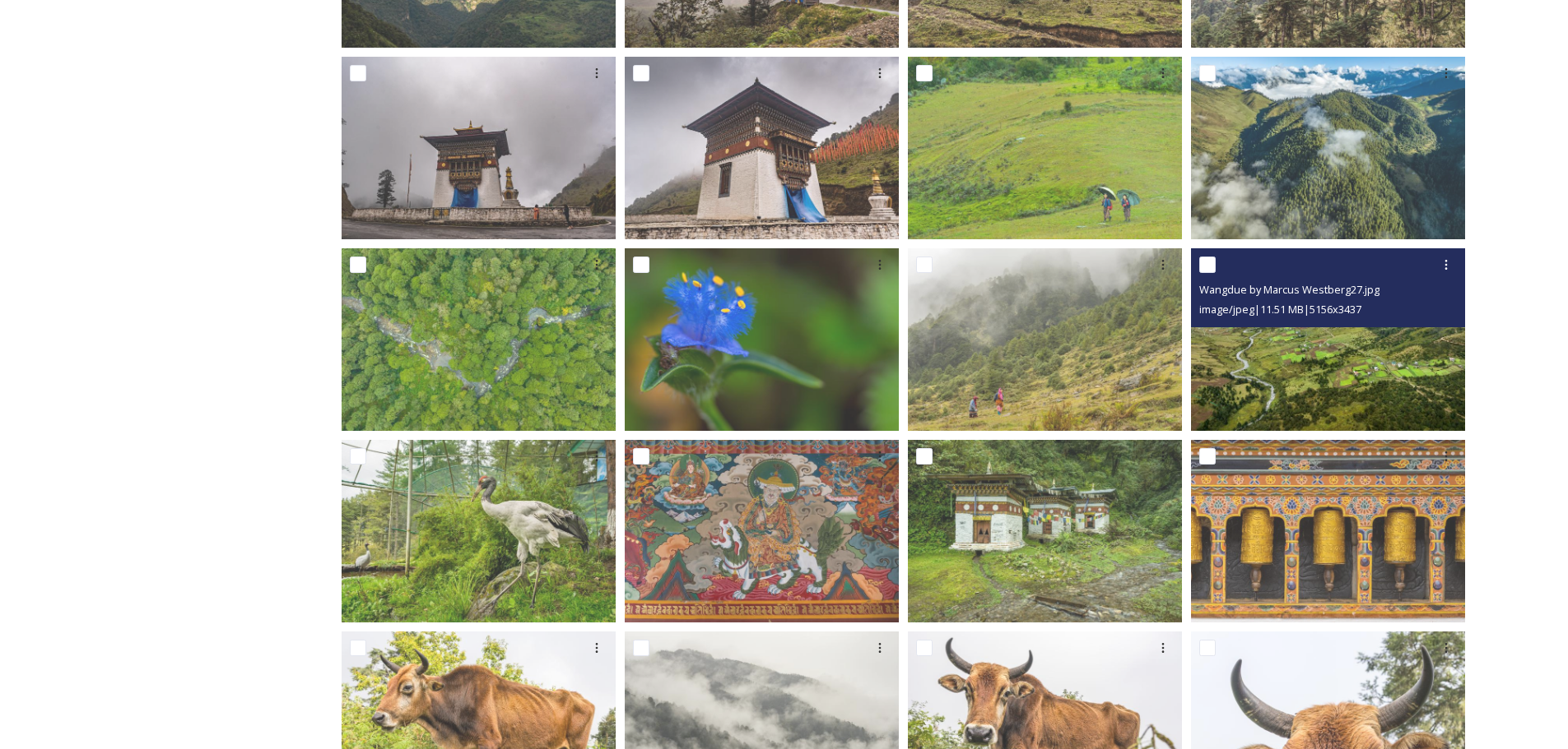
click at [1319, 350] on img at bounding box center [1327, 339] width 274 height 183
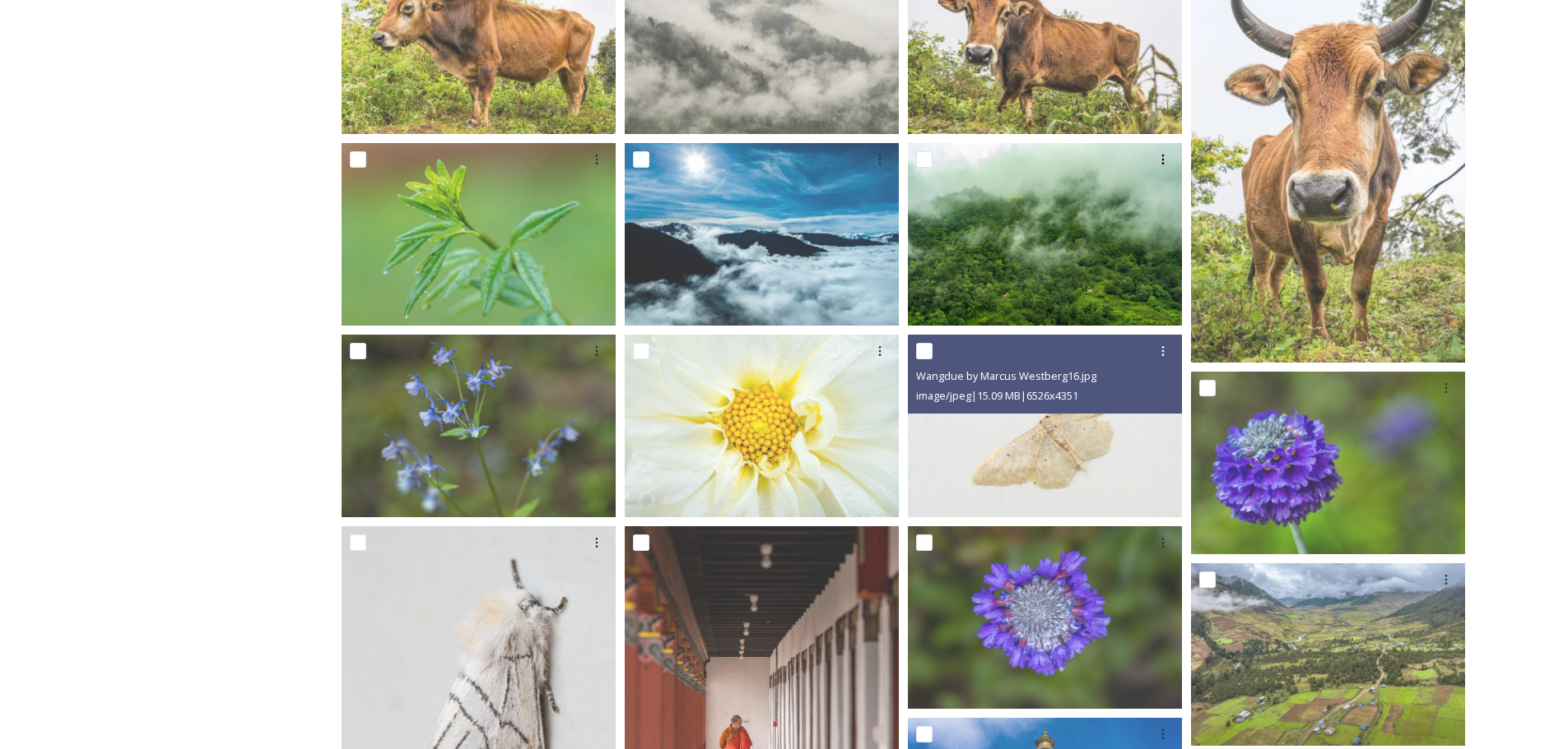
scroll to position [1309, 0]
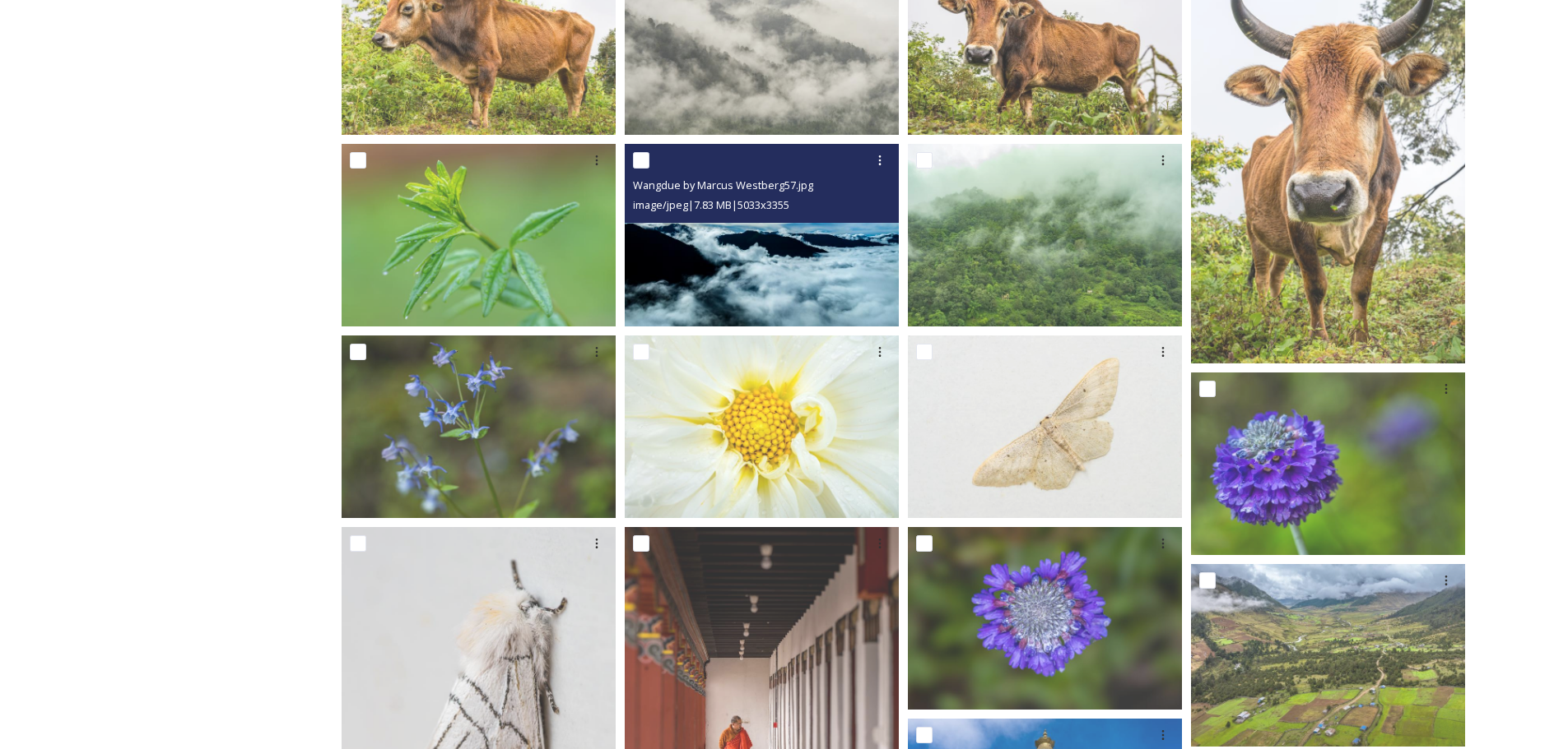
click at [751, 236] on img at bounding box center [761, 235] width 274 height 183
click at [761, 271] on img at bounding box center [761, 235] width 274 height 183
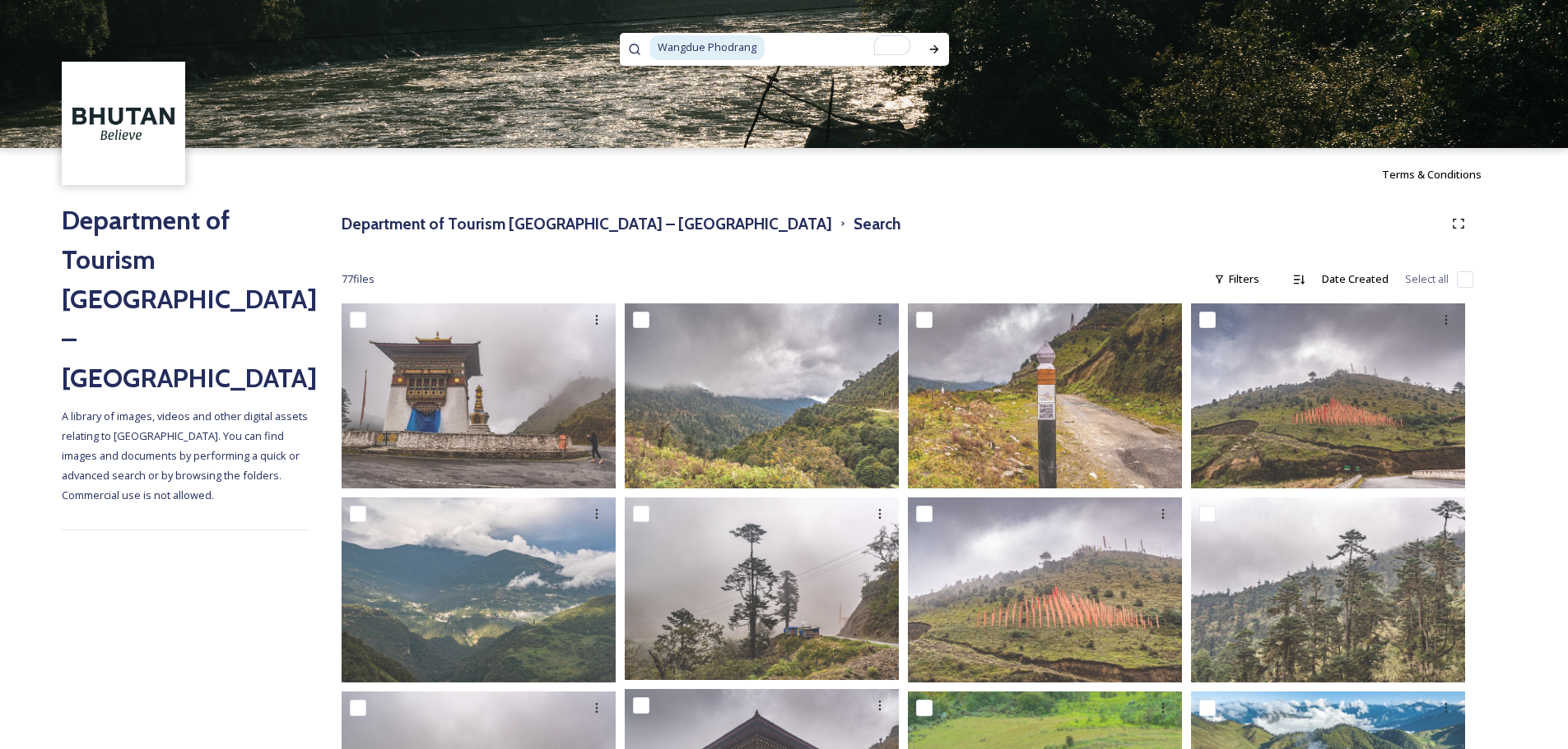
click at [842, 53] on input "To enrich screen reader interactions, please activate Accessibility in Grammarl…" at bounding box center [843, 47] width 153 height 36
type input "Wangdue"
type input "trekking"
type input "trekkin"
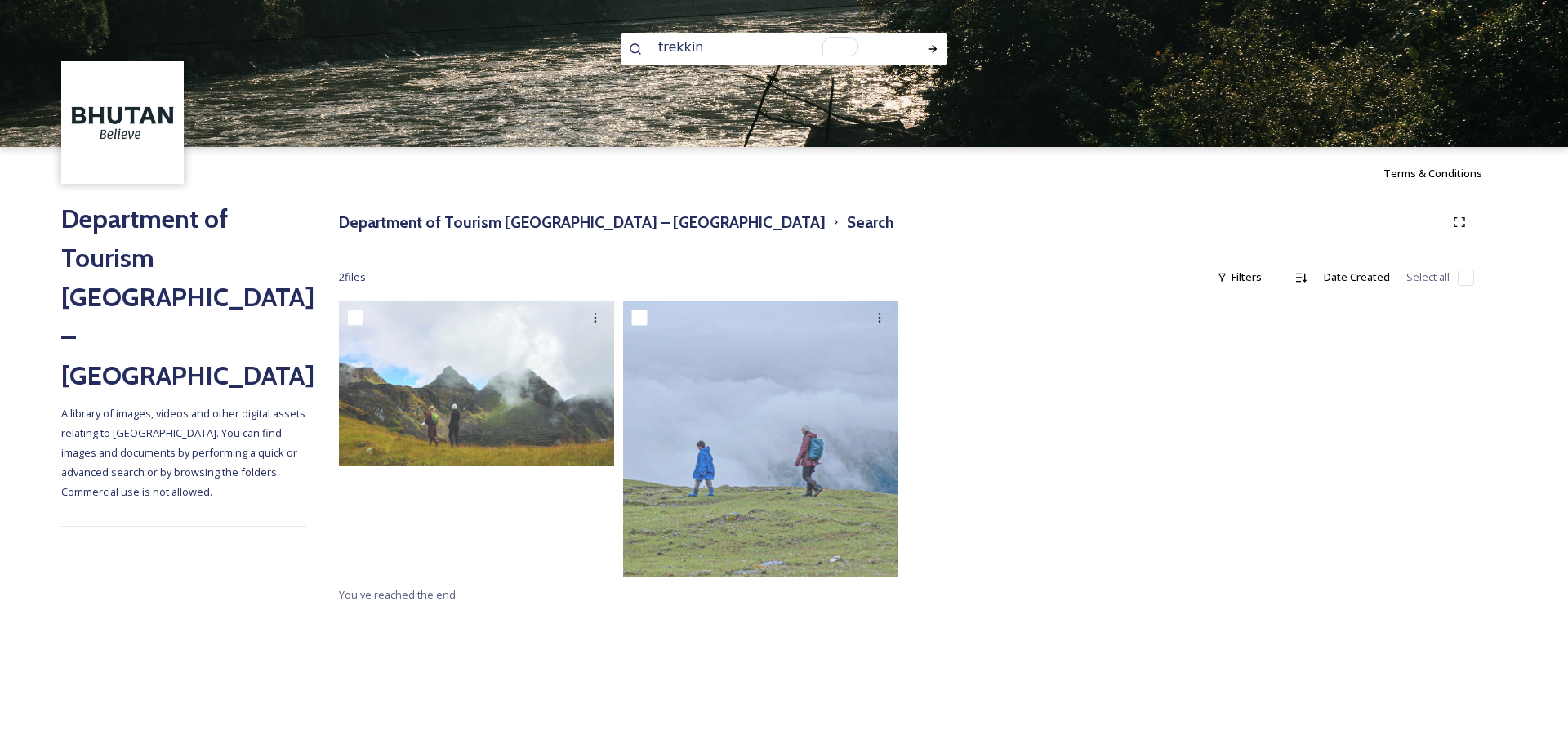
type input "trekking"
click at [729, 61] on input "To enrich screen reader interactions, please activate Accessibility in Grammarl…" at bounding box center [806, 47] width 196 height 36
type input "t"
type input "trekkers"
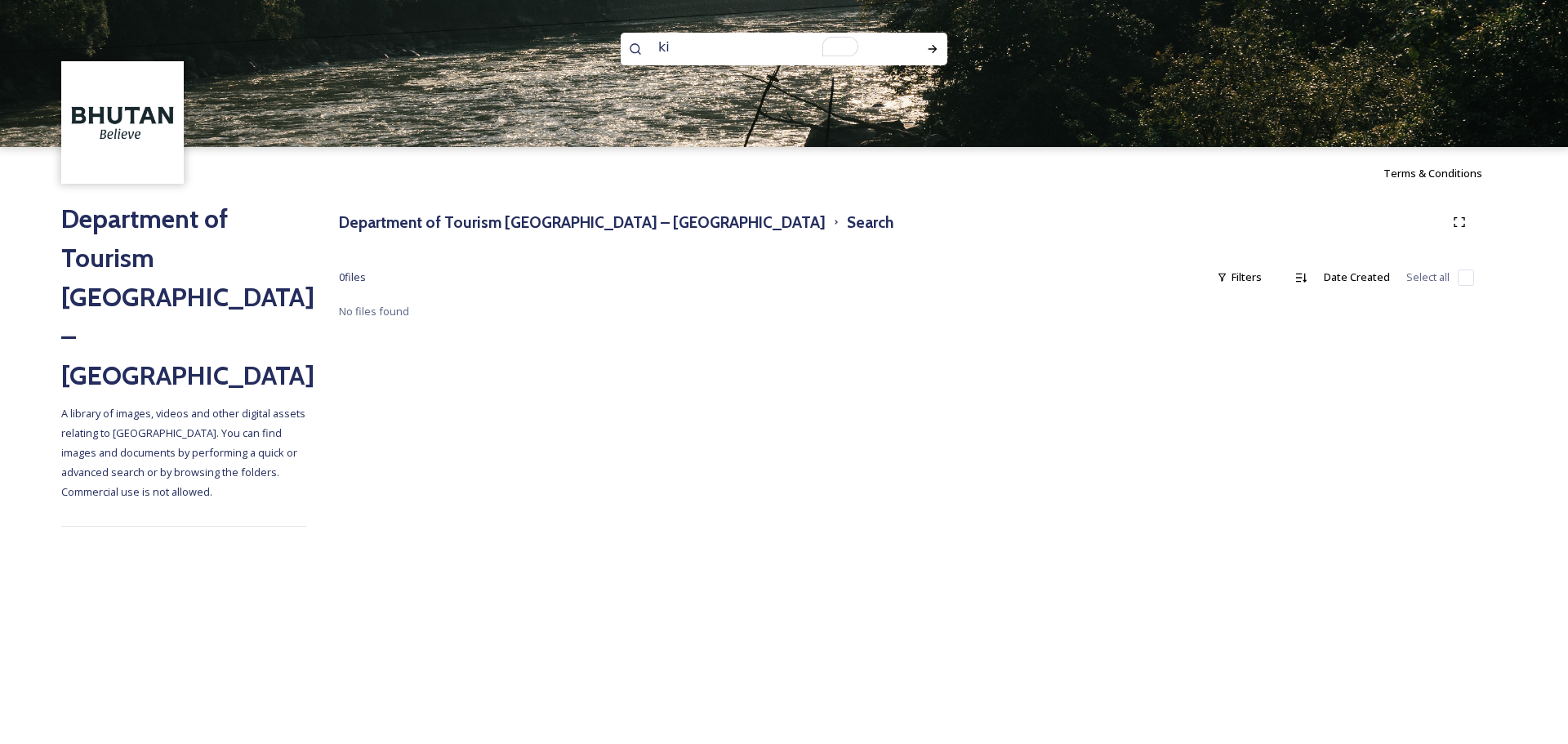
type input "k"
type input "Tourist"
type input "forginer"
click at [728, 61] on input "To enrich screen reader interactions, please activate Accessibility in Grammarl…" at bounding box center [806, 47] width 196 height 36
type input "forgin"
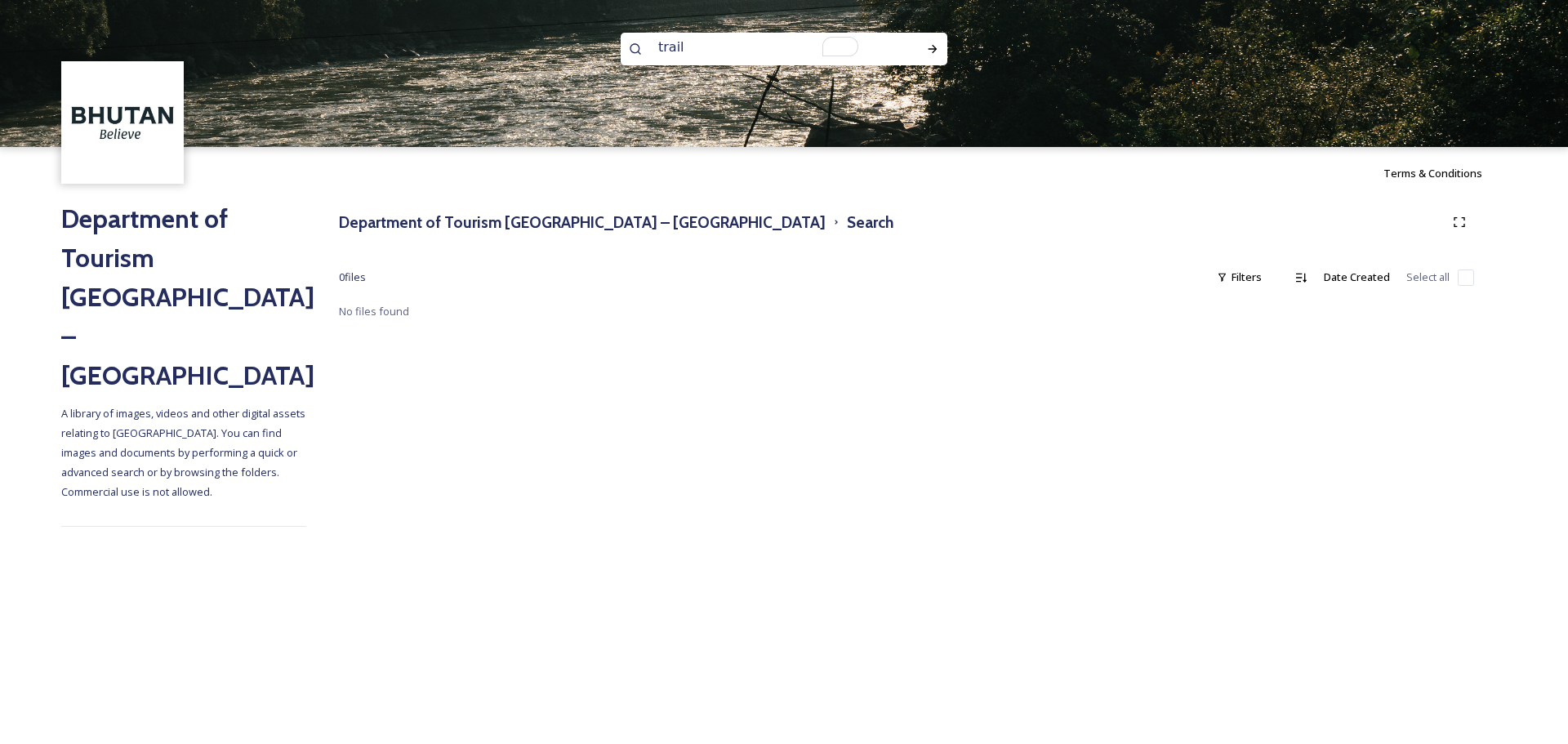
type input "trails"
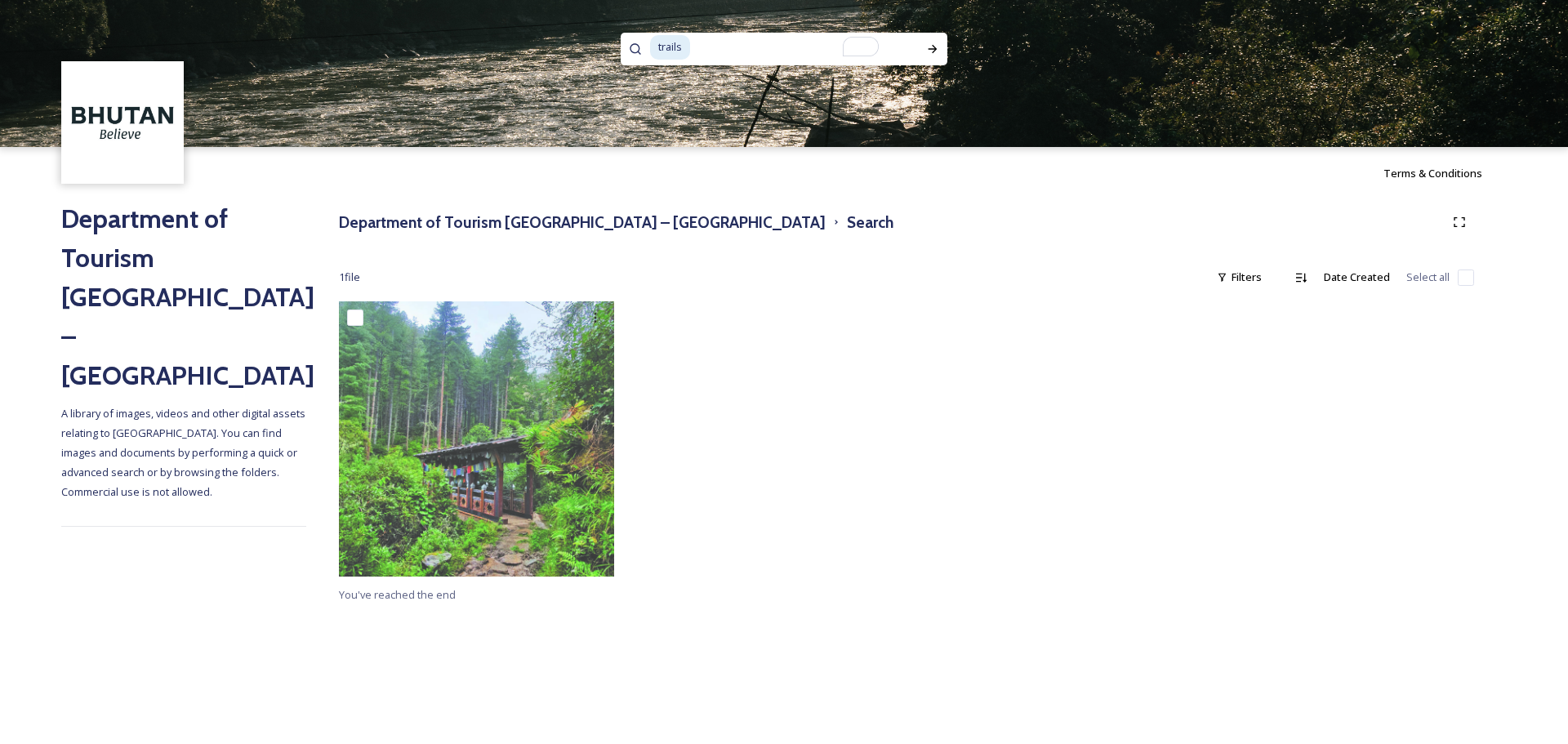
click at [729, 29] on img at bounding box center [784, 74] width 1568 height 147
click at [739, 63] on input "To enrich screen reader interactions, please activate Accessibility in Grammarl…" at bounding box center [793, 47] width 203 height 36
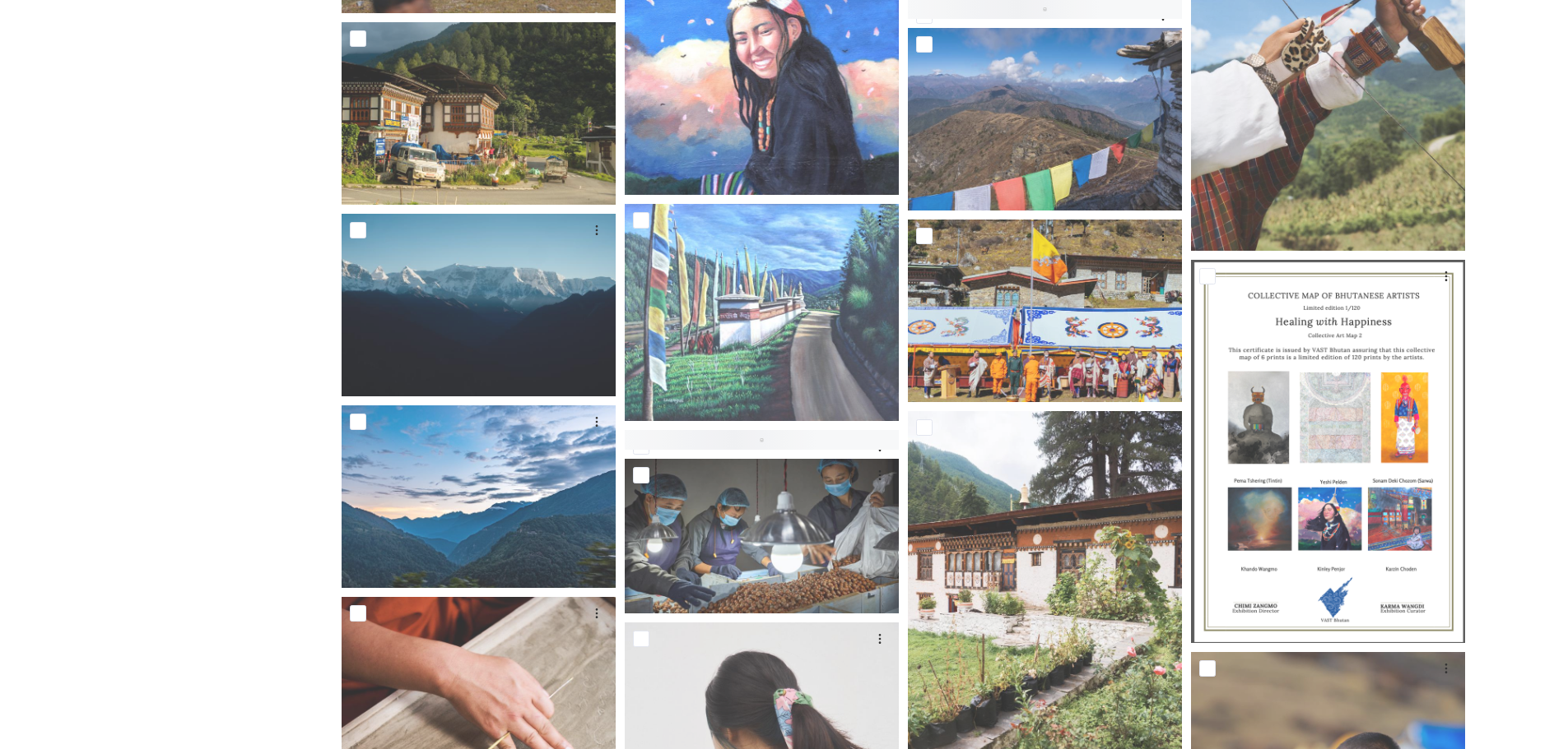
scroll to position [10686, 0]
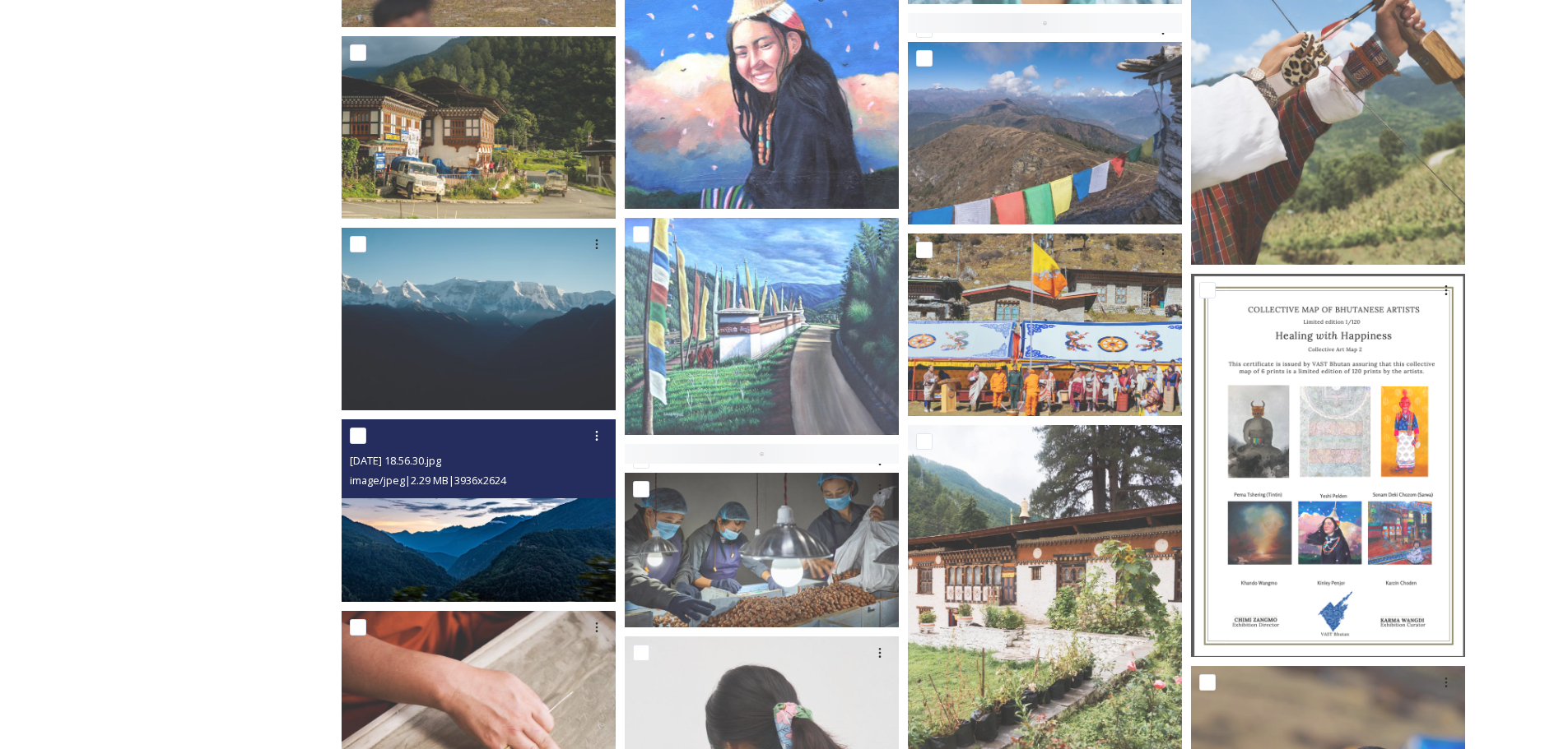
click at [467, 517] on img at bounding box center [478, 510] width 274 height 183
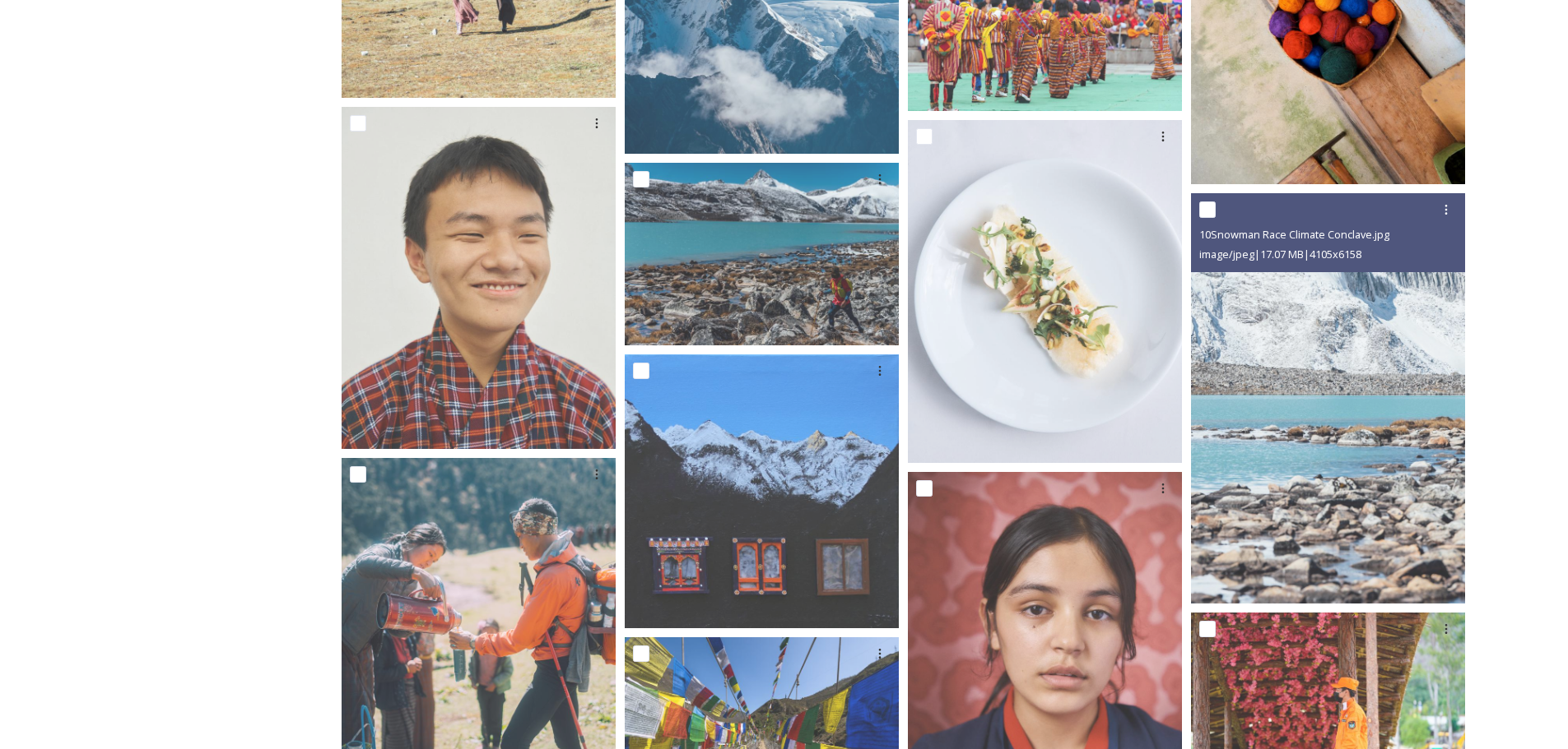
scroll to position [12703, 0]
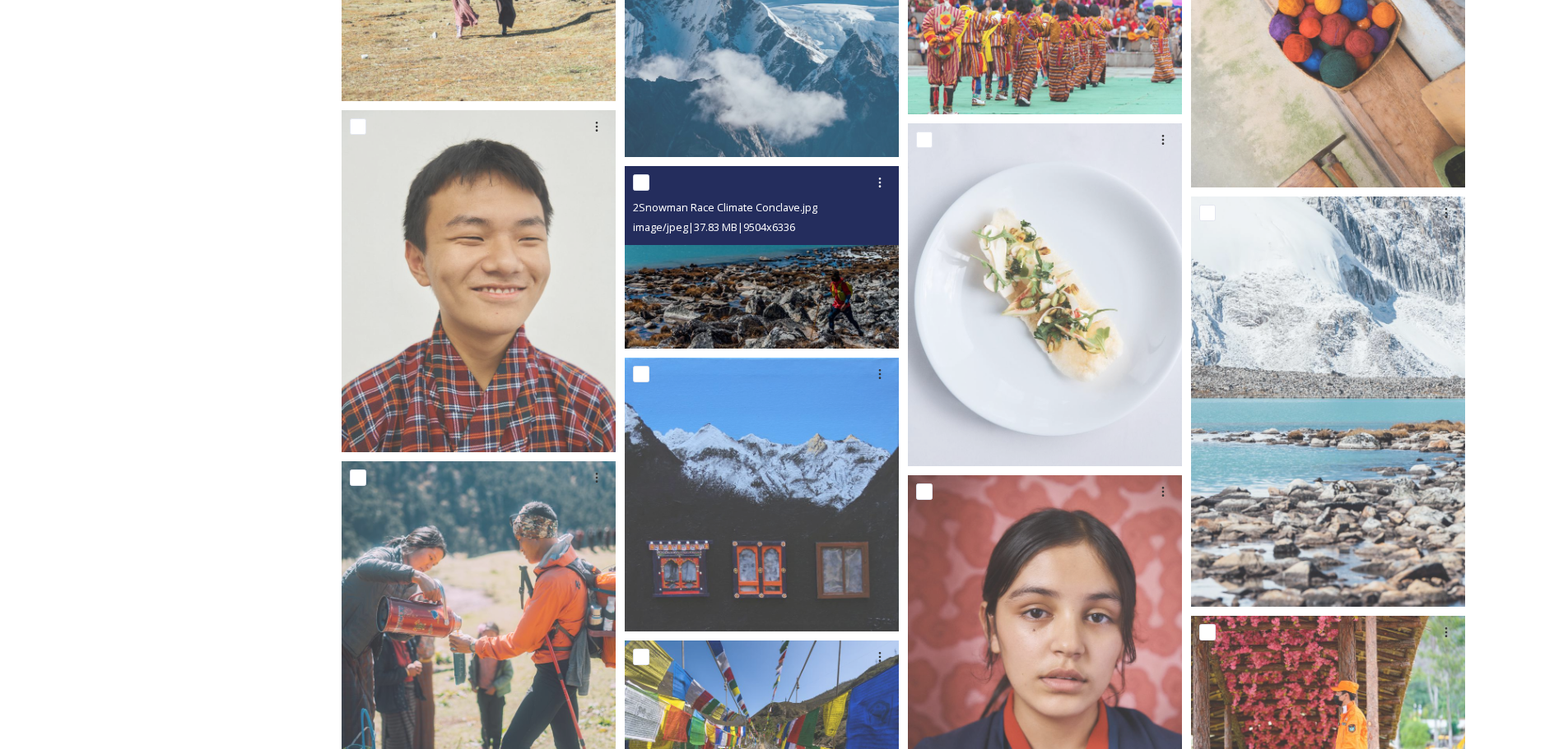
click at [832, 274] on img at bounding box center [761, 257] width 274 height 183
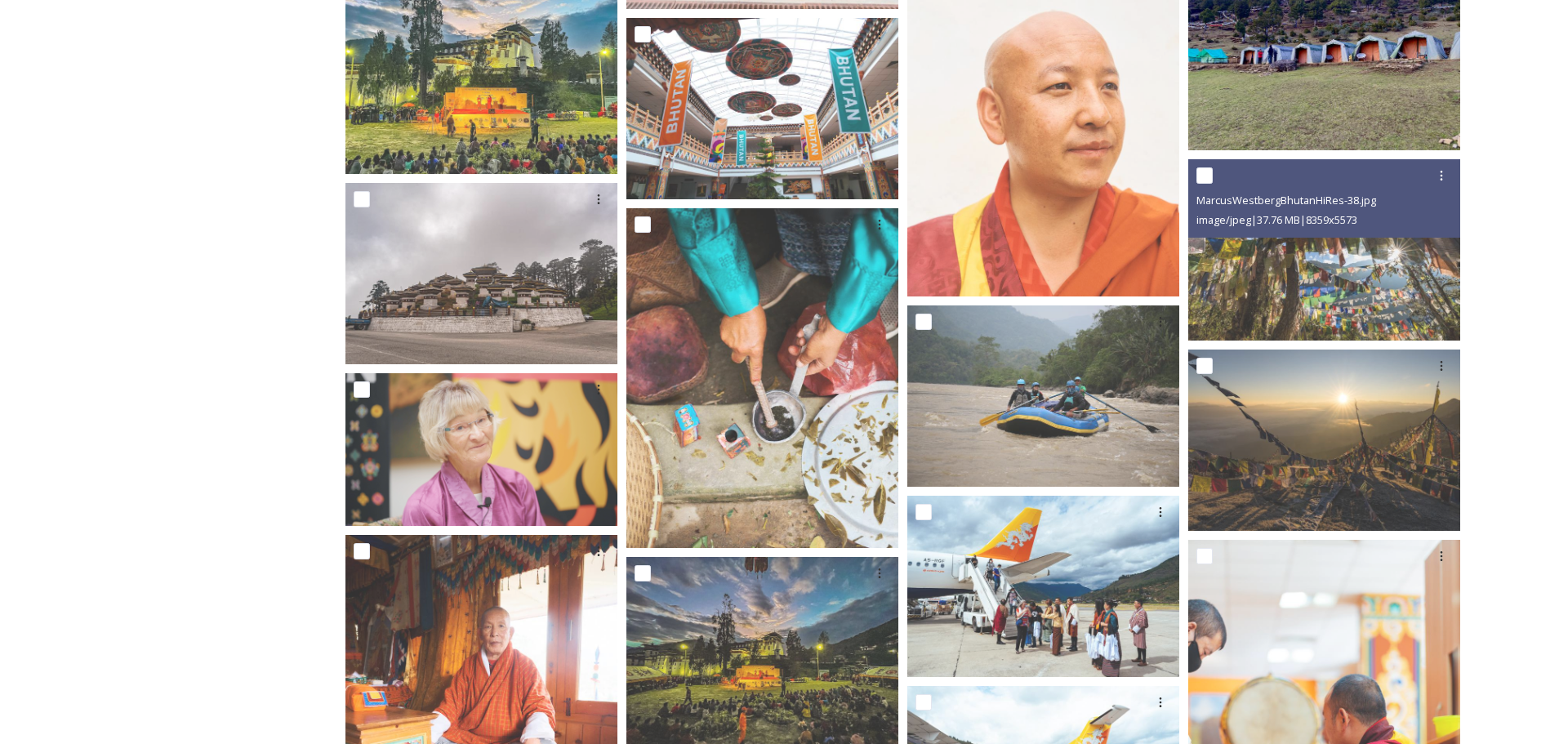
scroll to position [16696, 0]
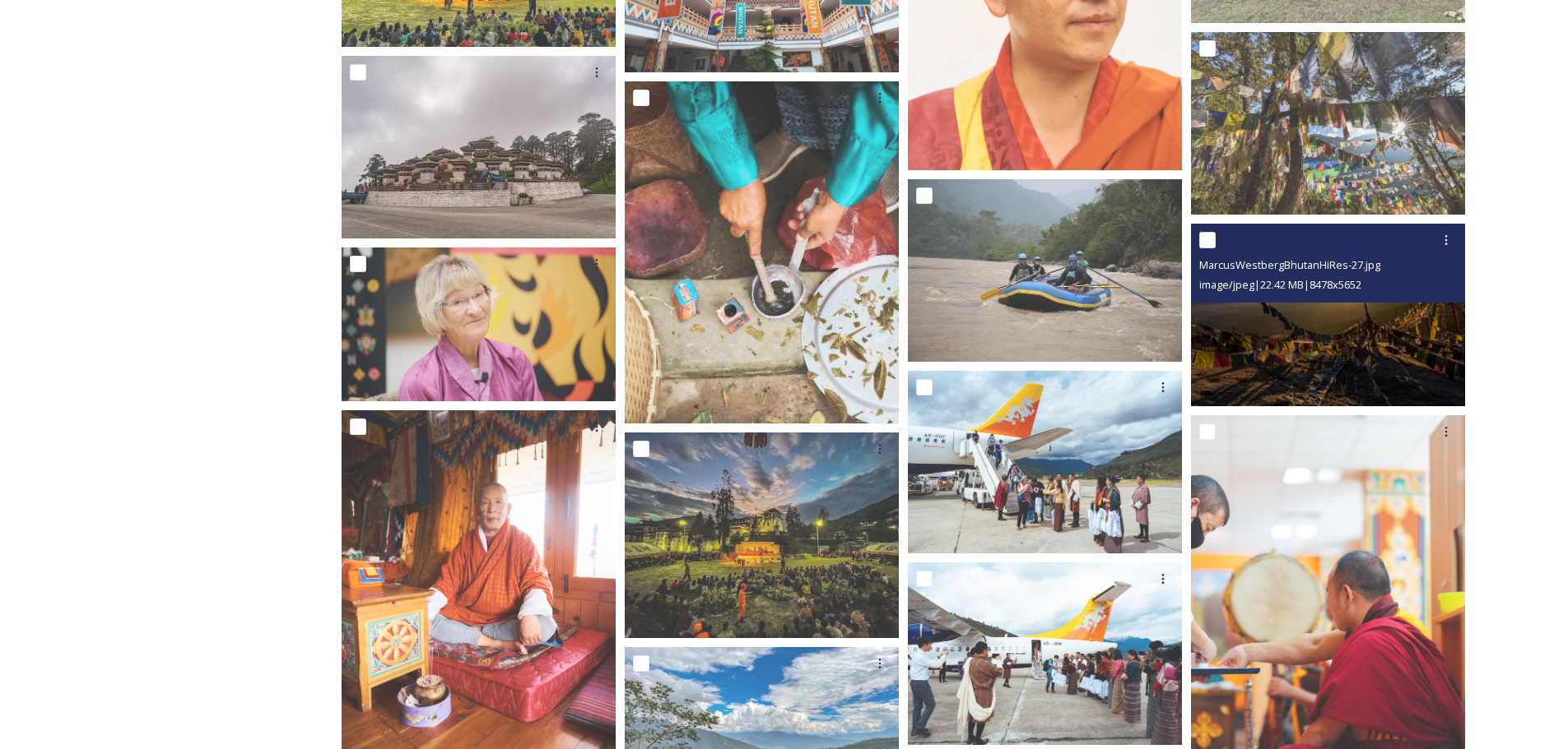
click at [1334, 312] on img at bounding box center [1327, 315] width 274 height 183
